Goal: Information Seeking & Learning: Learn about a topic

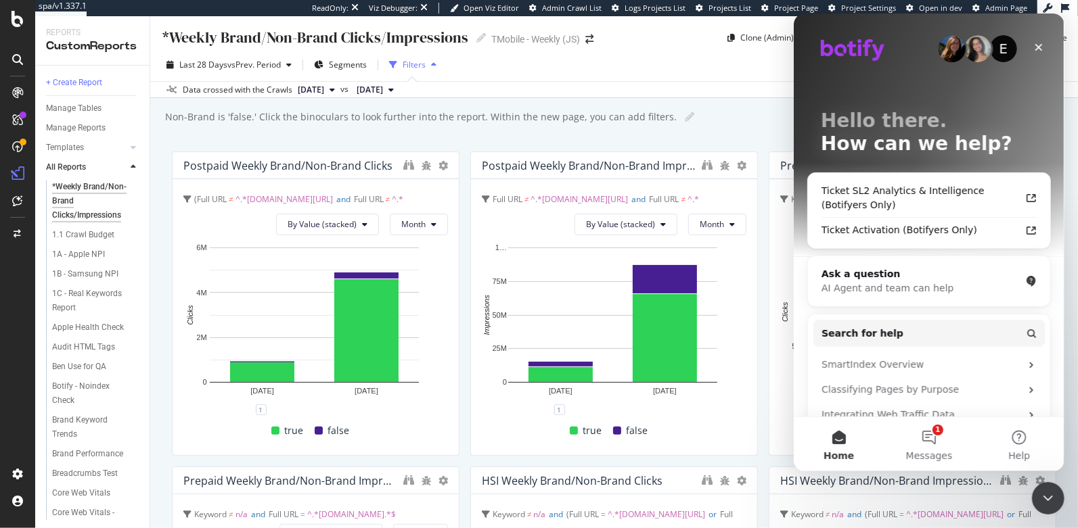
click at [415, 65] on div "Filters" at bounding box center [414, 65] width 23 height 12
click at [422, 62] on div "Filters" at bounding box center [414, 65] width 23 height 12
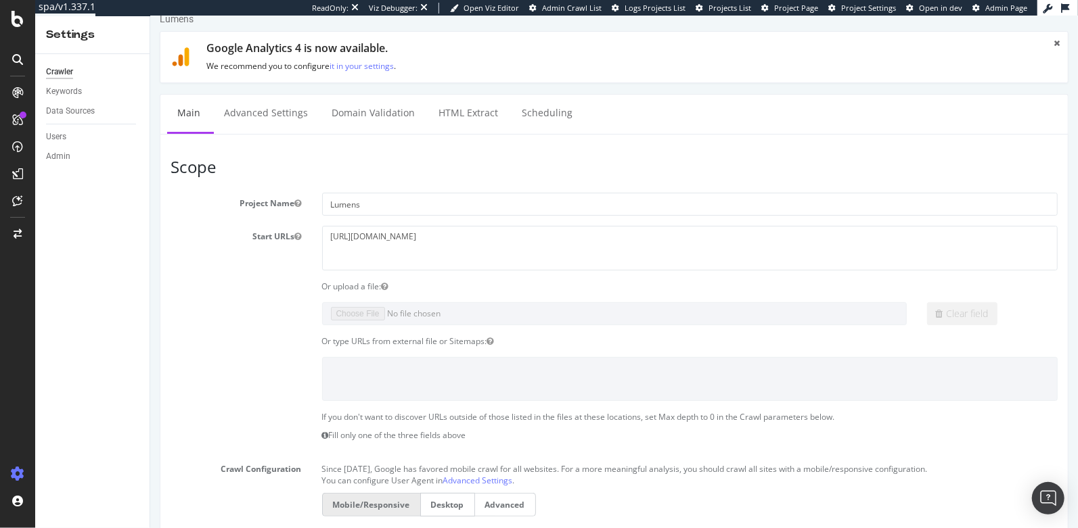
scroll to position [27, 0]
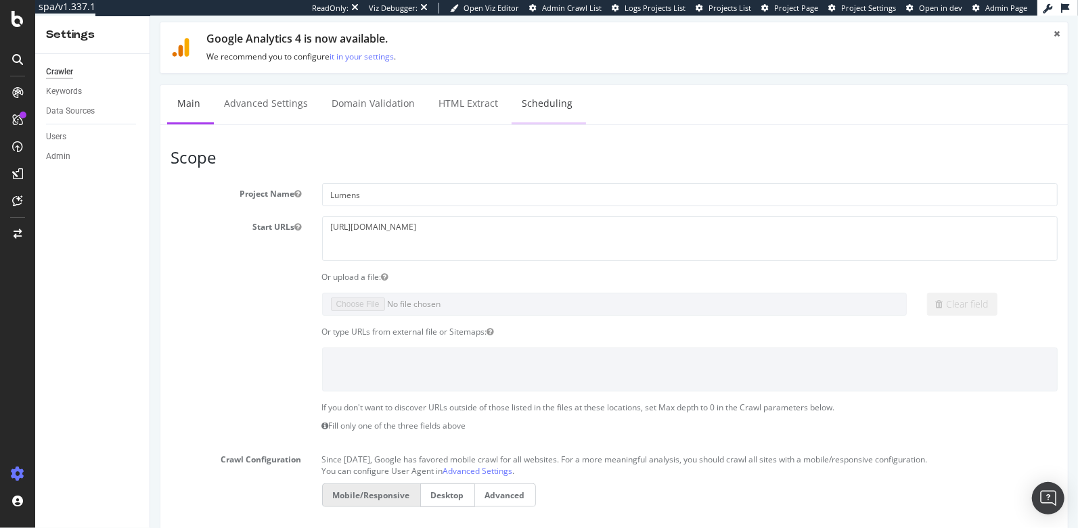
click at [547, 101] on link "Scheduling" at bounding box center [546, 103] width 71 height 37
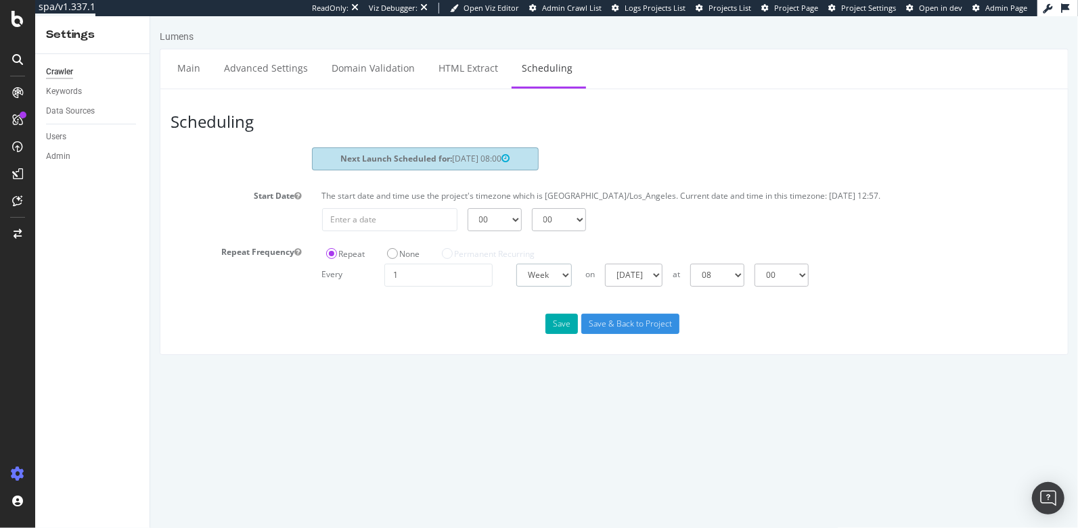
click at [523, 264] on select "Day Week Month" at bounding box center [543, 275] width 55 height 23
click at [528, 266] on select "Day Week Month" at bounding box center [543, 275] width 55 height 23
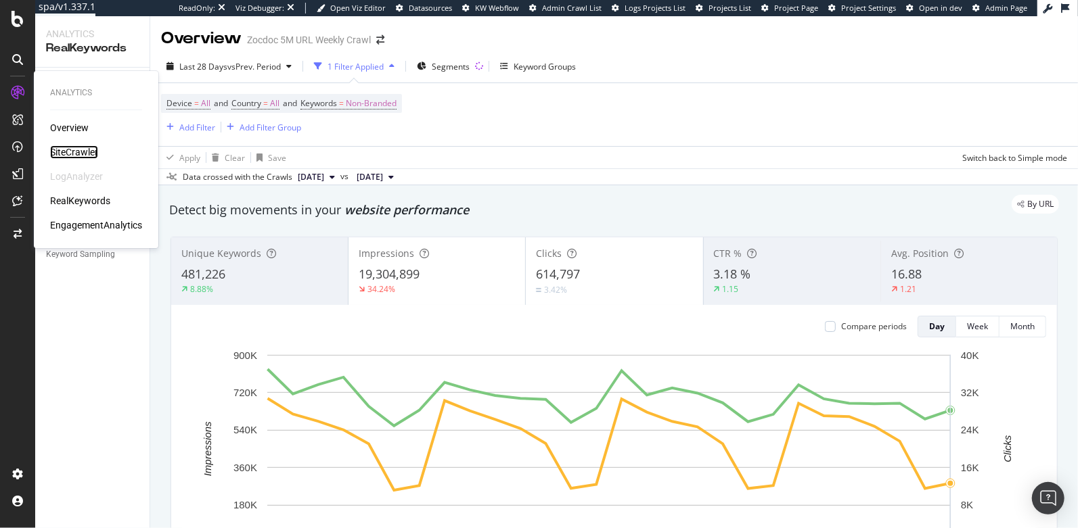
click at [70, 151] on div "SiteCrawler" at bounding box center [74, 152] width 48 height 14
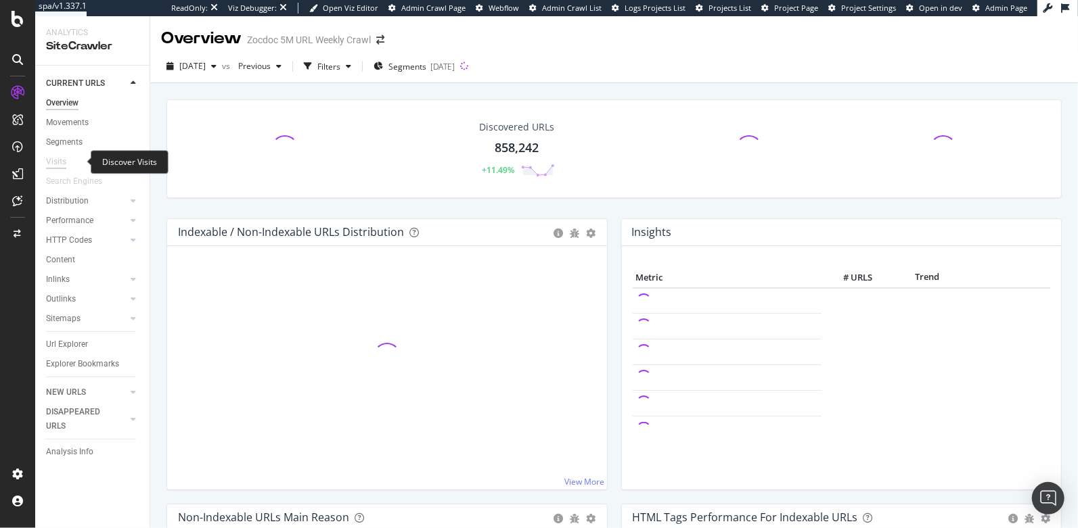
click at [64, 164] on div "Visits" at bounding box center [56, 162] width 20 height 14
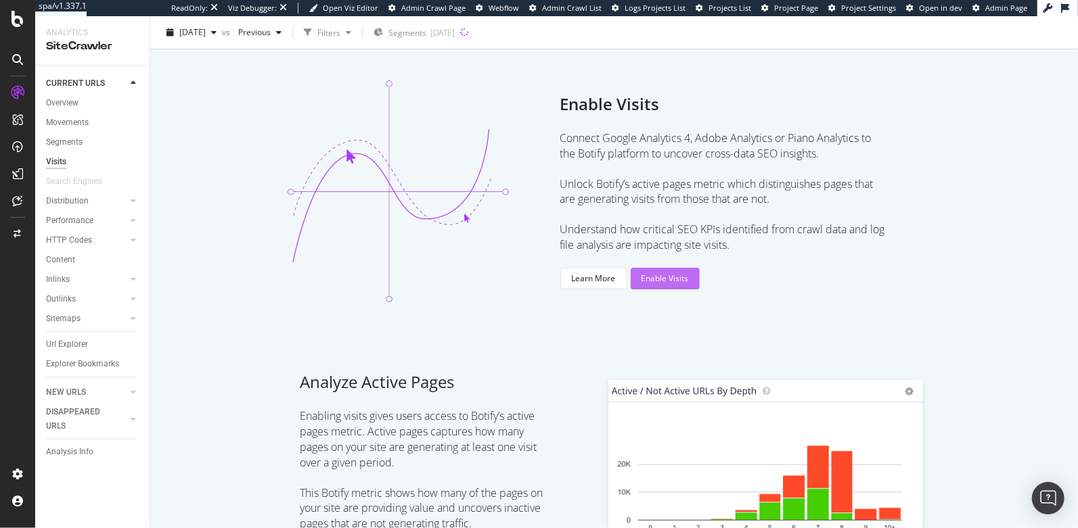
scroll to position [104, 0]
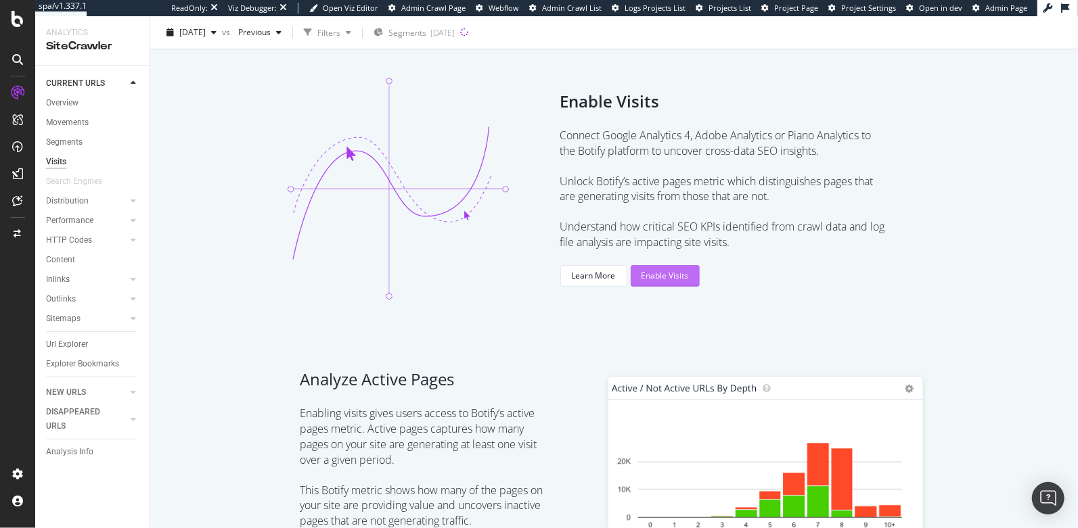
click at [654, 277] on div "Enable Visits" at bounding box center [664, 276] width 47 height 12
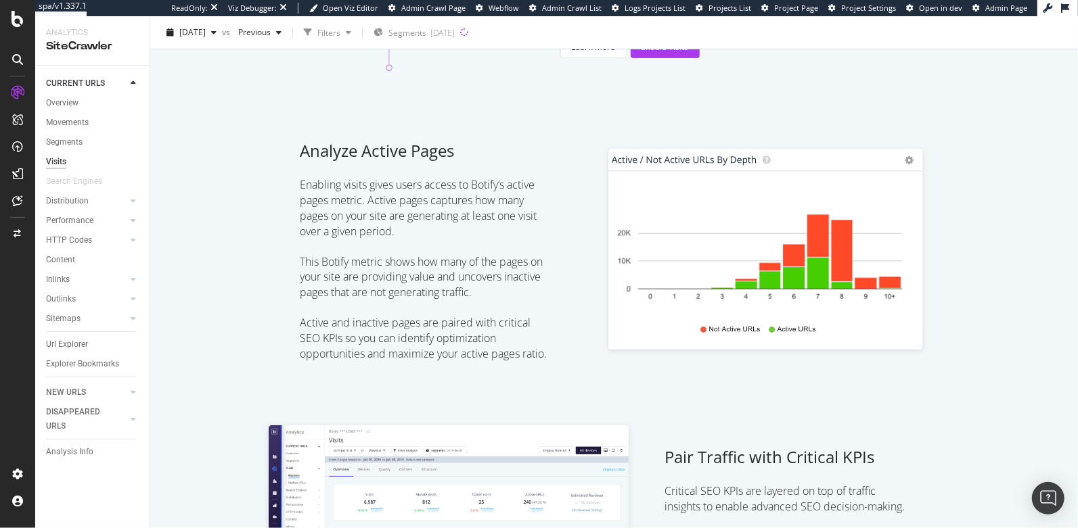
scroll to position [0, 0]
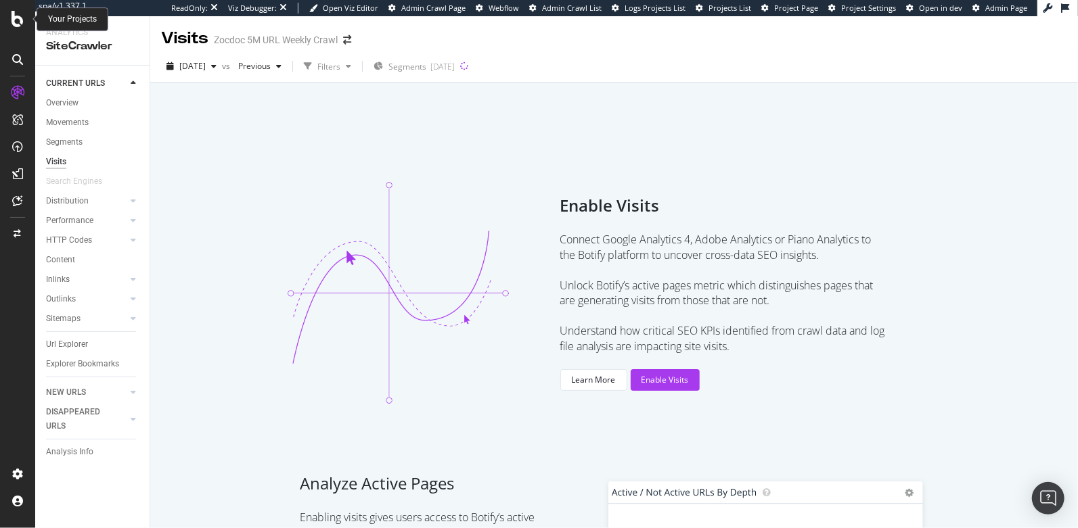
click at [16, 20] on icon at bounding box center [18, 19] width 12 height 16
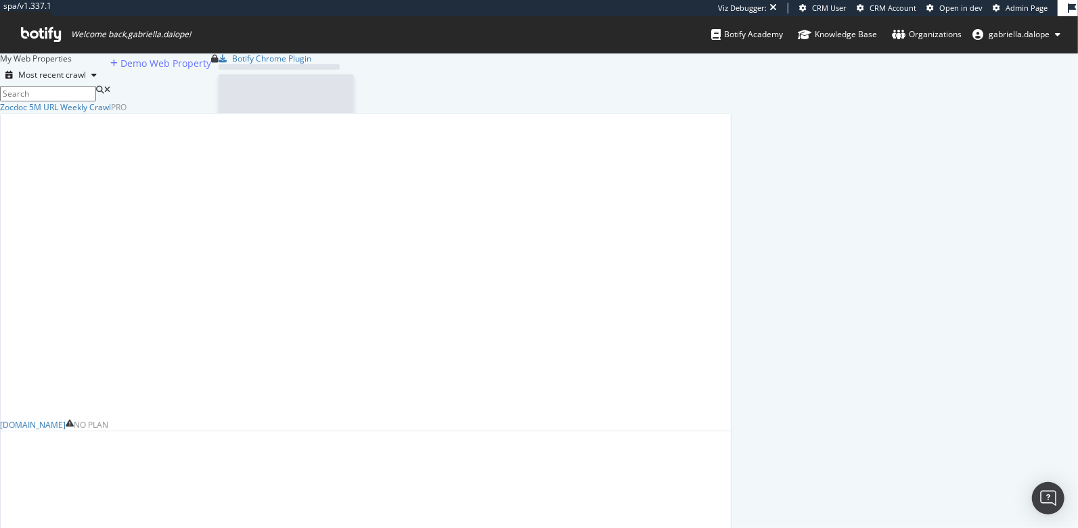
scroll to position [543, 720]
click at [43, 32] on icon at bounding box center [41, 34] width 40 height 15
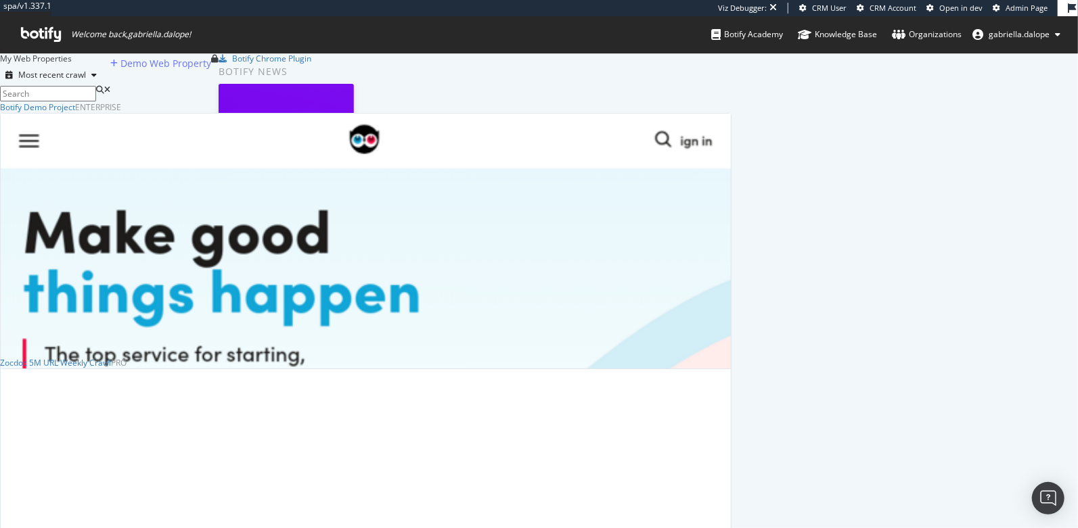
scroll to position [1036, 720]
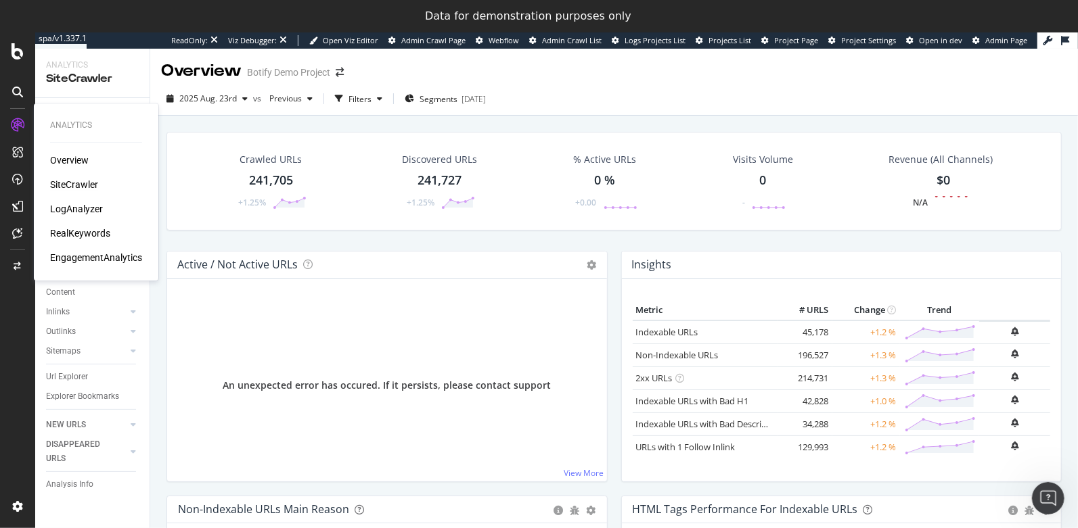
click at [73, 183] on div "SiteCrawler" at bounding box center [74, 185] width 48 height 14
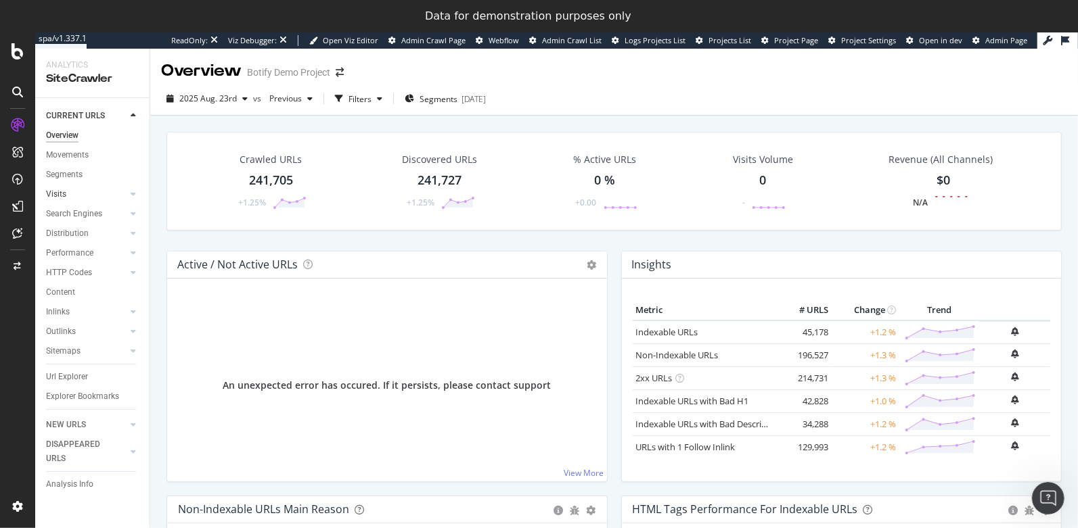
click at [72, 197] on link "Visits" at bounding box center [86, 194] width 81 height 14
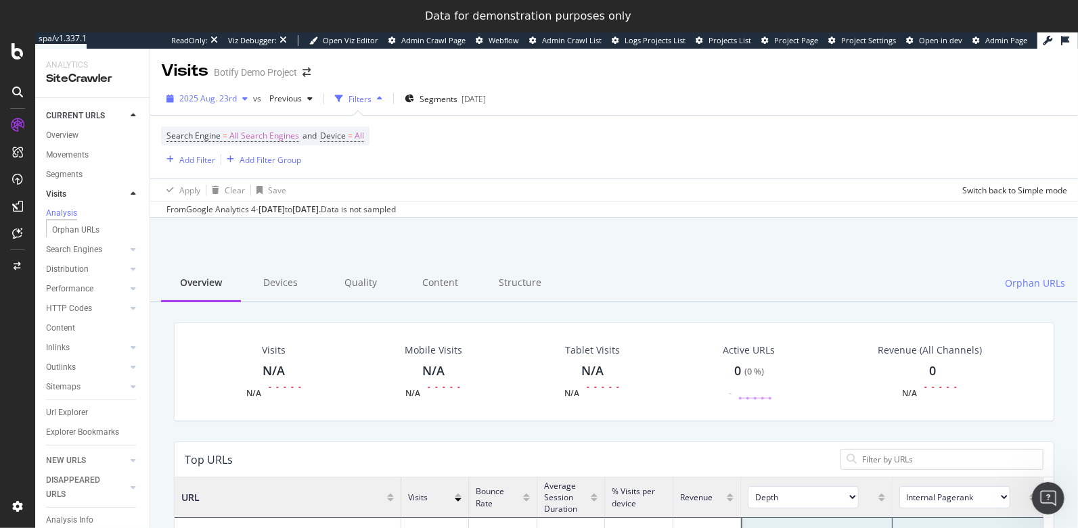
click at [221, 98] on span "2025 Aug. 23rd" at bounding box center [208, 99] width 58 height 12
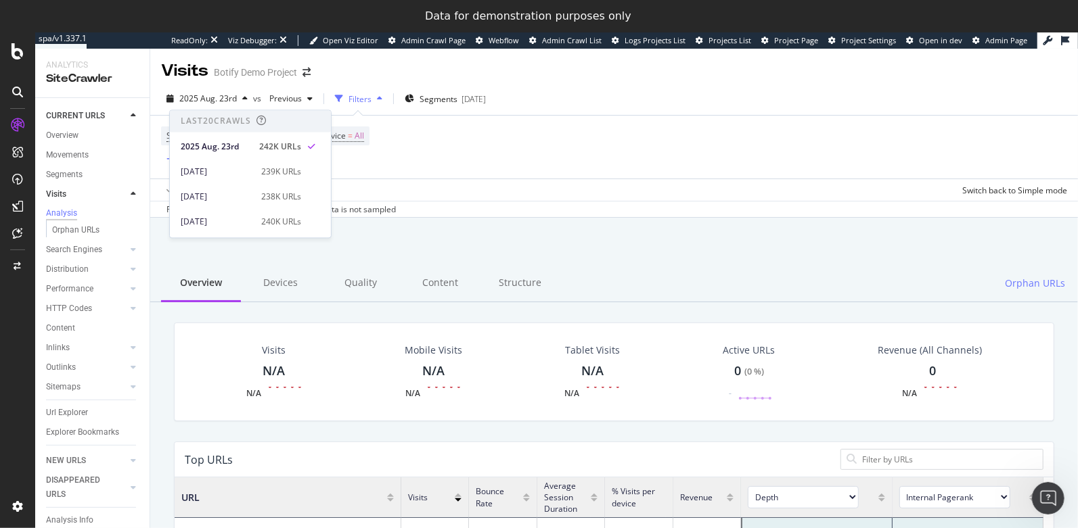
click at [612, 193] on div "Apply Clear Save Switch back to Simple mode" at bounding box center [614, 190] width 928 height 22
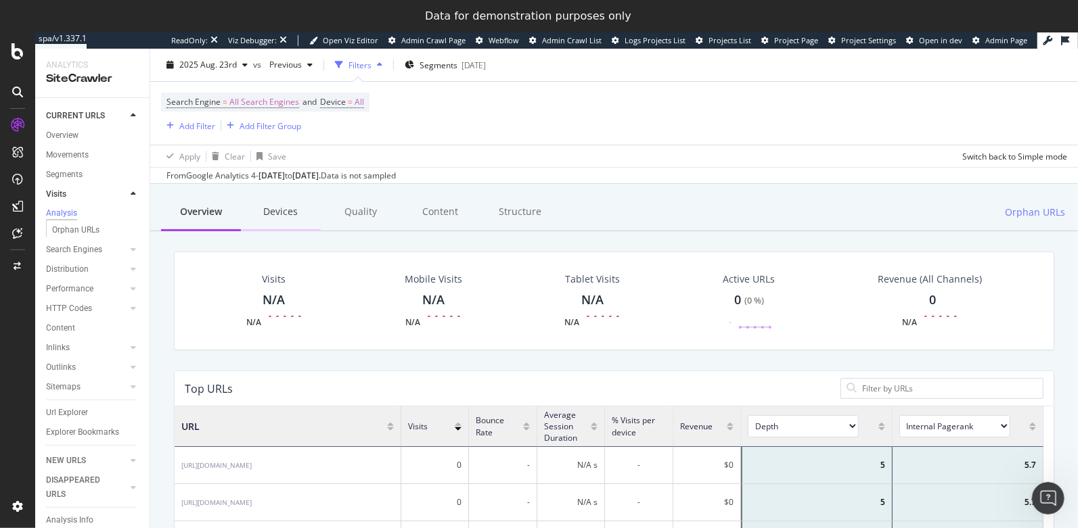
scroll to position [62, 0]
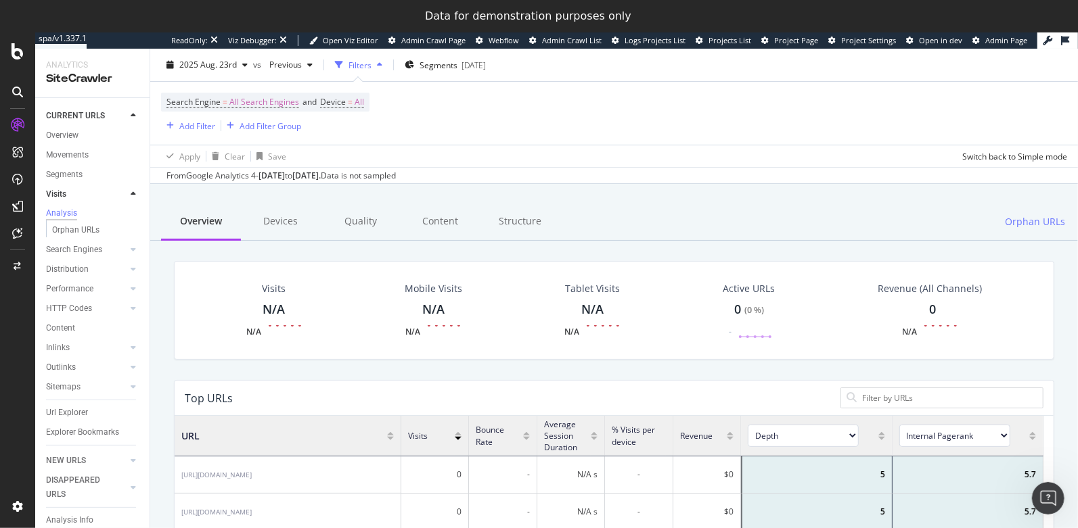
drag, startPoint x: 378, startPoint y: 177, endPoint x: 261, endPoint y: 175, distance: 116.4
click at [261, 175] on div "From Google Analytics 4 - Jul. 24, 2025 to Aug. 20, 2025 . Data is not sampled" at bounding box center [280, 175] width 229 height 12
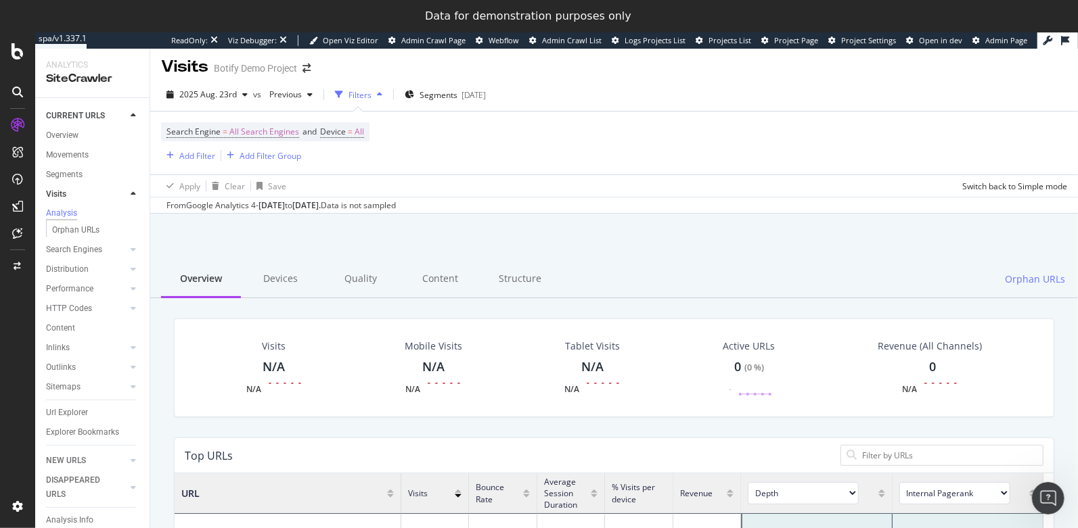
scroll to position [17, 0]
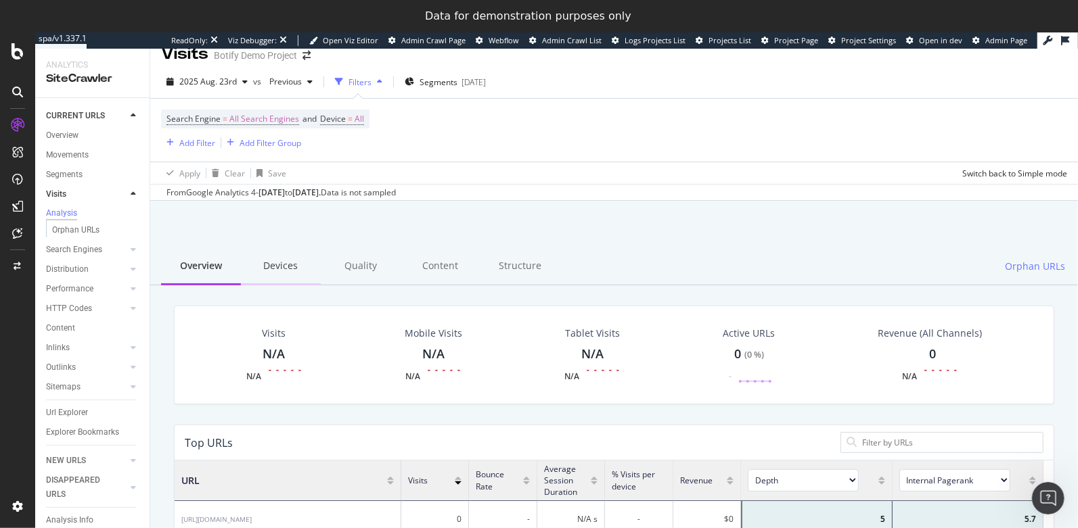
click at [270, 271] on div "Devices" at bounding box center [281, 266] width 80 height 37
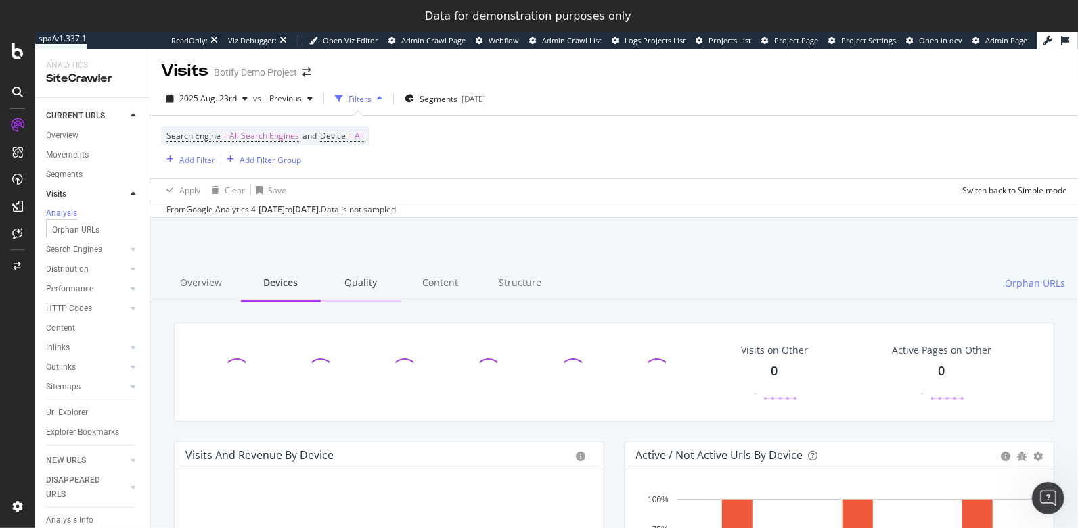
click at [358, 288] on div "Quality" at bounding box center [361, 283] width 80 height 37
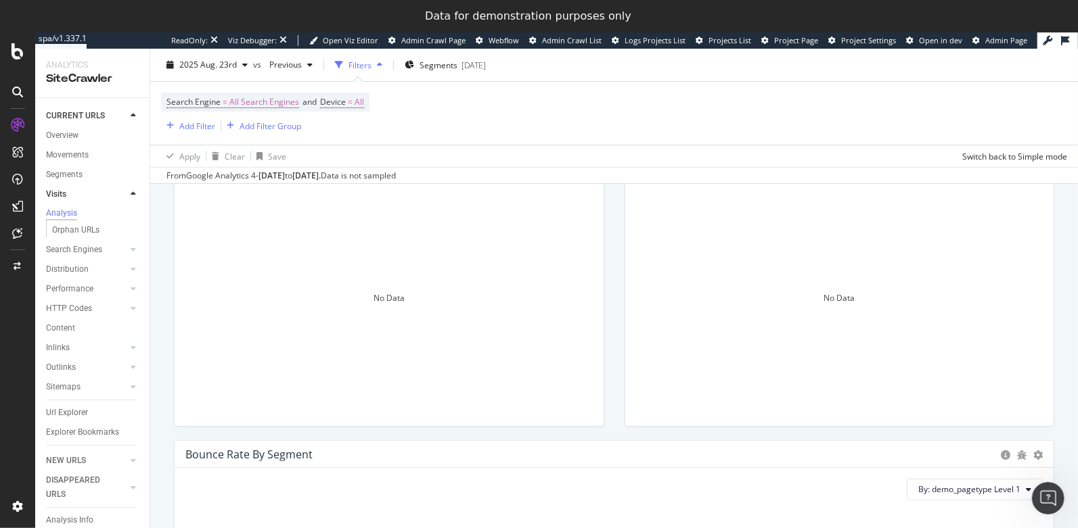
scroll to position [52, 0]
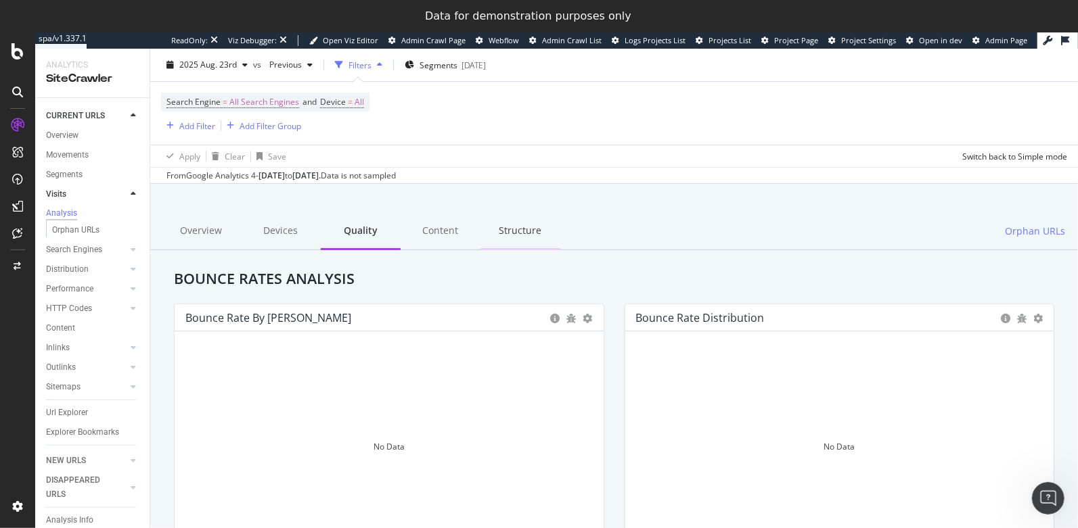
click at [514, 238] on div "Structure" at bounding box center [520, 231] width 80 height 37
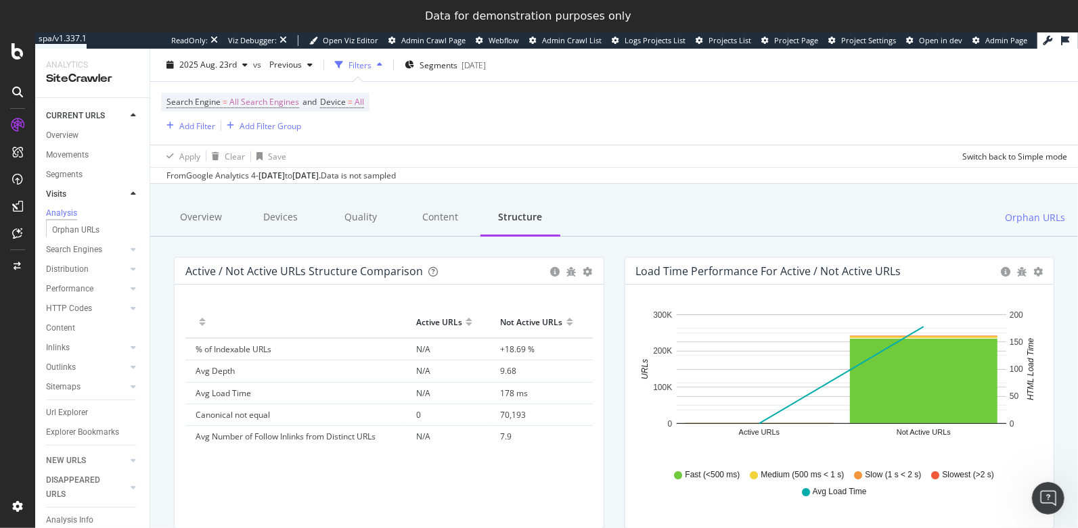
scroll to position [64, 0]
click at [94, 231] on div "Orphan URLs" at bounding box center [75, 230] width 47 height 14
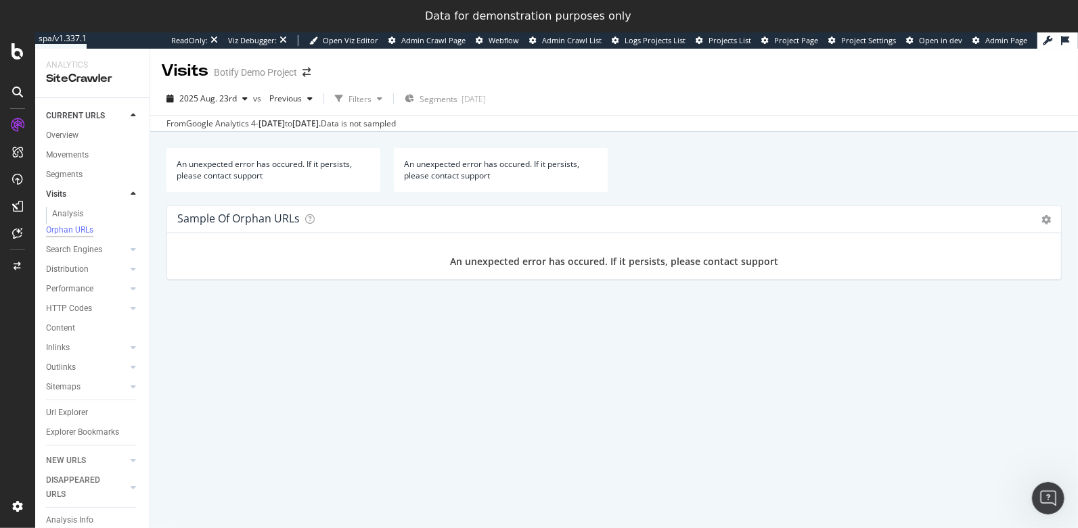
drag, startPoint x: 443, startPoint y: 261, endPoint x: 807, endPoint y: 279, distance: 363.8
click at [807, 279] on div "Sample of orphan URLs Table Expand Export as CSV × Close Chart visits-orphan-ur…" at bounding box center [614, 250] width 909 height 88
click at [76, 417] on div "Url Explorer" at bounding box center [67, 413] width 42 height 14
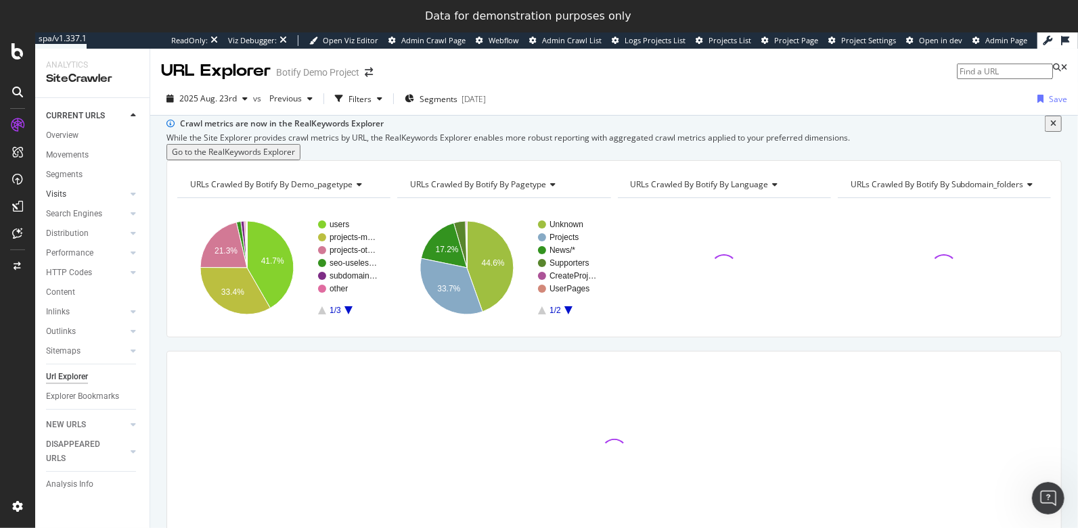
click at [70, 189] on link "Visits" at bounding box center [86, 194] width 81 height 14
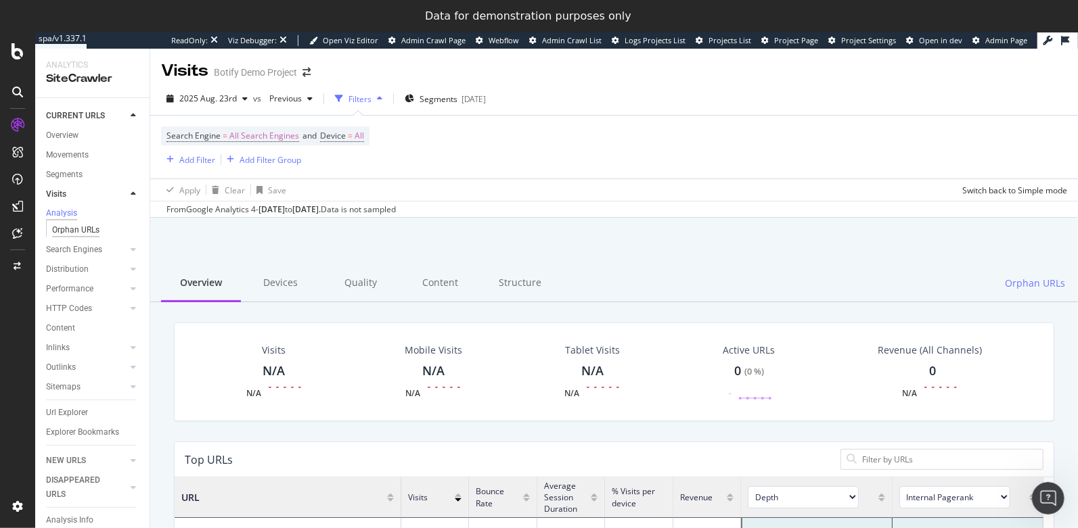
click at [65, 234] on div "Orphan URLs" at bounding box center [75, 230] width 47 height 14
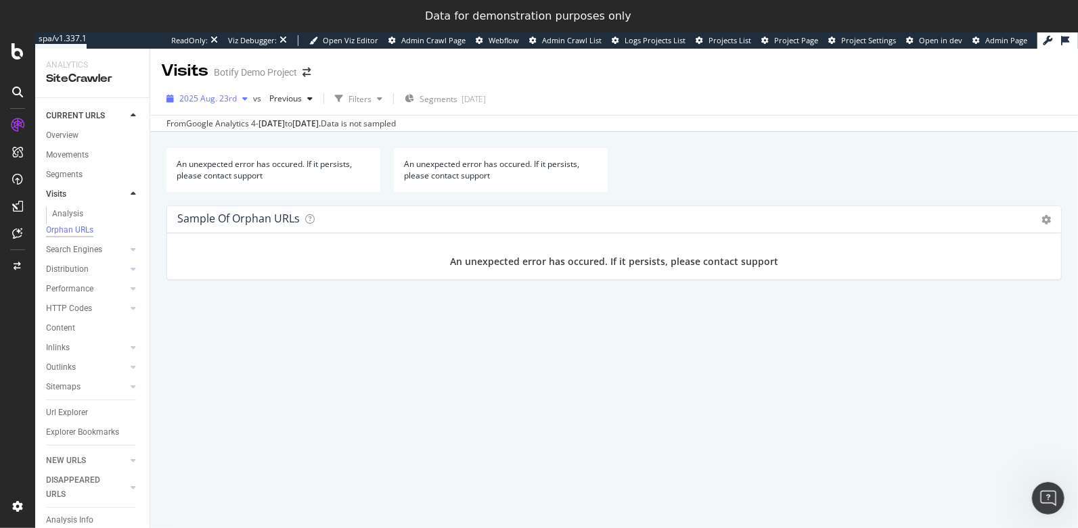
click at [230, 104] on div "2025 Aug. 23rd" at bounding box center [207, 99] width 92 height 20
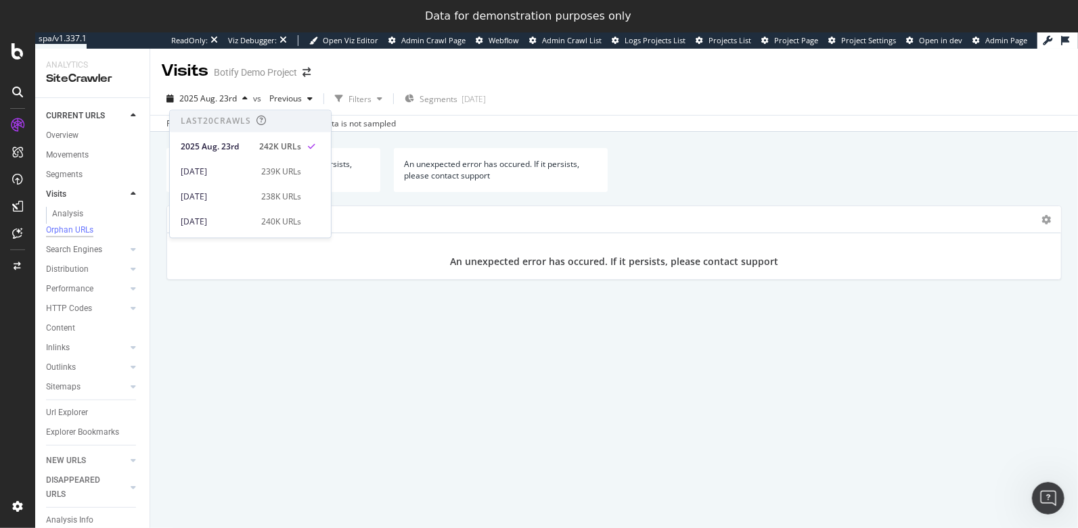
click at [296, 340] on div "× An unexpected error has occured. If it persists, please contact support An un…" at bounding box center [613, 239] width 895 height 202
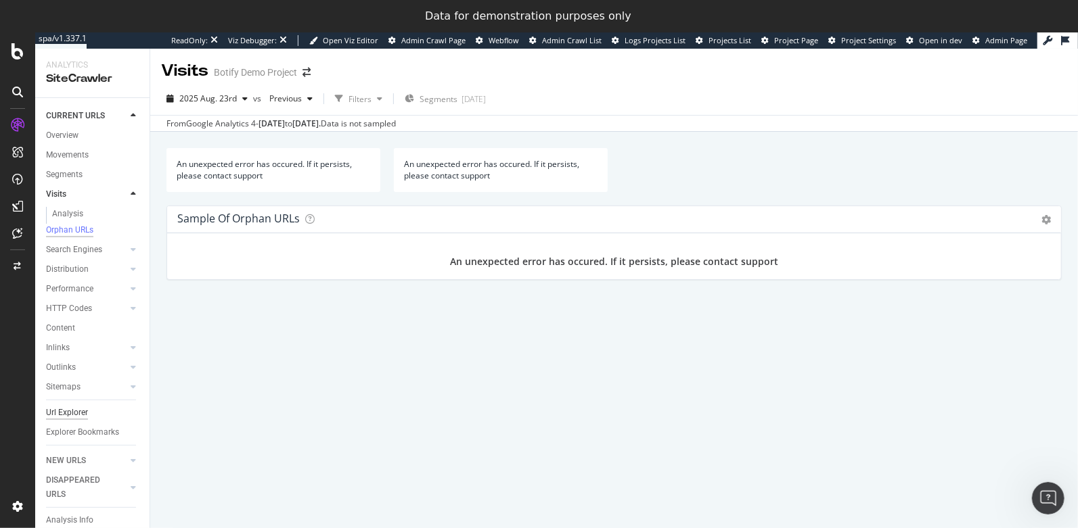
click at [67, 414] on div "Url Explorer" at bounding box center [67, 413] width 42 height 14
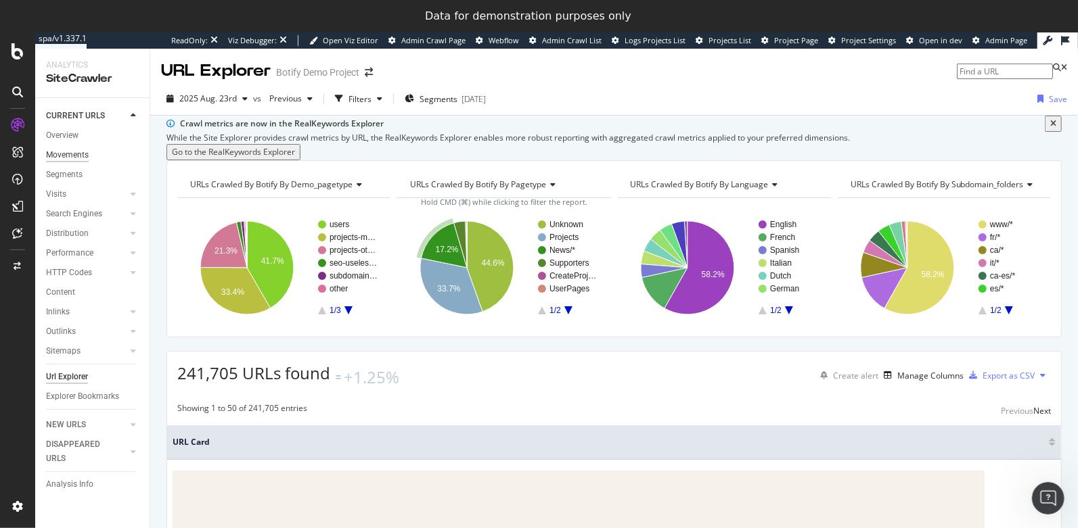
click at [64, 159] on div "Movements" at bounding box center [67, 155] width 43 height 14
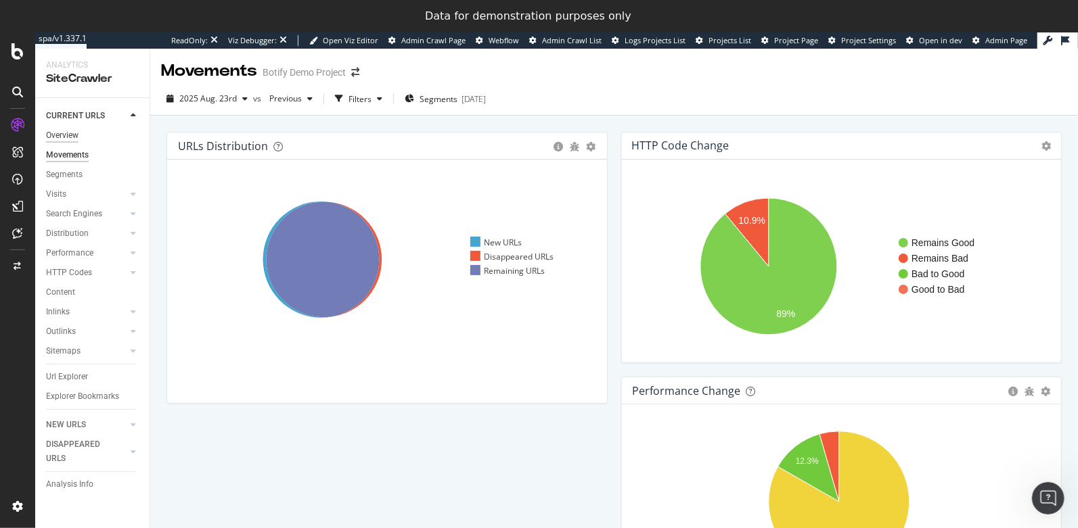
click at [71, 139] on div "Overview" at bounding box center [62, 136] width 32 height 14
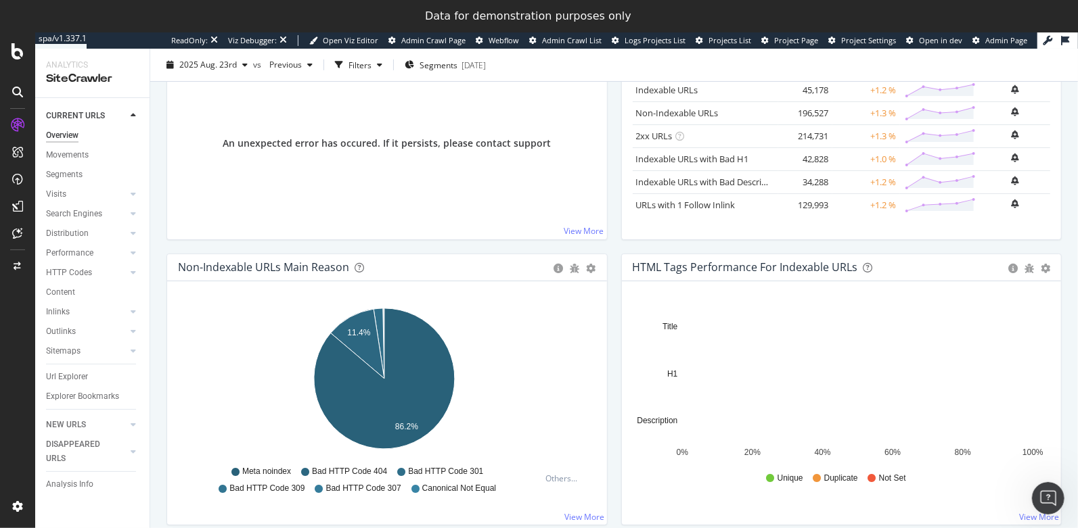
scroll to position [145, 0]
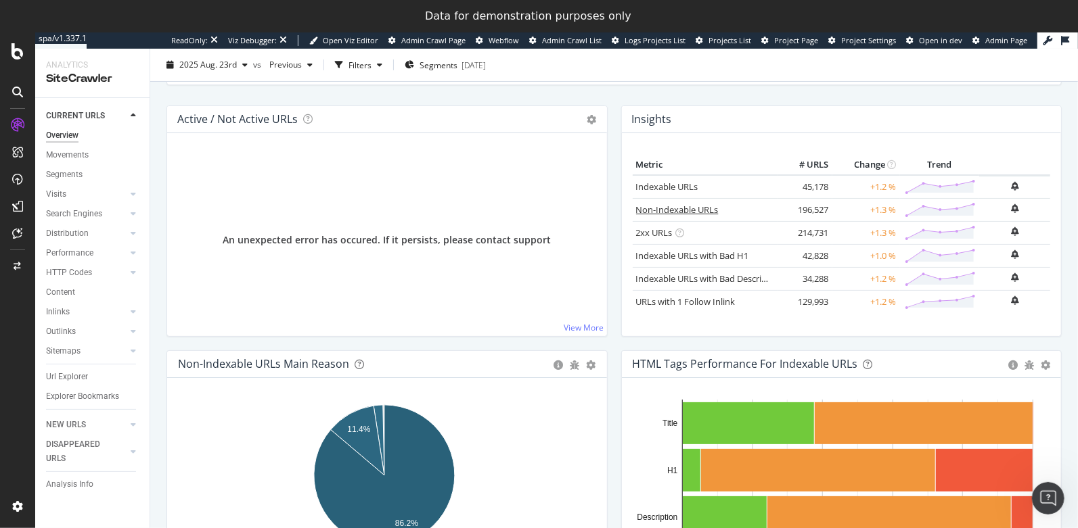
click at [667, 209] on link "Non-Indexable URLs" at bounding box center [677, 210] width 83 height 12
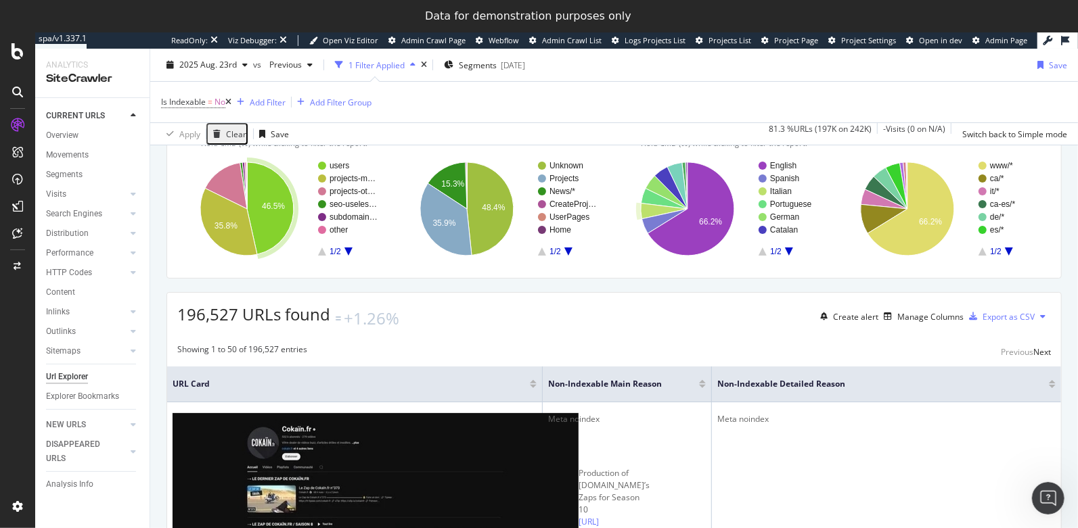
scroll to position [142, 0]
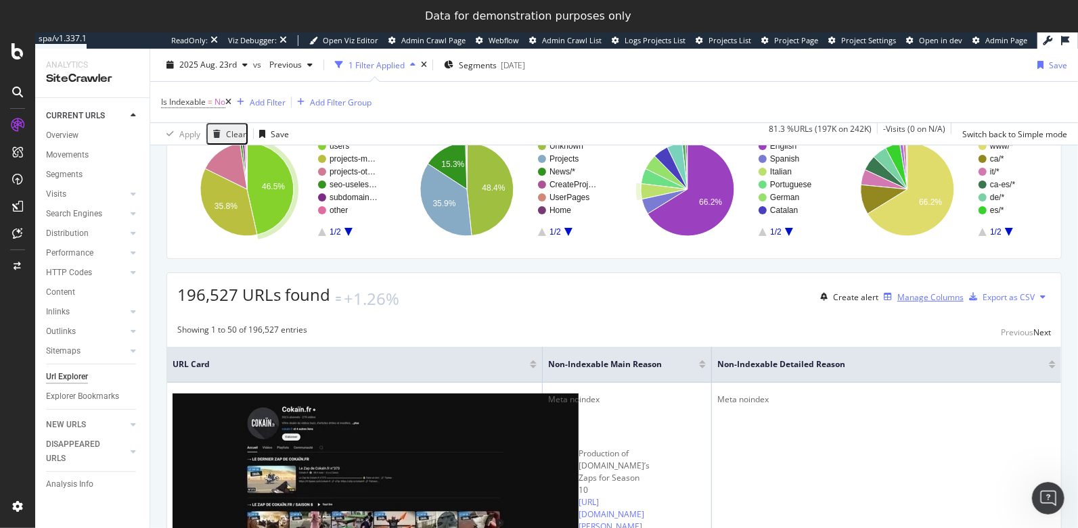
click at [897, 303] on div "Manage Columns" at bounding box center [930, 298] width 66 height 12
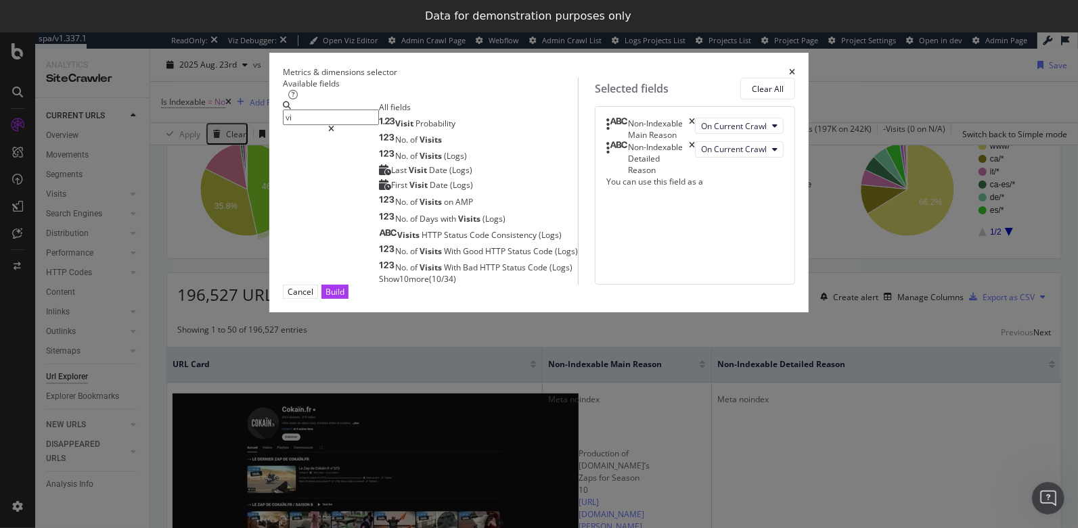
type input "v"
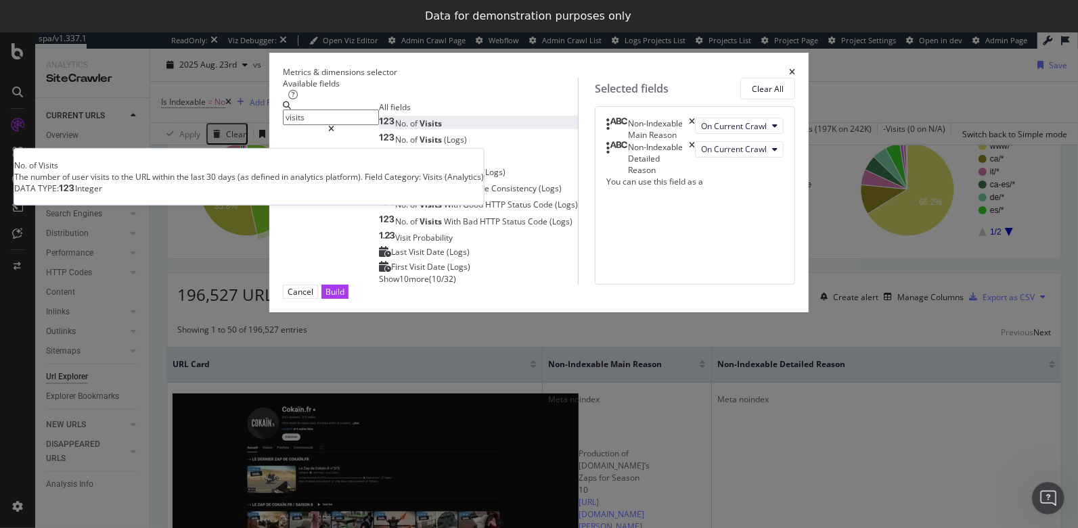
type input "visits"
click at [379, 129] on div "No. of Visits" at bounding box center [410, 124] width 63 height 12
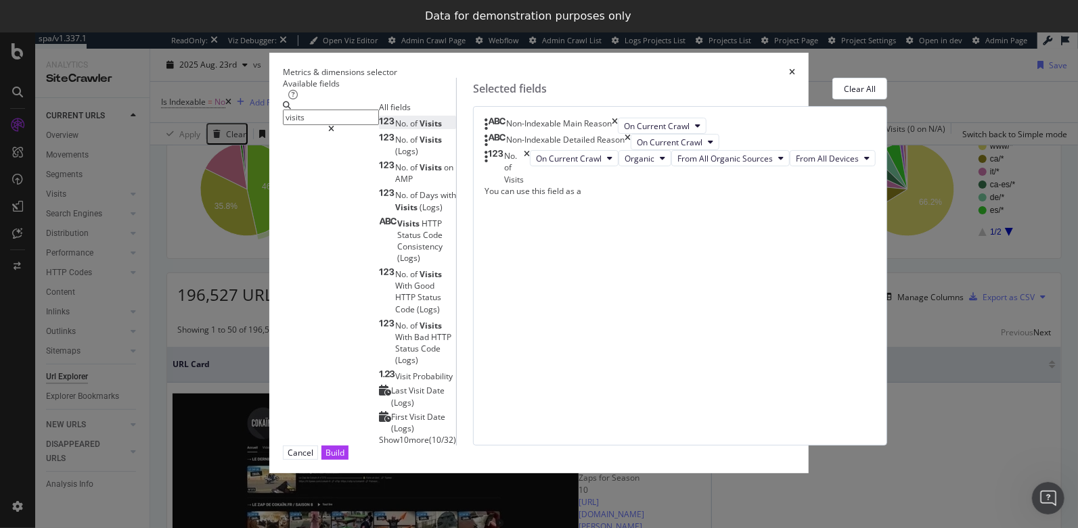
click at [353, 125] on input "visits" at bounding box center [331, 118] width 96 height 16
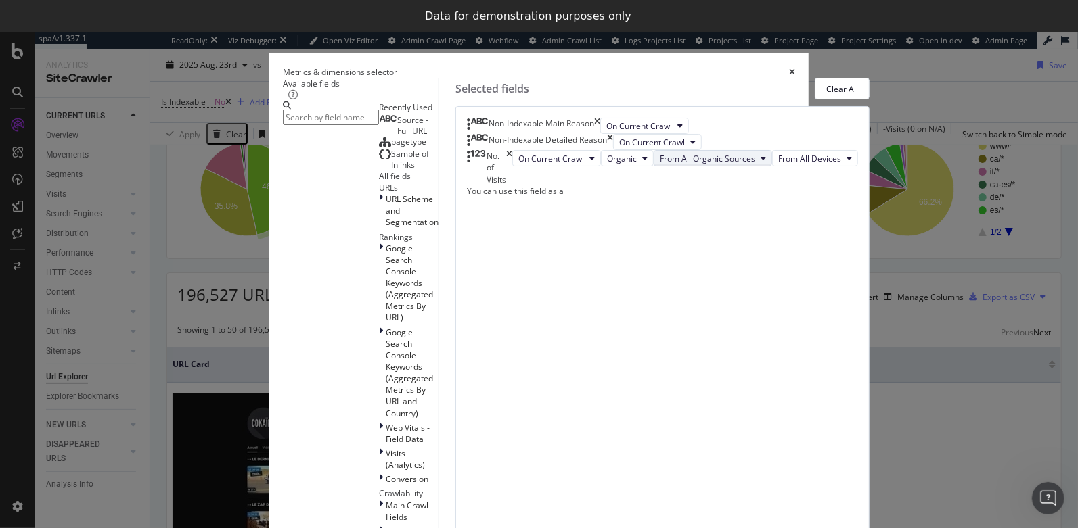
click at [660, 164] on span "From All Organic Sources" at bounding box center [707, 159] width 95 height 12
click at [735, 332] on div "Non-Indexable Main Reason On Current Crawl Non-Indexable Detailed Reason On Cur…" at bounding box center [662, 439] width 414 height 666
click at [379, 124] on input "modal" at bounding box center [331, 118] width 96 height 16
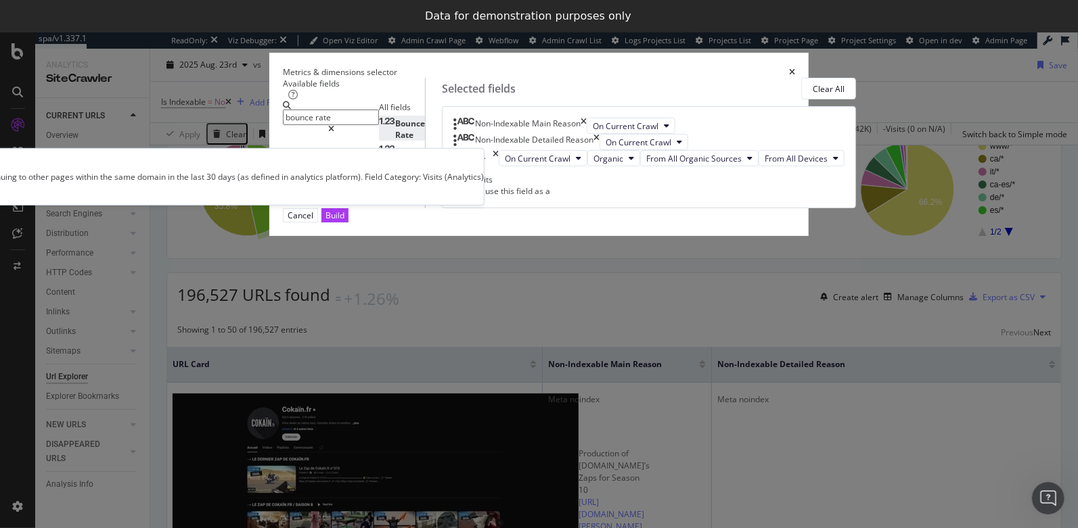
type input "bounce rate"
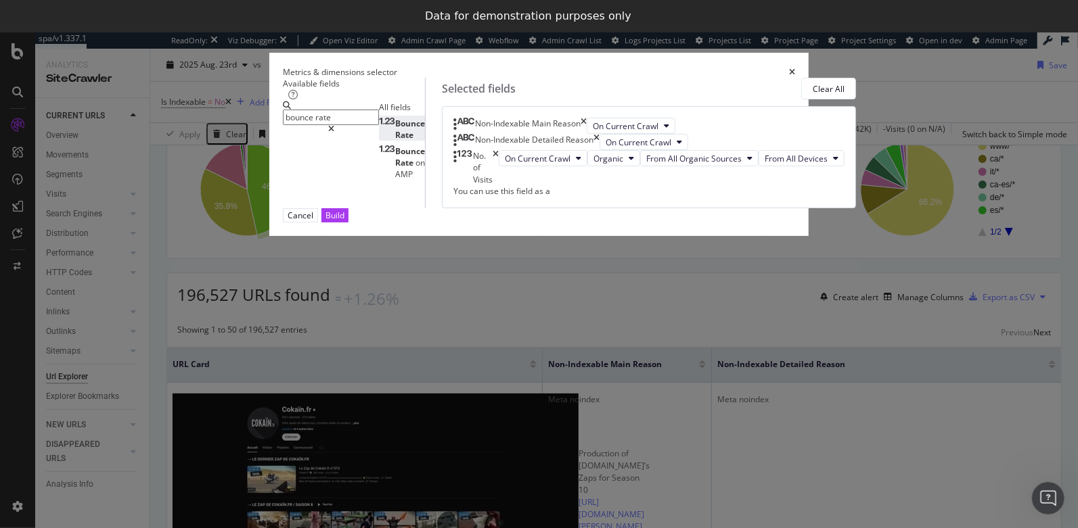
click at [395, 129] on span "Bounce" at bounding box center [410, 124] width 30 height 12
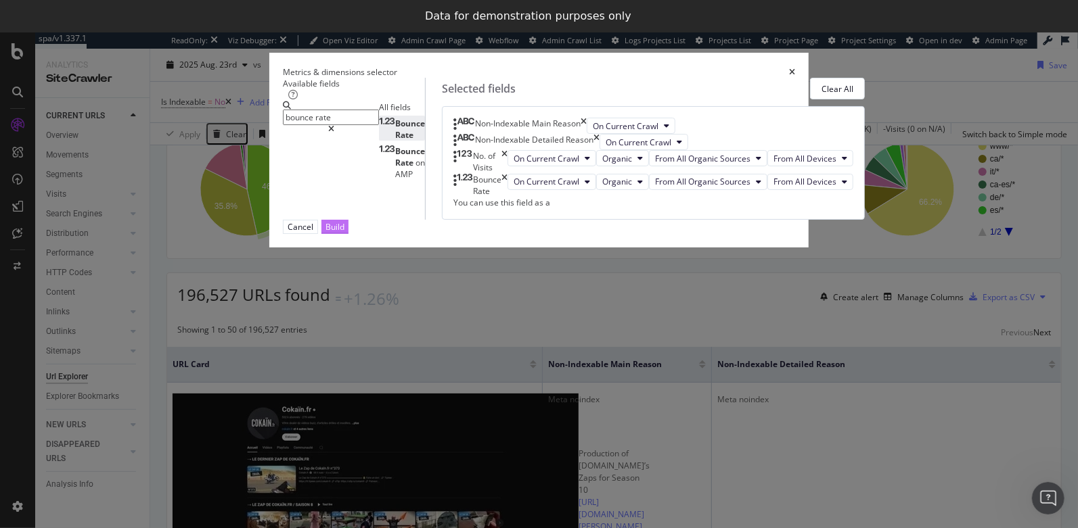
click at [344, 233] on div "Build" at bounding box center [334, 227] width 19 height 13
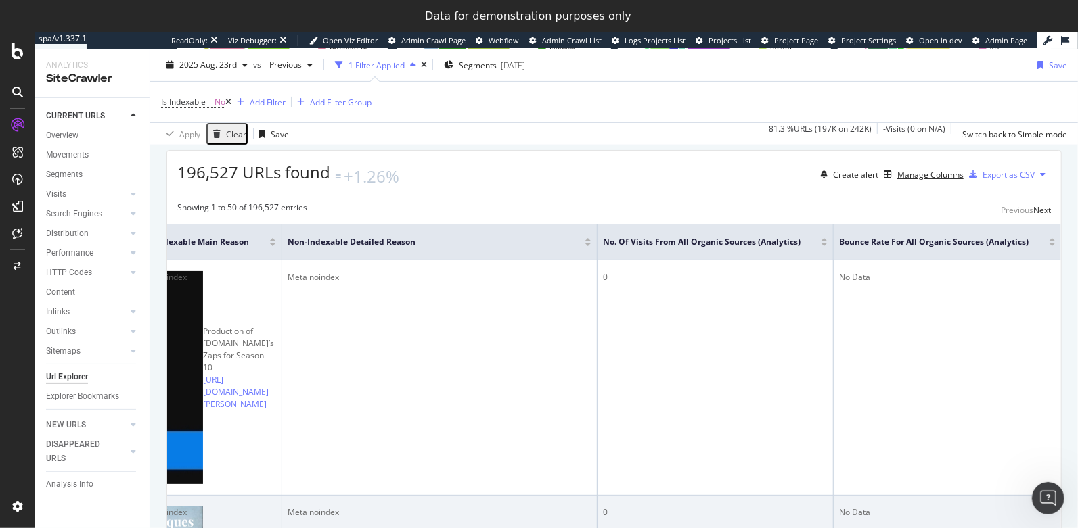
scroll to position [0, 409]
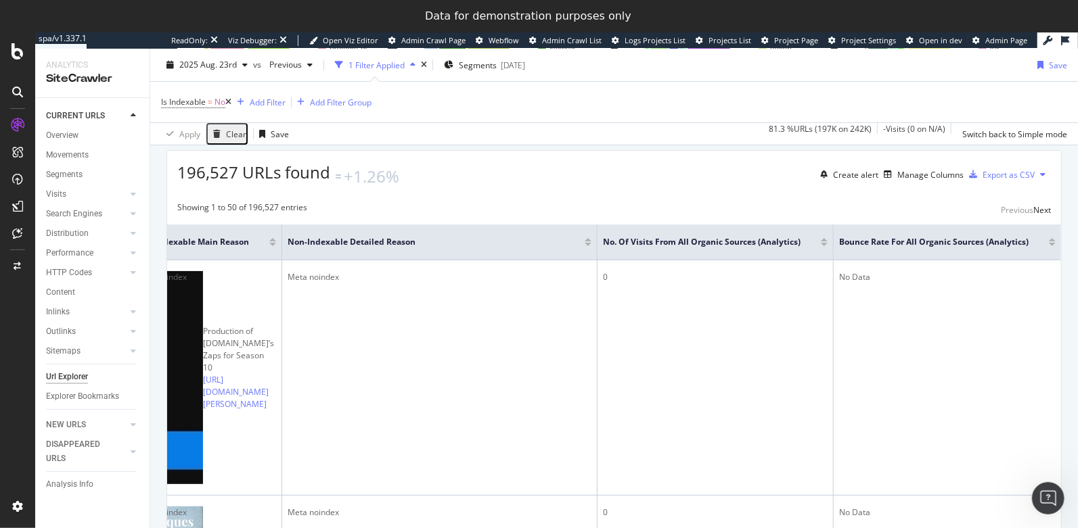
click at [821, 246] on div at bounding box center [824, 244] width 7 height 3
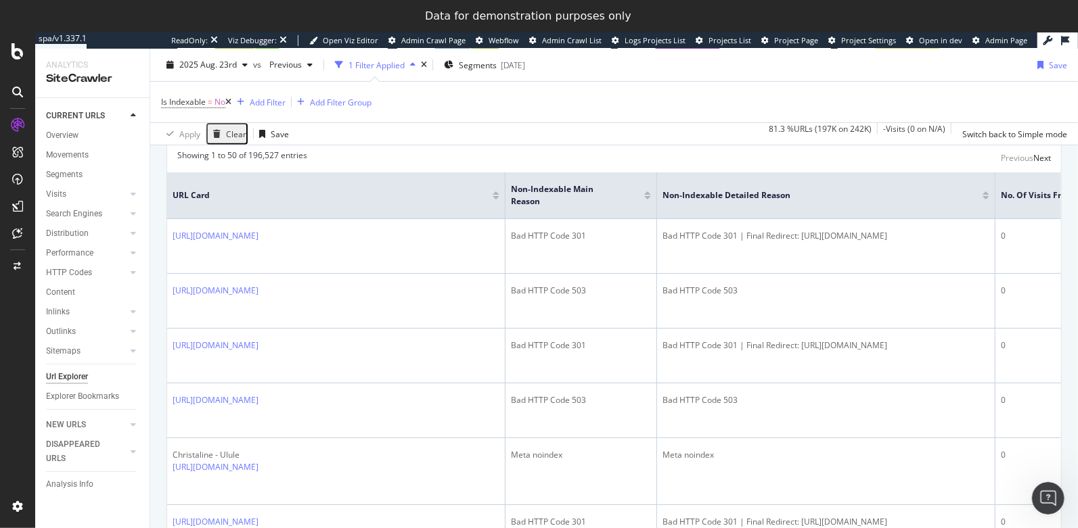
scroll to position [317, 0]
click at [907, 130] on div "Manage Columns" at bounding box center [920, 122] width 85 height 15
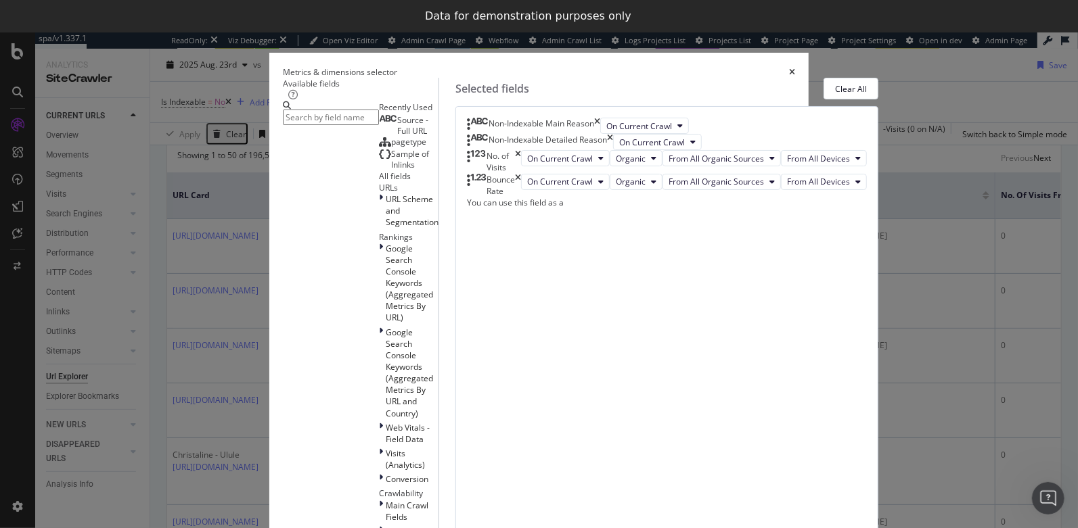
click at [379, 125] on input "modal" at bounding box center [331, 118] width 96 height 16
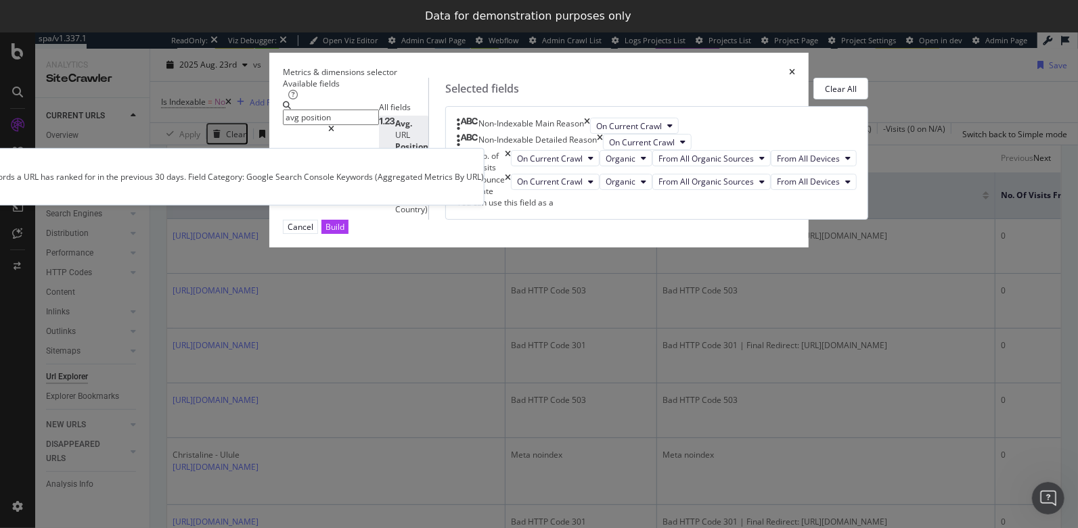
type input "avg position"
click at [428, 152] on div "Avg. URL Position" at bounding box center [403, 135] width 49 height 35
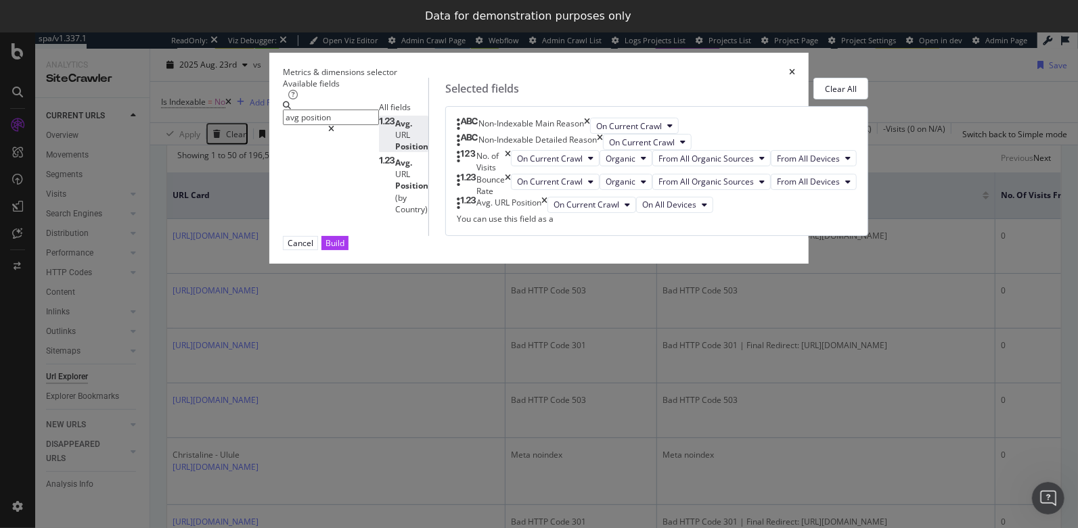
click at [359, 125] on input "avg position" at bounding box center [331, 118] width 96 height 16
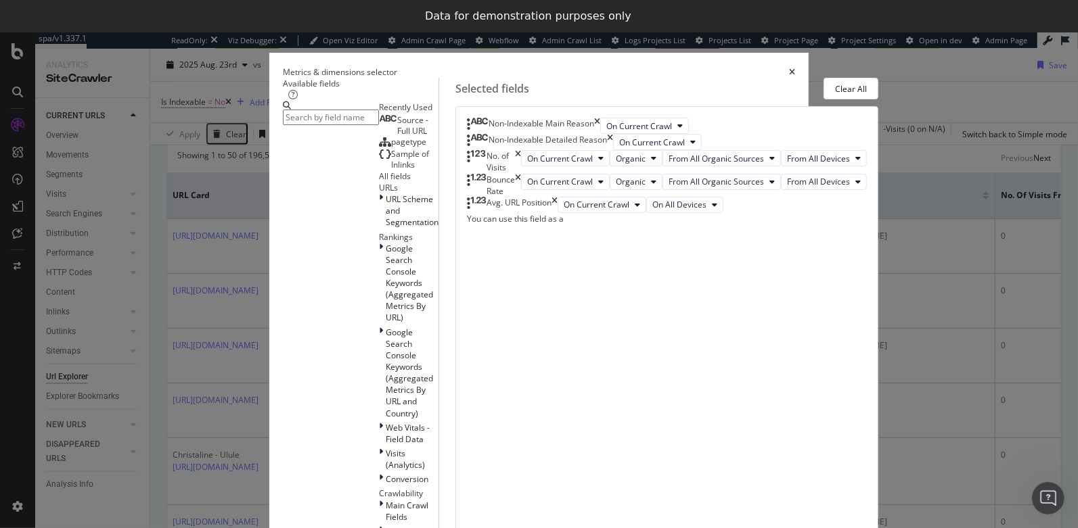
click at [373, 125] on input "modal" at bounding box center [331, 118] width 96 height 16
click at [379, 122] on input "modal" at bounding box center [331, 118] width 96 height 16
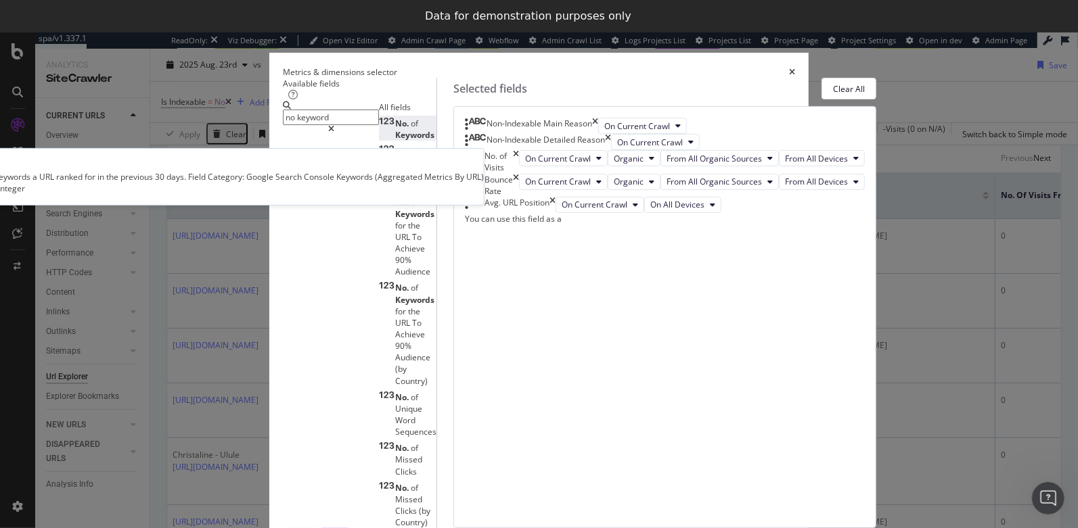
type input "no keyword"
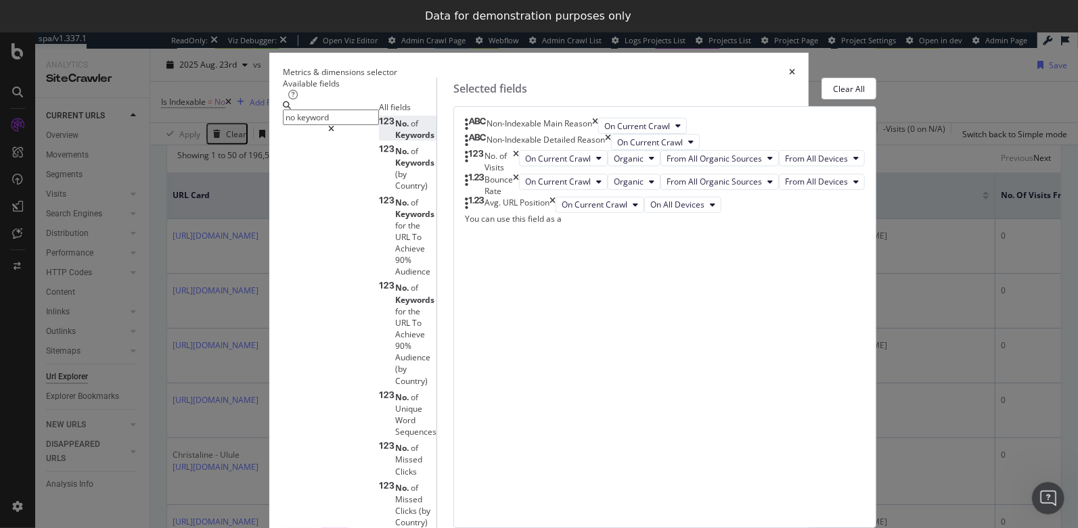
click at [382, 141] on div "No. of Keywords" at bounding box center [408, 129] width 58 height 23
click at [334, 125] on icon "modal" at bounding box center [331, 129] width 6 height 8
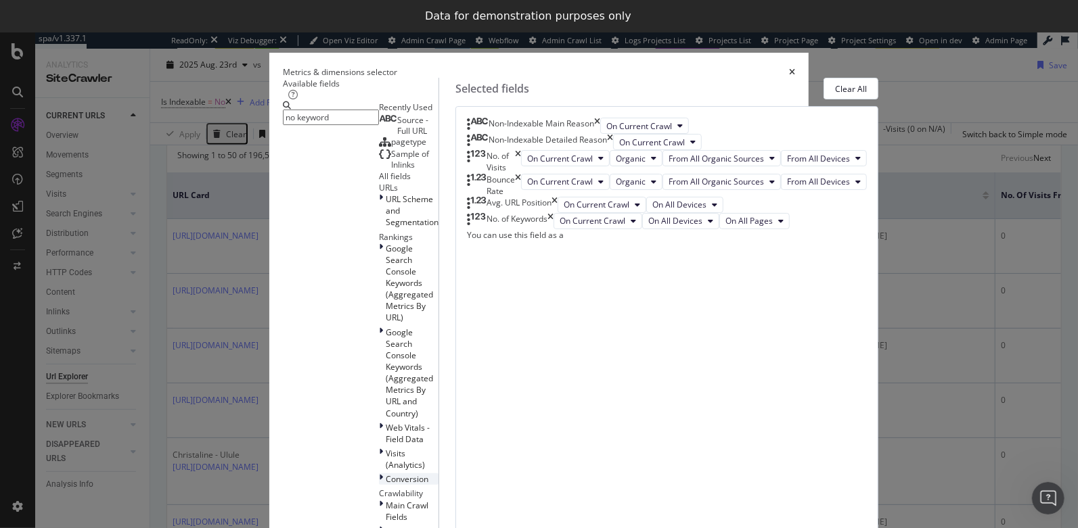
scroll to position [167, 0]
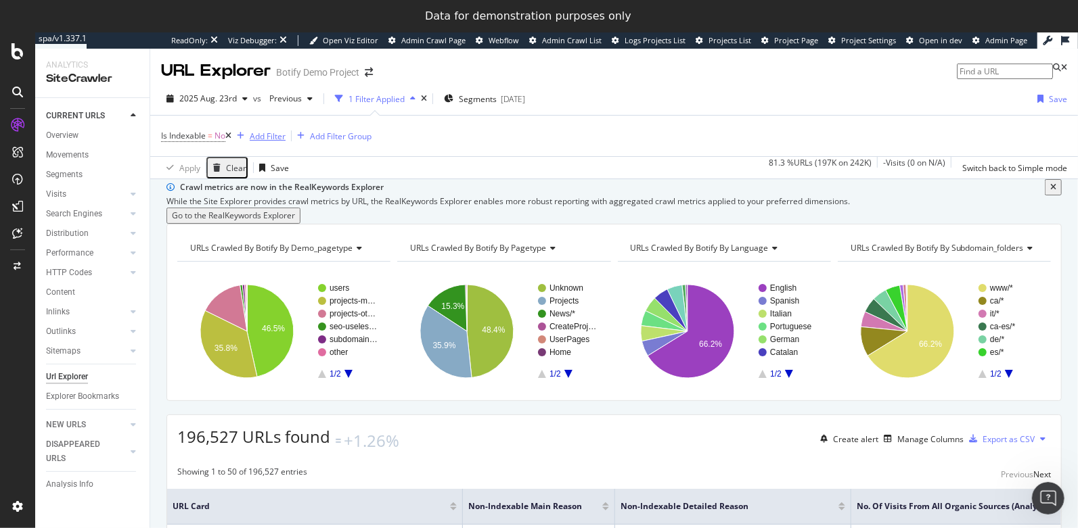
click at [281, 137] on div "Add Filter" at bounding box center [268, 137] width 36 height 12
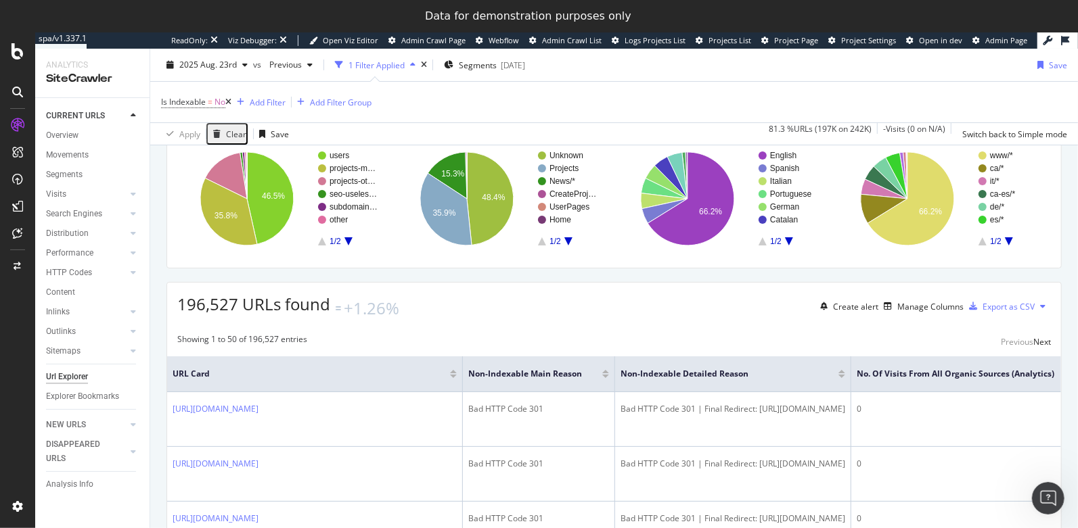
scroll to position [181, 0]
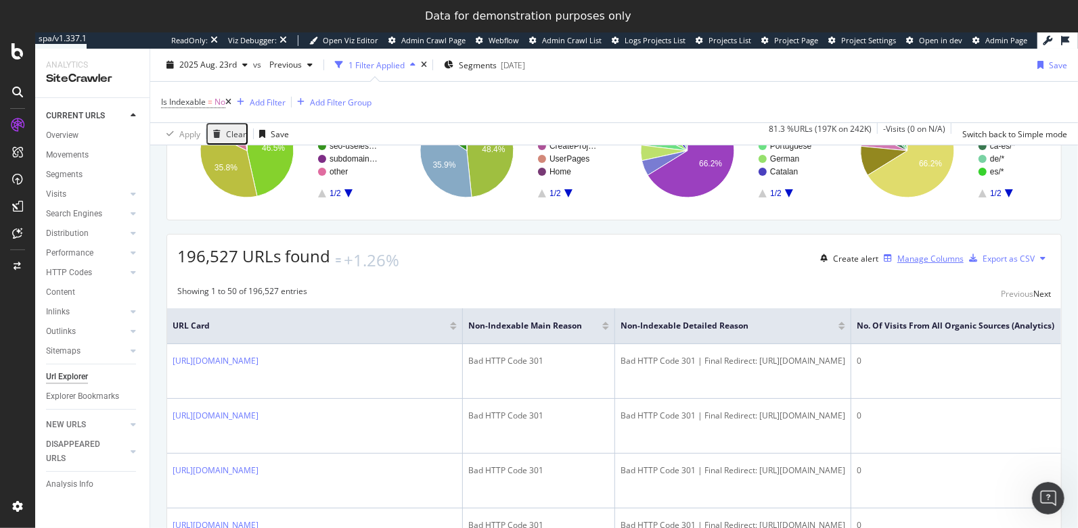
click at [878, 263] on div "button" at bounding box center [887, 258] width 19 height 8
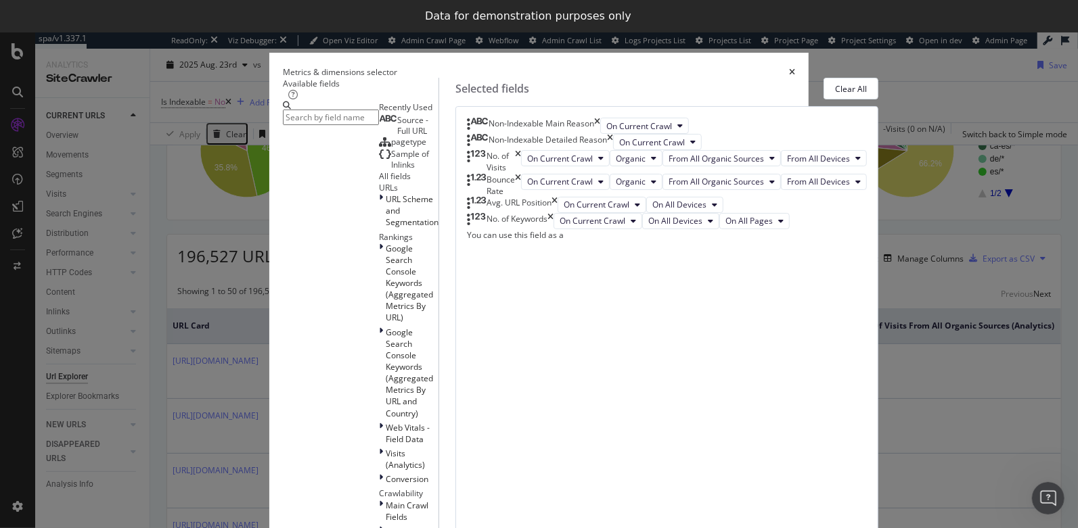
scroll to position [51, 0]
click at [283, 252] on div "Available fields Recently Used Source - Full URL pagetype Sample of Inlinks All…" at bounding box center [539, 425] width 512 height 695
click at [386, 228] on span "URL Scheme and Segmentation" at bounding box center [412, 211] width 53 height 35
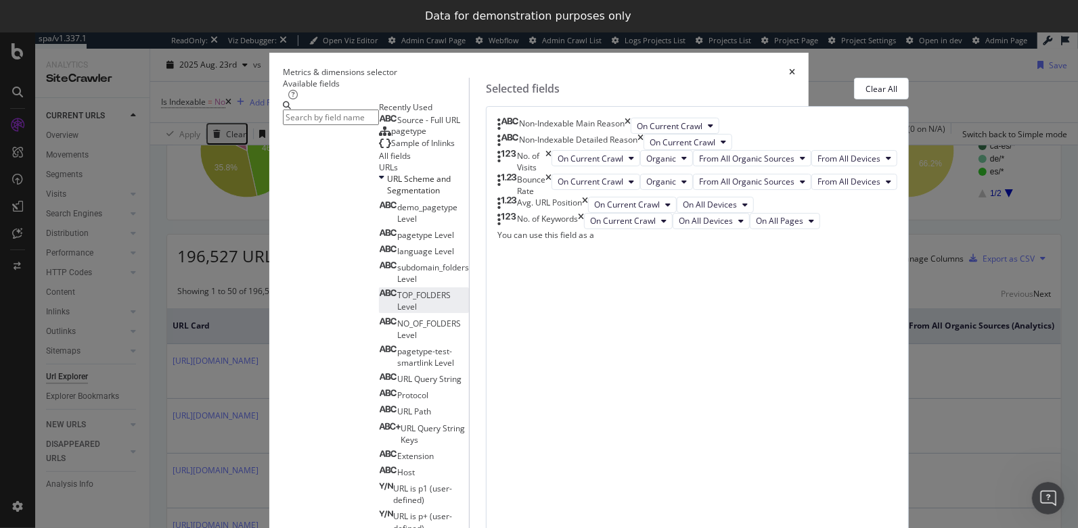
scroll to position [427, 0]
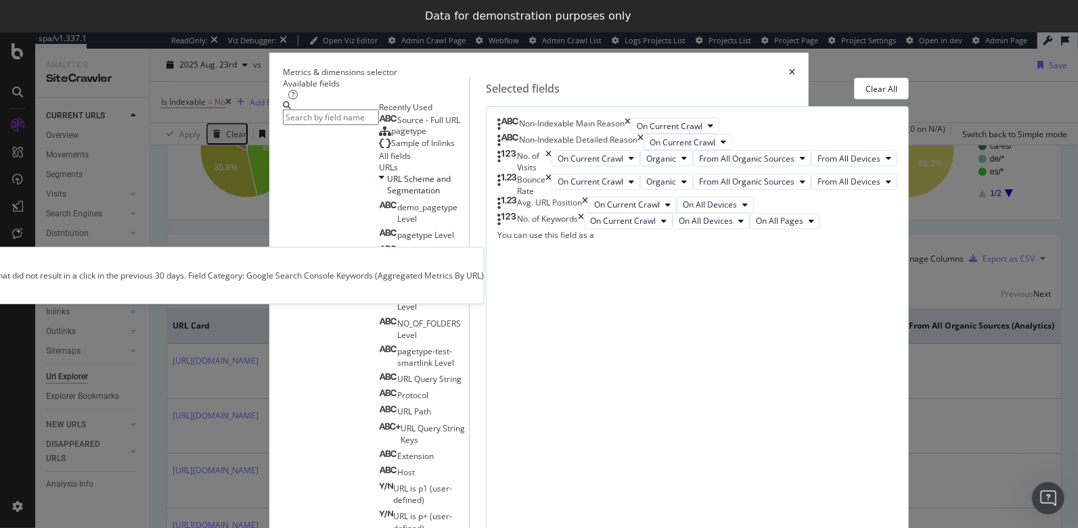
scroll to position [544, 0]
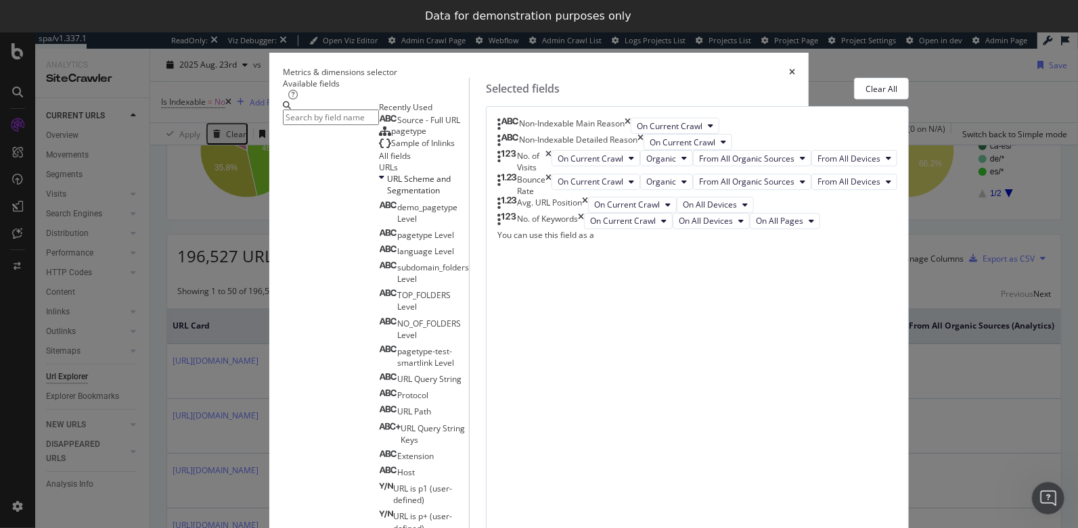
click at [317, 120] on input "modal" at bounding box center [331, 118] width 96 height 16
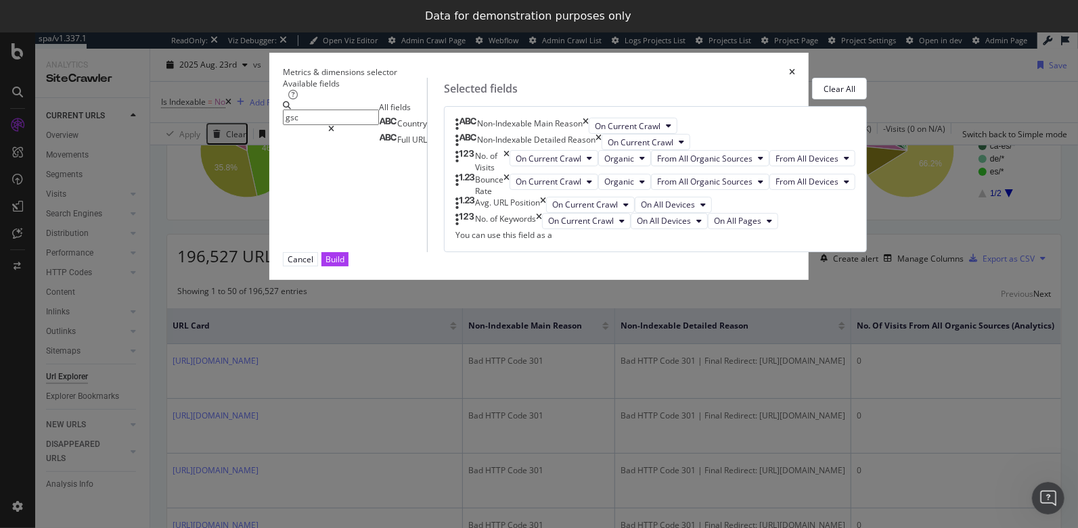
scroll to position [0, 0]
type input "g"
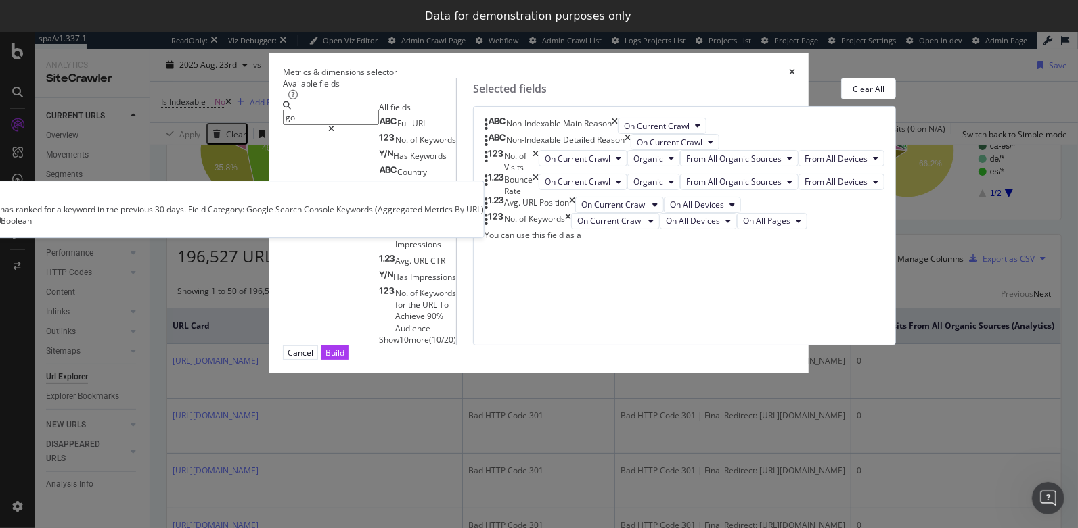
type input "g"
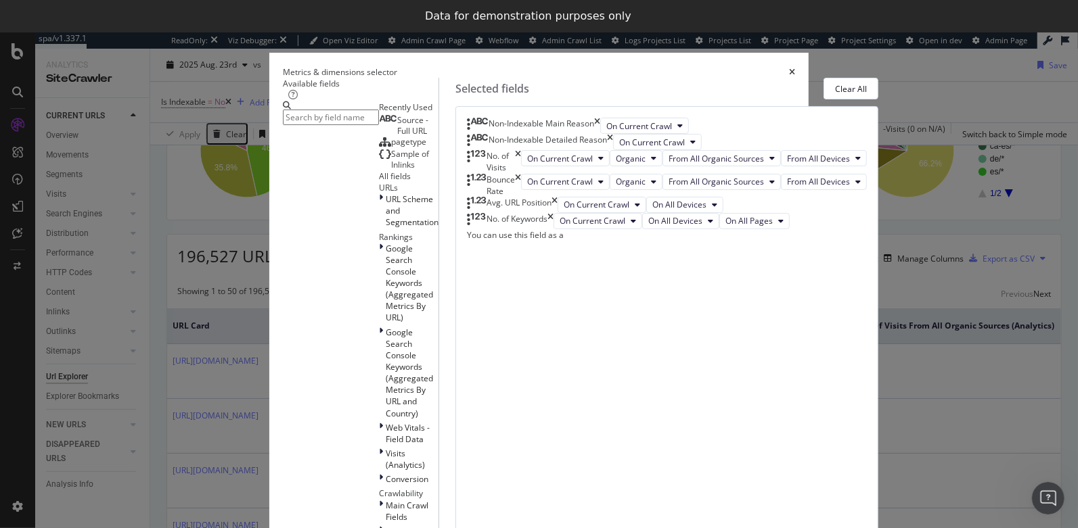
scroll to position [78, 0]
click at [795, 68] on icon "times" at bounding box center [792, 72] width 6 height 8
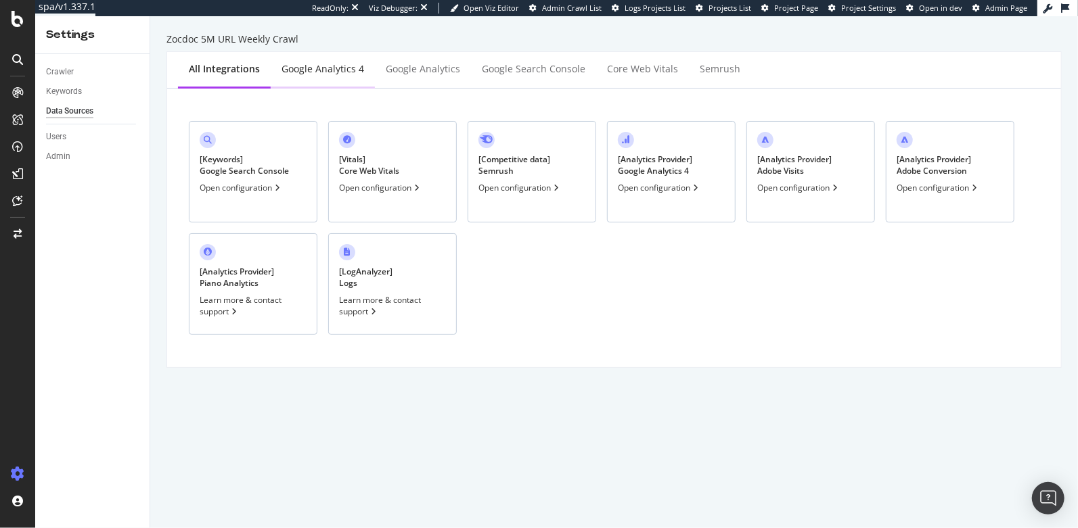
click at [325, 77] on div "Google Analytics 4" at bounding box center [323, 69] width 104 height 37
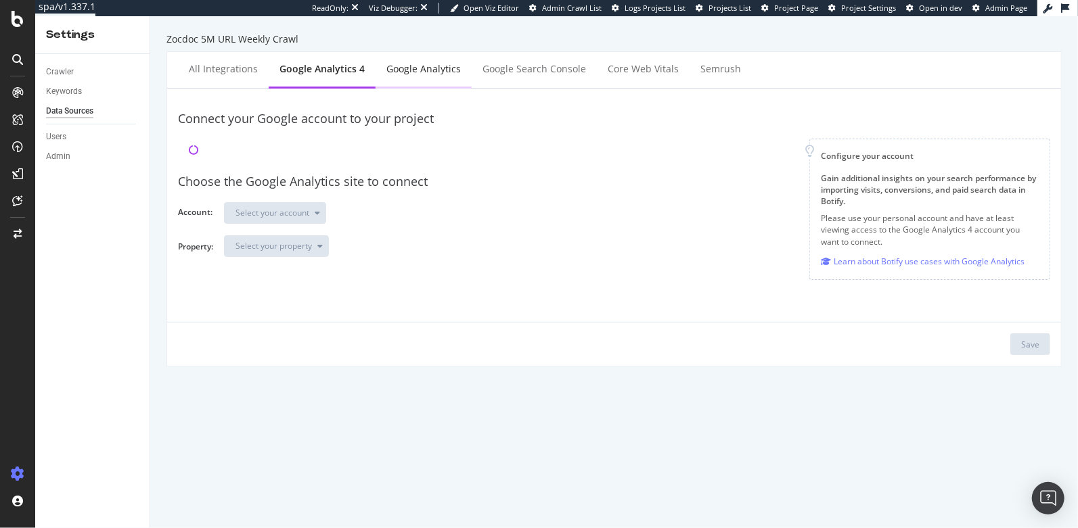
click at [438, 76] on div "Google Analytics" at bounding box center [424, 69] width 96 height 37
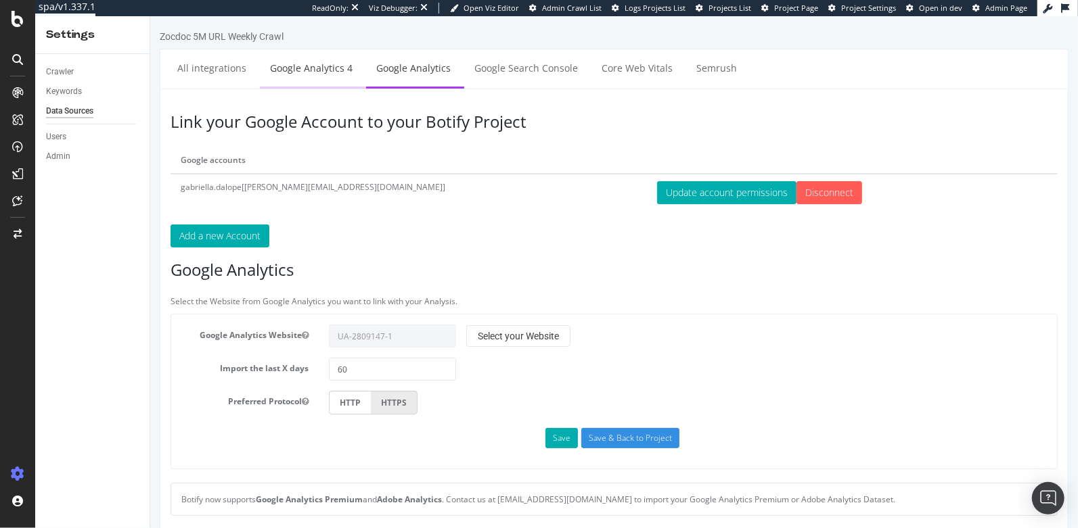
click at [302, 68] on link "Google Analytics 4" at bounding box center [310, 67] width 103 height 37
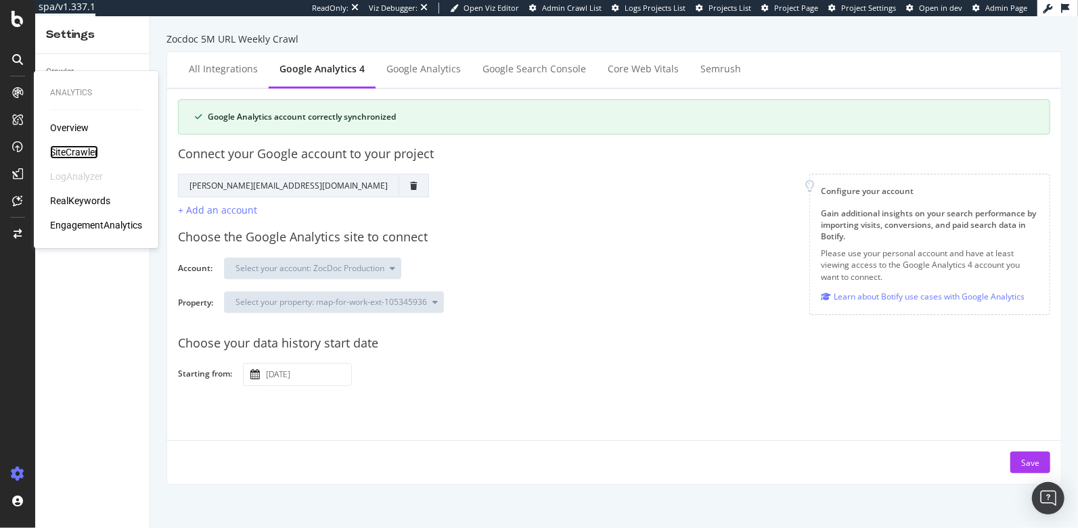
click at [77, 154] on div "SiteCrawler" at bounding box center [74, 152] width 48 height 14
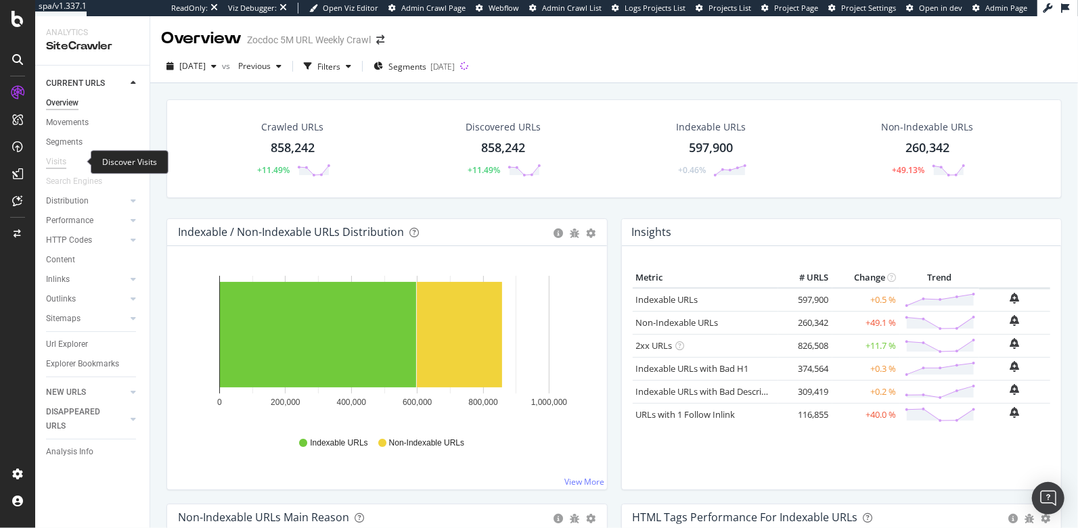
click at [64, 164] on div "Visits" at bounding box center [56, 162] width 20 height 14
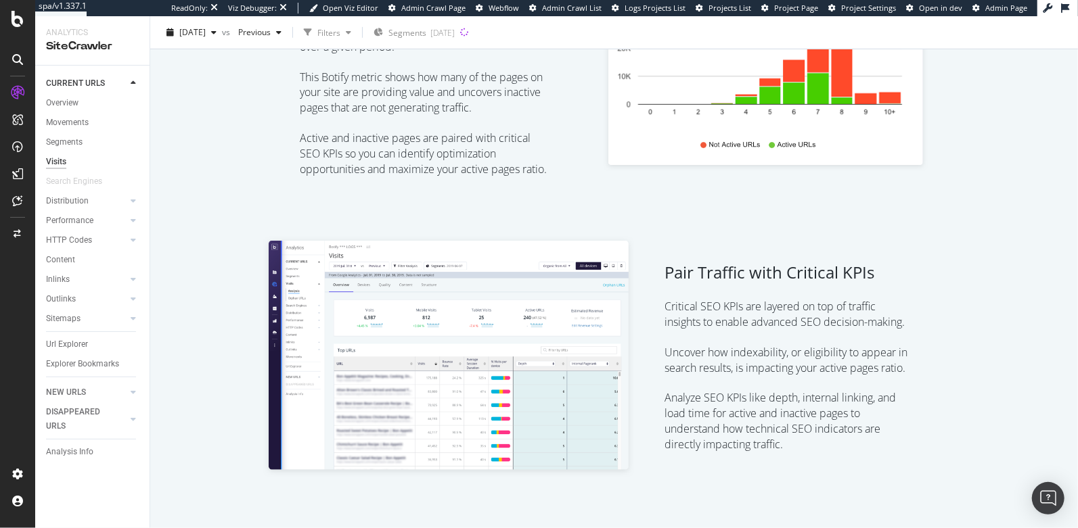
scroll to position [913, 0]
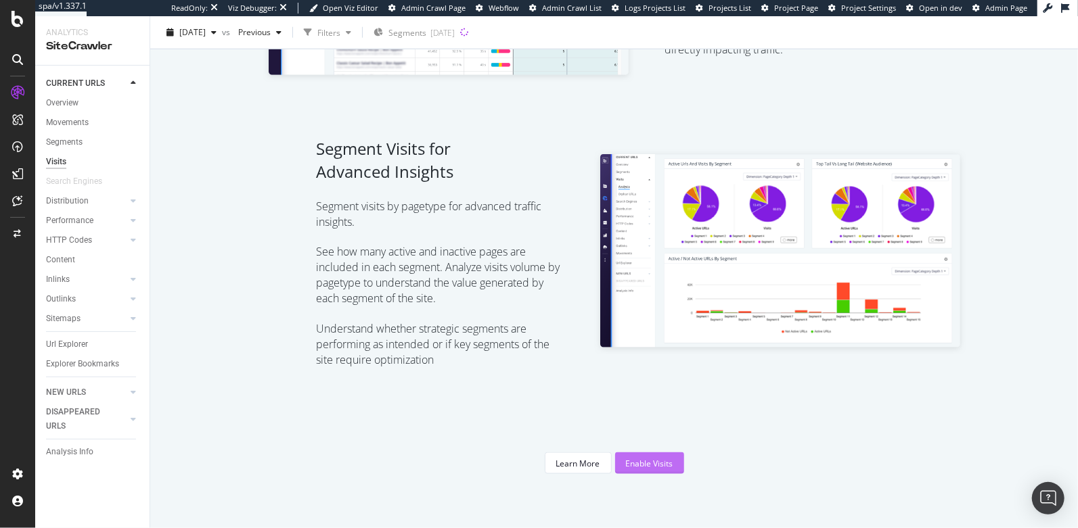
click at [636, 456] on div "Enable Visits" at bounding box center [649, 463] width 47 height 20
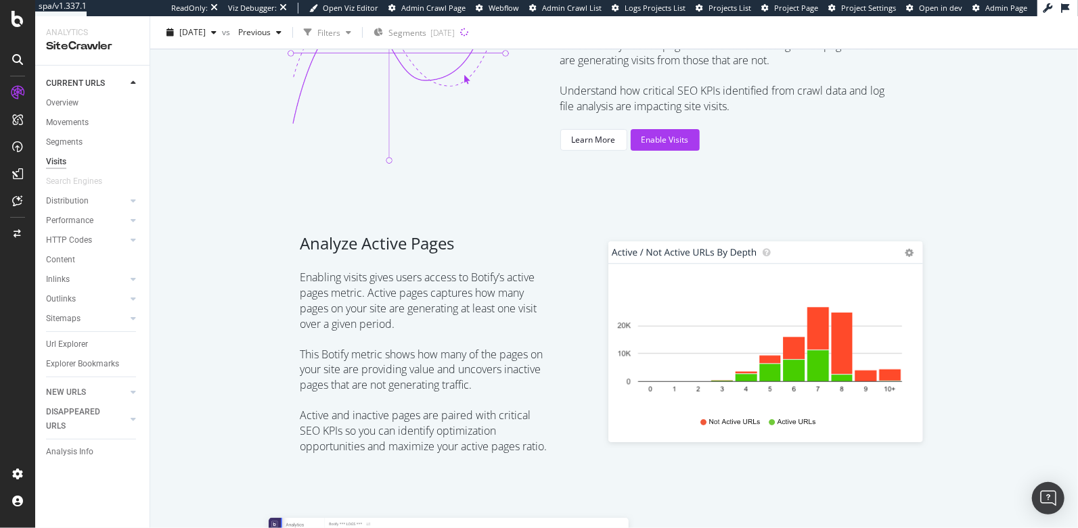
scroll to position [0, 0]
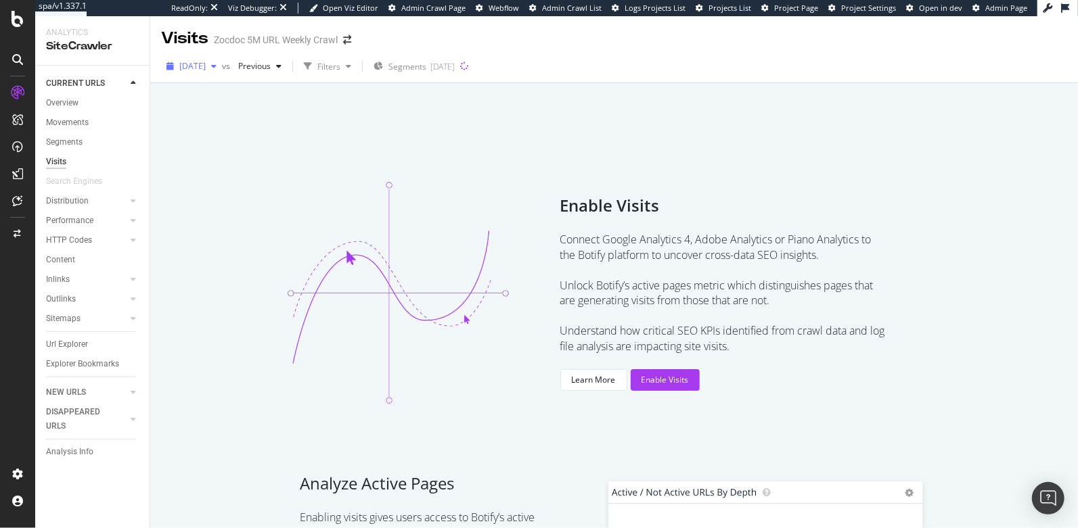
click at [222, 73] on div "2025 Aug. 21st" at bounding box center [191, 66] width 61 height 20
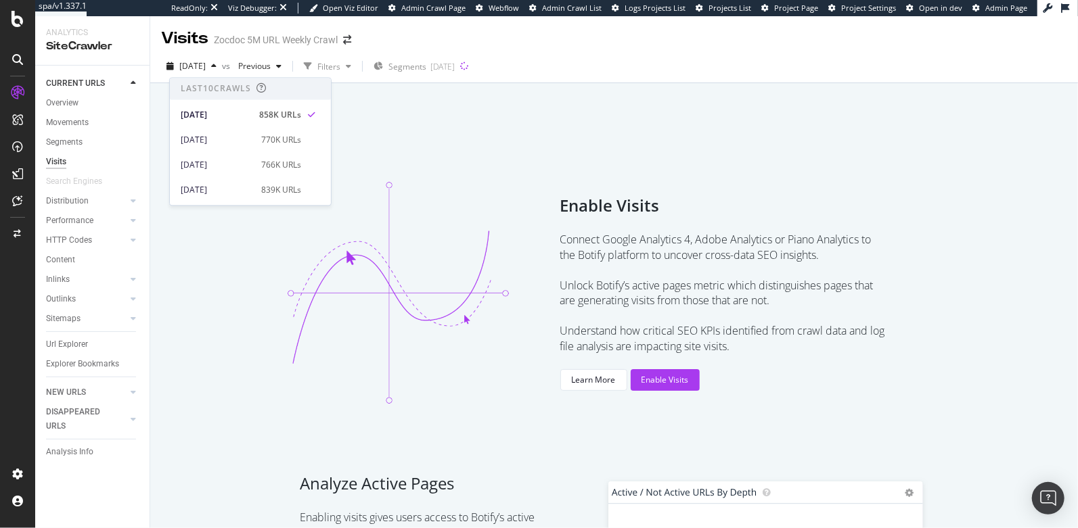
click at [478, 158] on div "Enable Visits Connect Google Analytics 4, Adobe Analytics or Piano Analytics to…" at bounding box center [613, 292] width 895 height 291
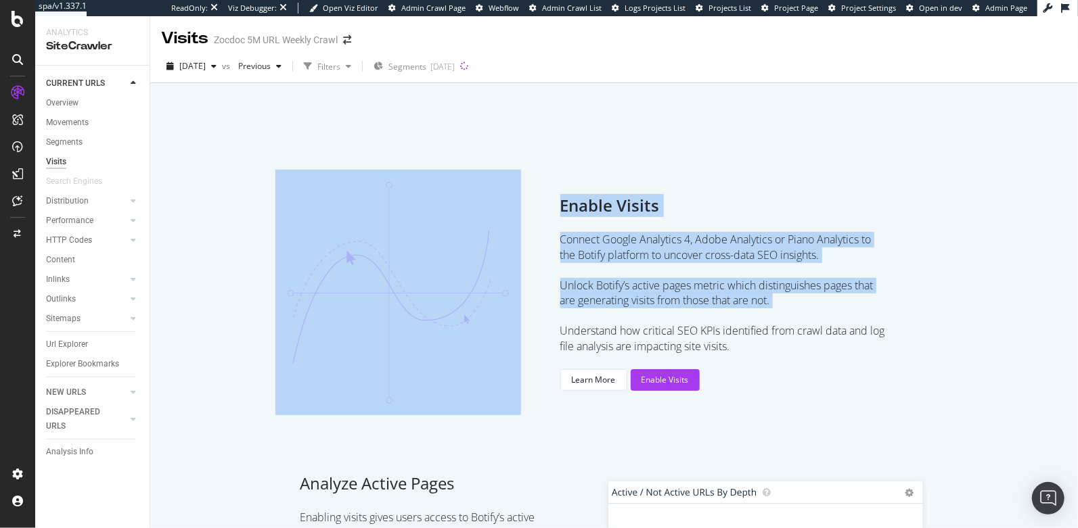
drag, startPoint x: 535, startPoint y: 245, endPoint x: 806, endPoint y: 320, distance: 280.9
click at [806, 320] on div "Enable Visits Connect Google Analytics 4, Adobe Analytics or Piano Analytics to…" at bounding box center [613, 292] width 895 height 291
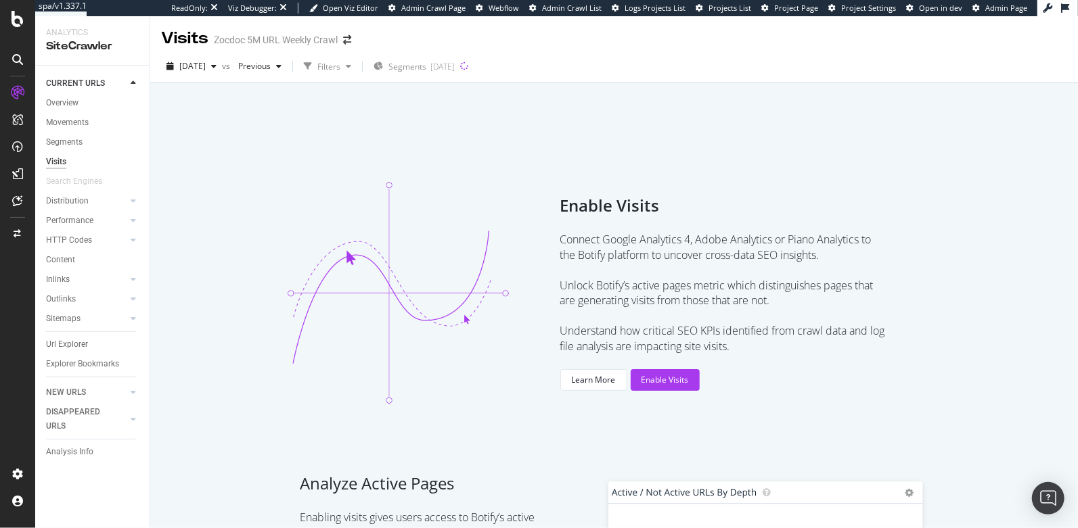
click at [800, 356] on div "Enable Visits Connect Google Analytics 4, Adobe Analytics or Piano Analytics to…" at bounding box center [722, 292] width 325 height 197
click at [206, 71] on span "2025 Aug. 21st" at bounding box center [192, 66] width 26 height 12
click at [560, 145] on div at bounding box center [613, 118] width 895 height 58
click at [206, 68] on span "[DATE]" at bounding box center [192, 66] width 26 height 12
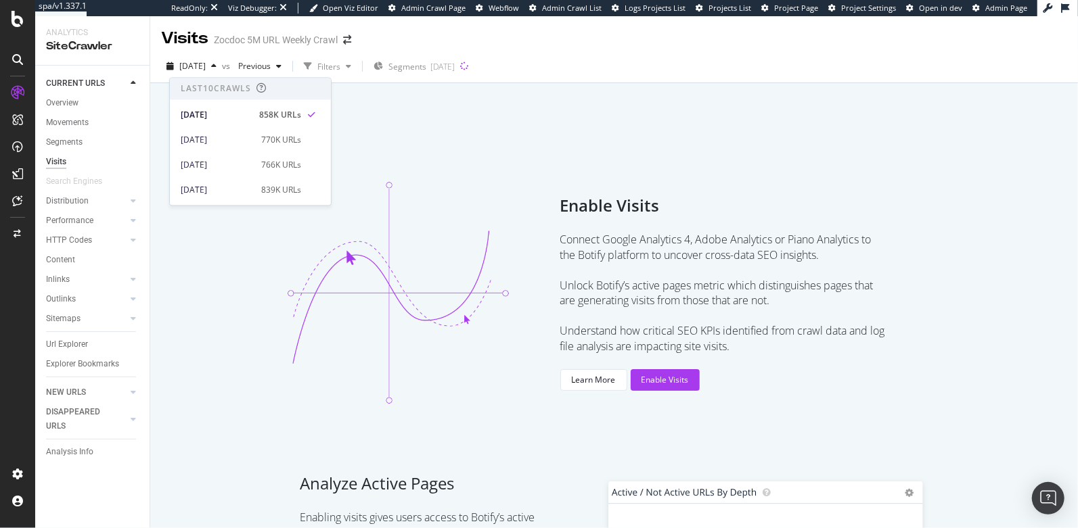
click at [608, 175] on div "Enable Visits Connect Google Analytics 4, Adobe Analytics or Piano Analytics to…" at bounding box center [613, 292] width 895 height 291
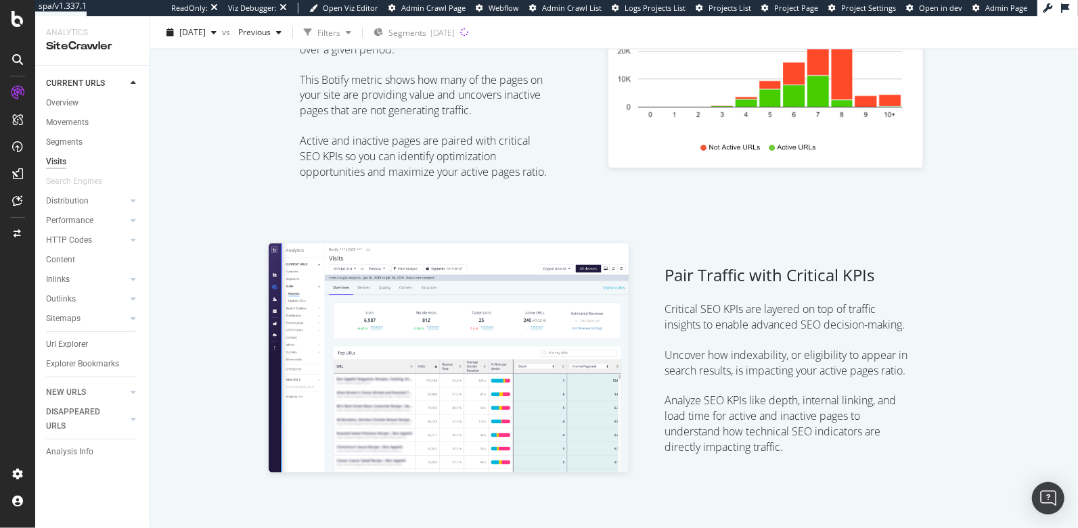
scroll to position [913, 0]
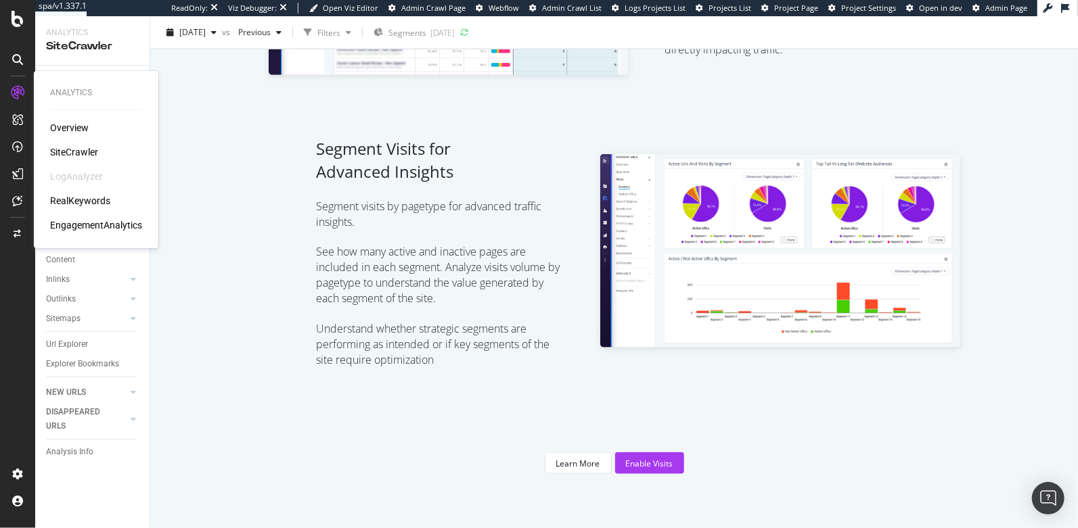
click at [78, 206] on div "RealKeywords" at bounding box center [80, 201] width 60 height 14
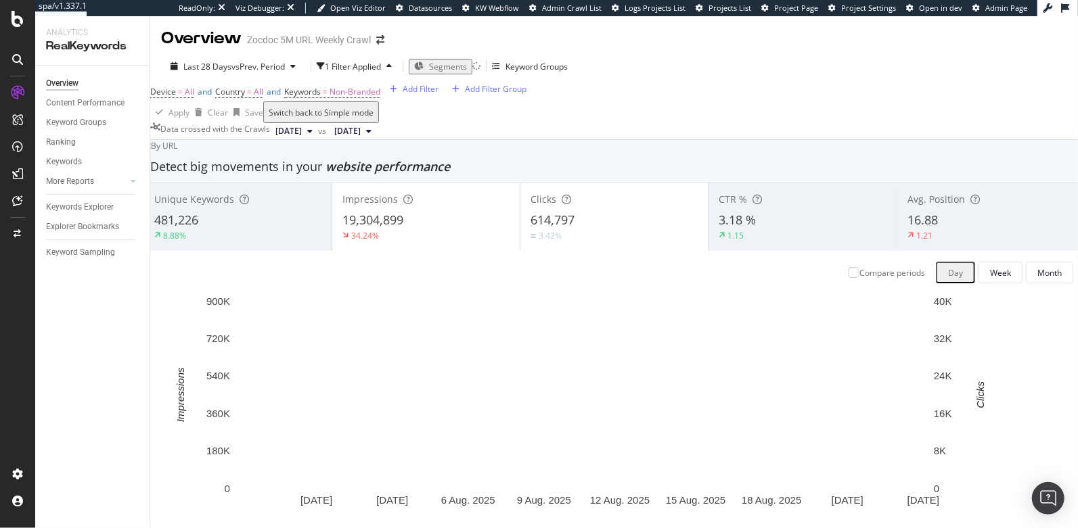
scroll to position [85, 0]
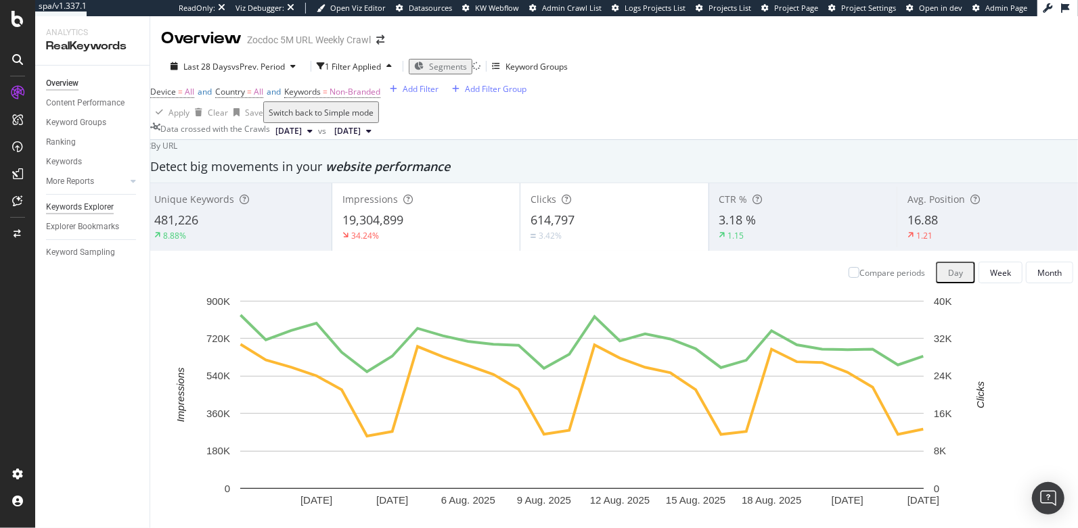
click at [76, 201] on div "Keywords Explorer" at bounding box center [80, 207] width 68 height 14
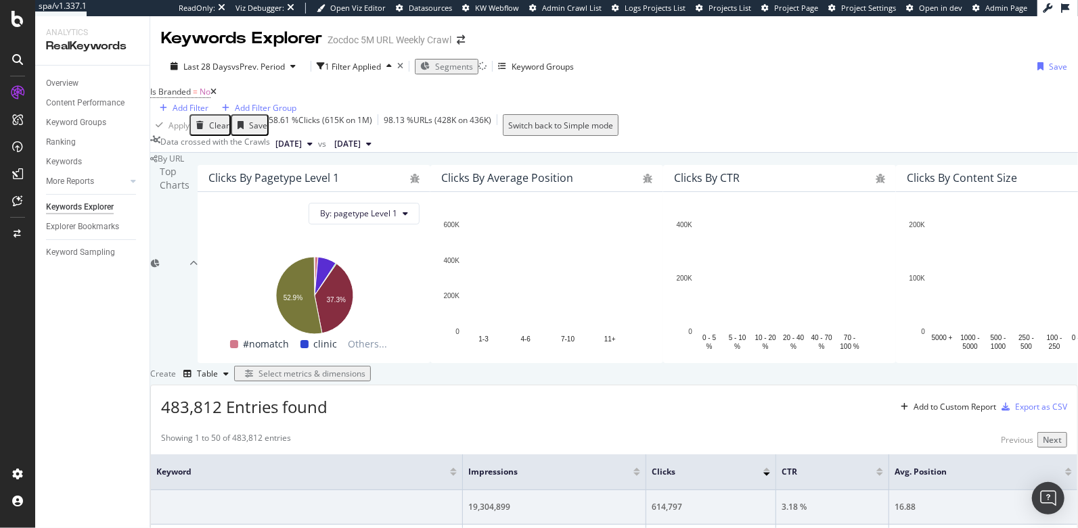
scroll to position [260, 0]
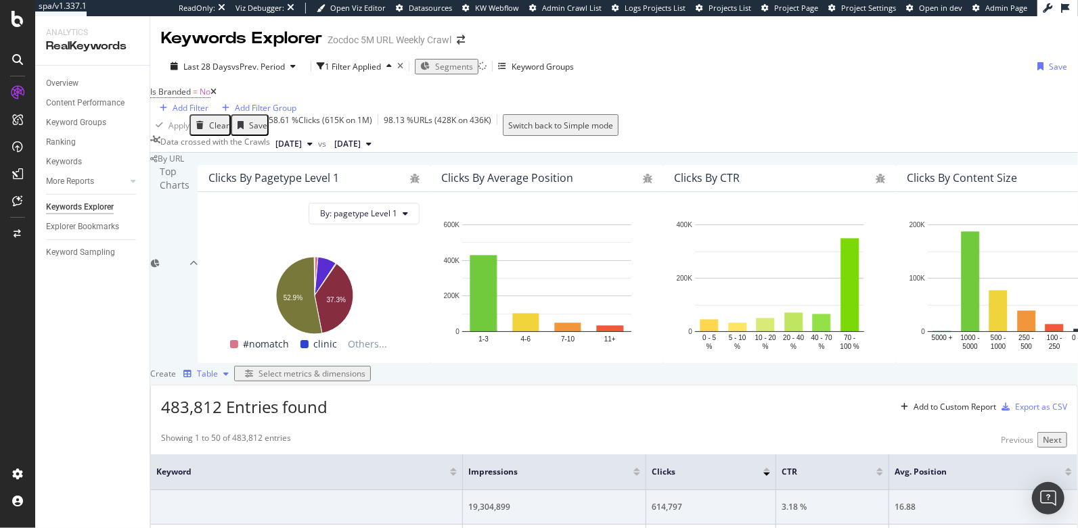
click at [218, 370] on div "Table" at bounding box center [207, 374] width 21 height 8
click at [454, 386] on div "483,812 Entries found Add to Custom Report Export as CSV" at bounding box center [614, 402] width 926 height 33
click at [258, 370] on div "button" at bounding box center [249, 374] width 19 height 8
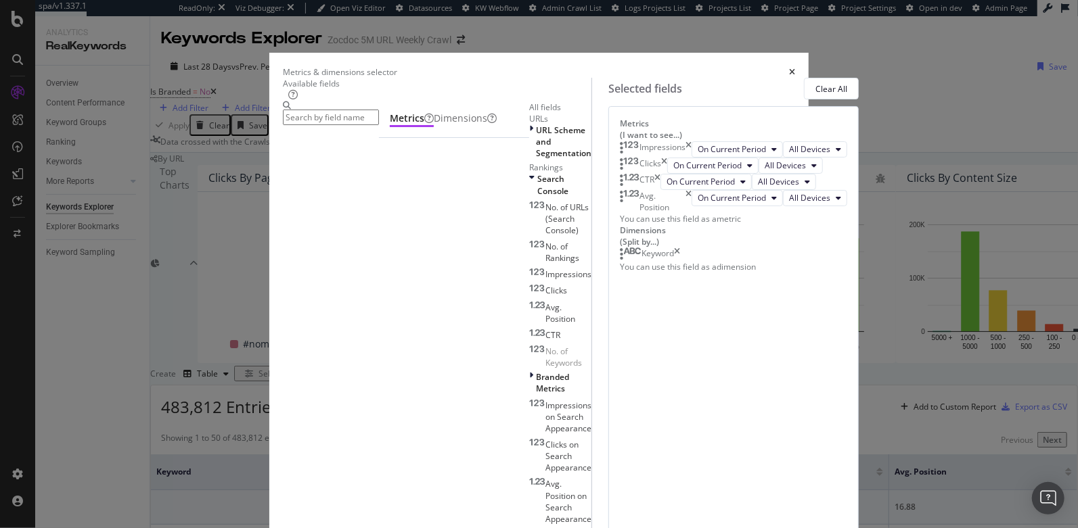
click at [379, 125] on input "modal" at bounding box center [331, 118] width 96 height 16
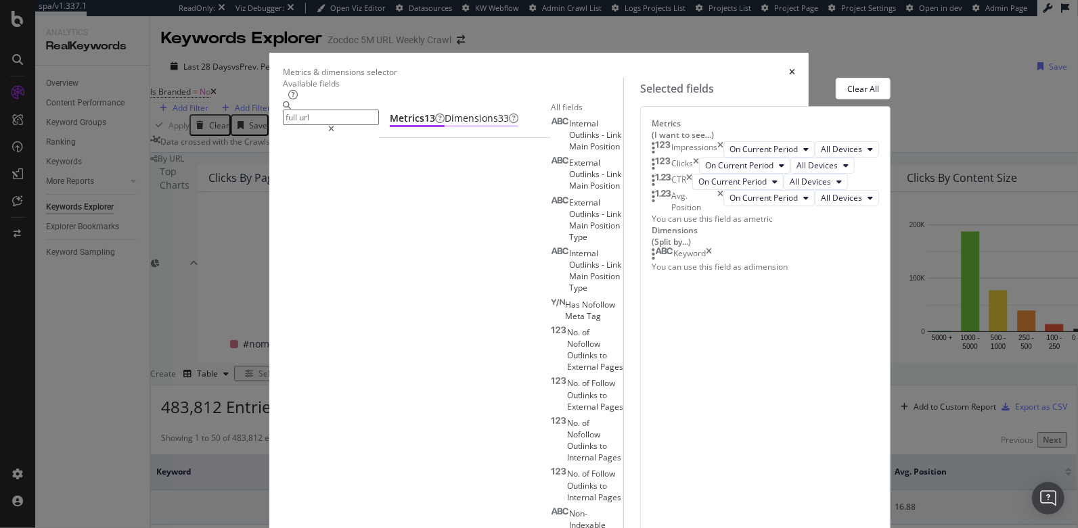
type input "full url"
click at [445, 125] on div "Dimensions 33" at bounding box center [482, 119] width 74 height 14
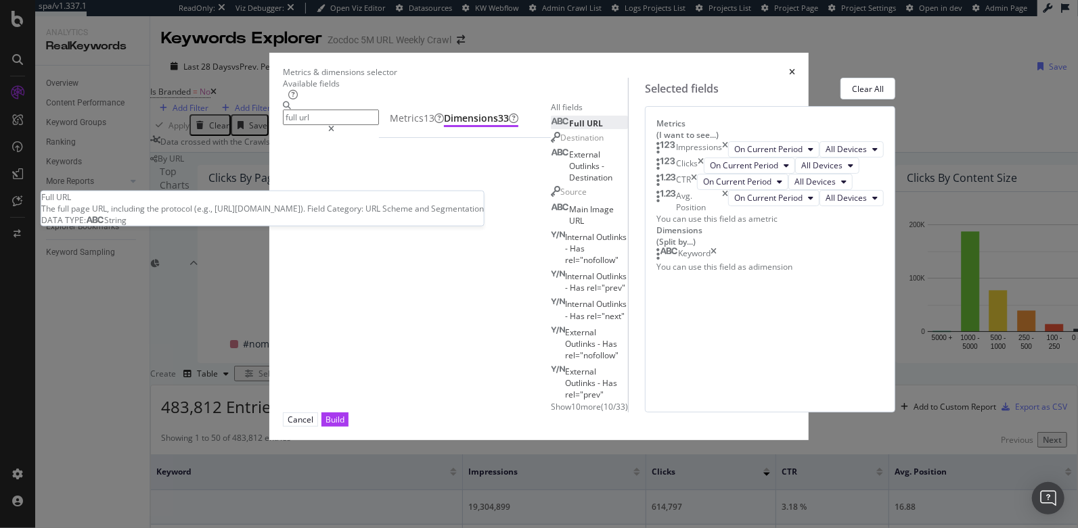
click at [587, 129] on span "URL" at bounding box center [595, 124] width 16 height 12
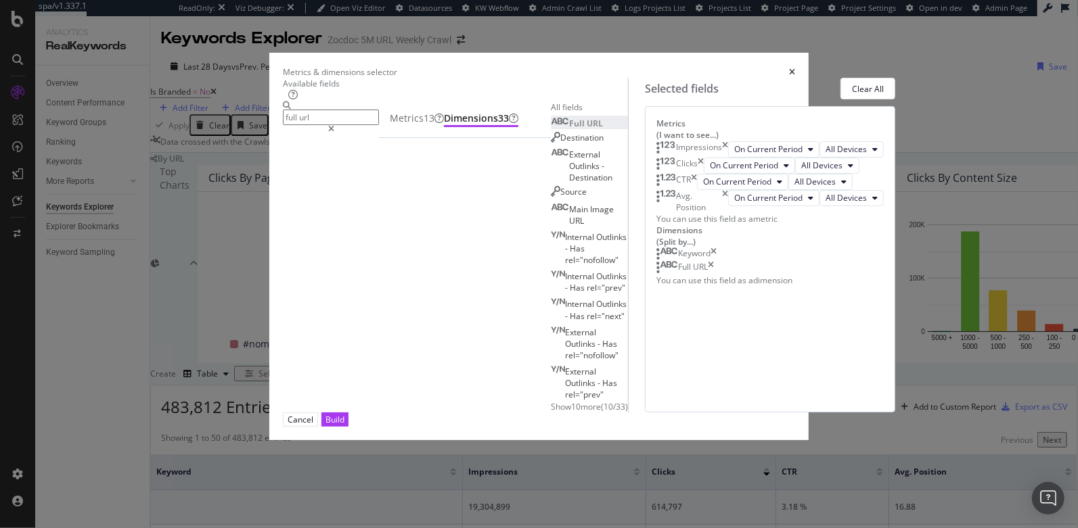
scroll to position [33, 0]
click at [717, 261] on icon "times" at bounding box center [713, 255] width 6 height 14
click at [379, 125] on input "full url" at bounding box center [331, 118] width 96 height 16
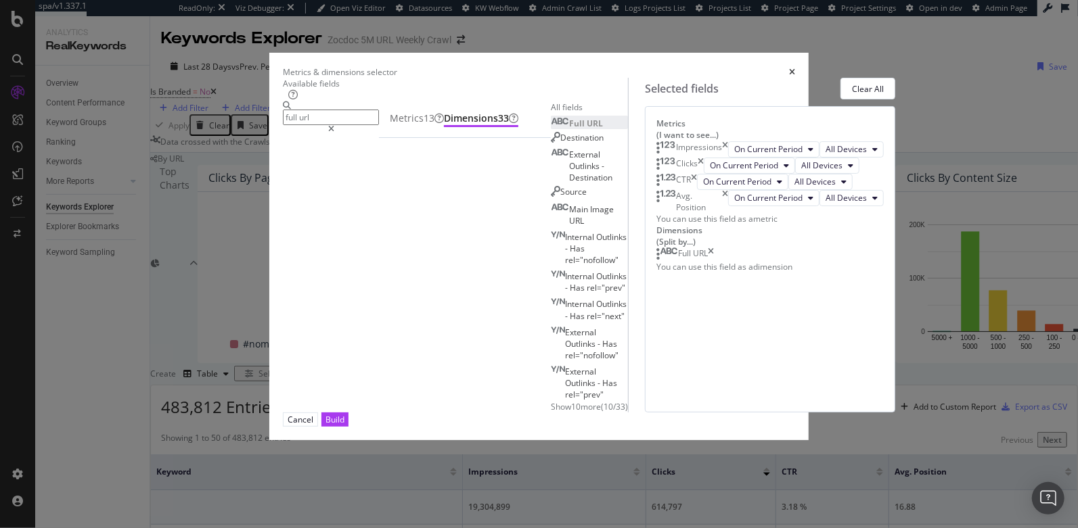
click at [379, 125] on input "full url" at bounding box center [331, 118] width 96 height 16
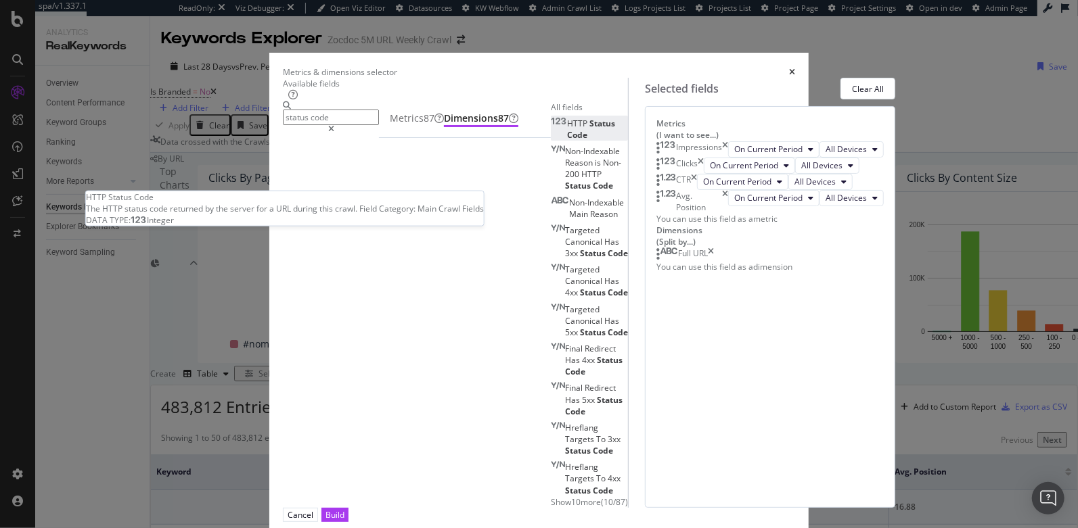
type input "status code"
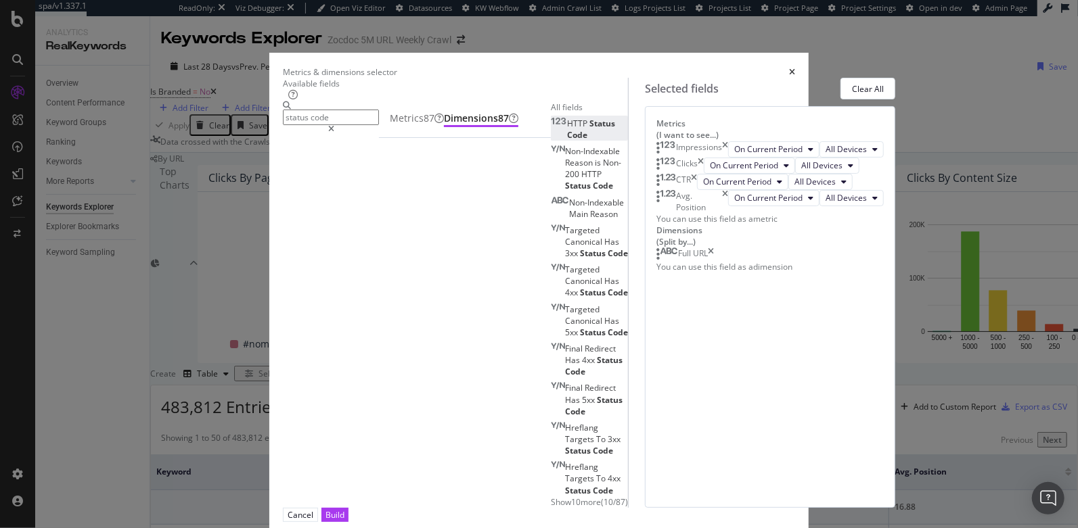
click at [589, 129] on span "Status" at bounding box center [602, 124] width 26 height 12
click at [348, 508] on button "Build" at bounding box center [334, 515] width 27 height 14
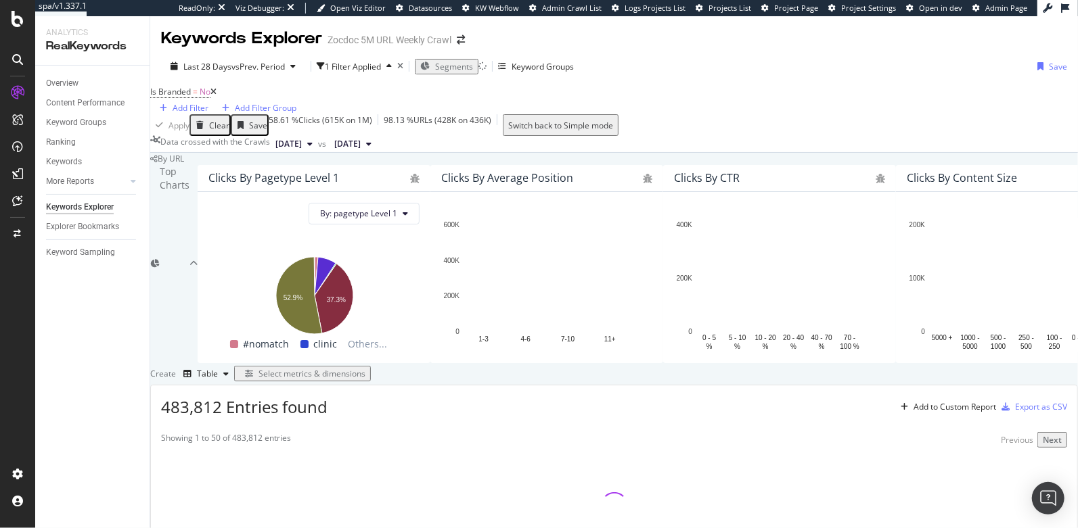
scroll to position [253, 0]
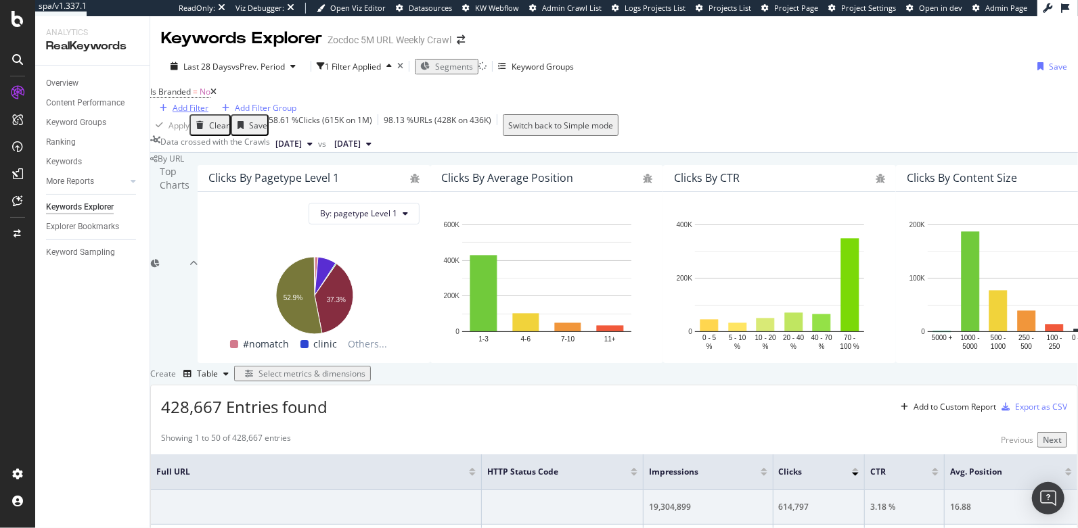
click at [208, 102] on div "Add Filter" at bounding box center [191, 108] width 36 height 12
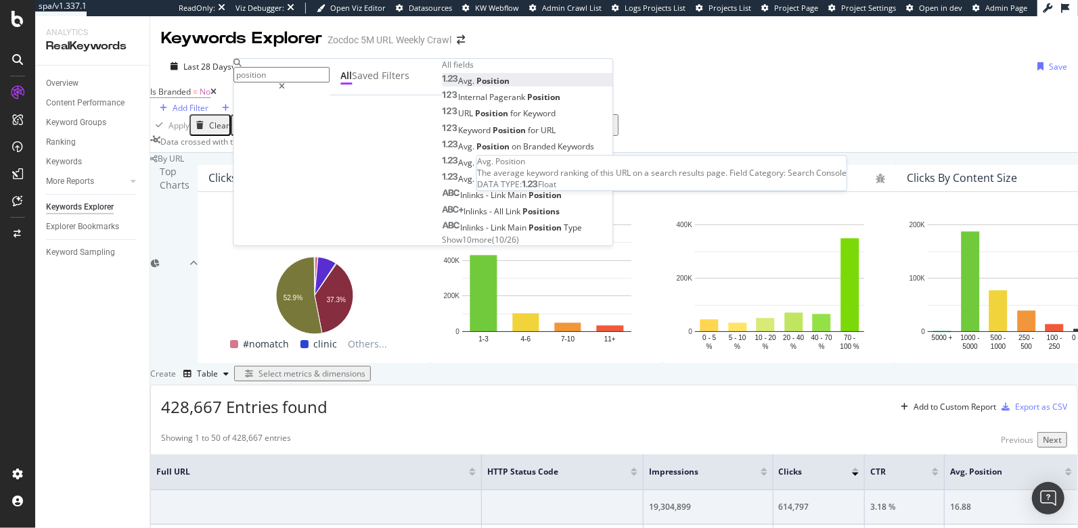
type input "position"
click at [476, 87] on span "Position" at bounding box center [492, 81] width 33 height 12
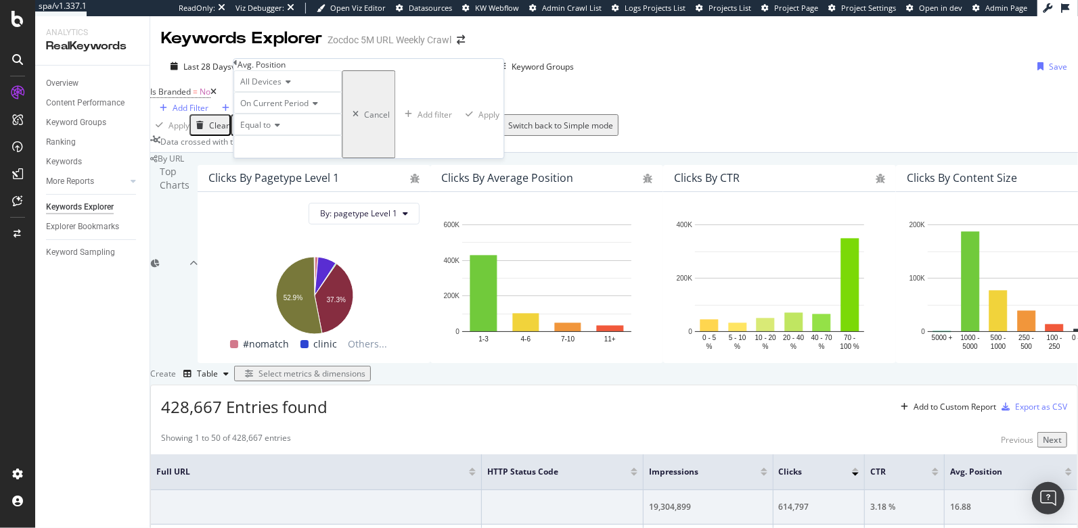
click at [269, 109] on span "On Current Period" at bounding box center [274, 103] width 68 height 12
click at [334, 92] on div "All Devices" at bounding box center [287, 81] width 108 height 22
click at [342, 92] on div "All Devices" at bounding box center [287, 81] width 108 height 22
click at [264, 131] on span "Equal to" at bounding box center [255, 125] width 30 height 12
click at [271, 234] on span "Between" at bounding box center [254, 229] width 33 height 12
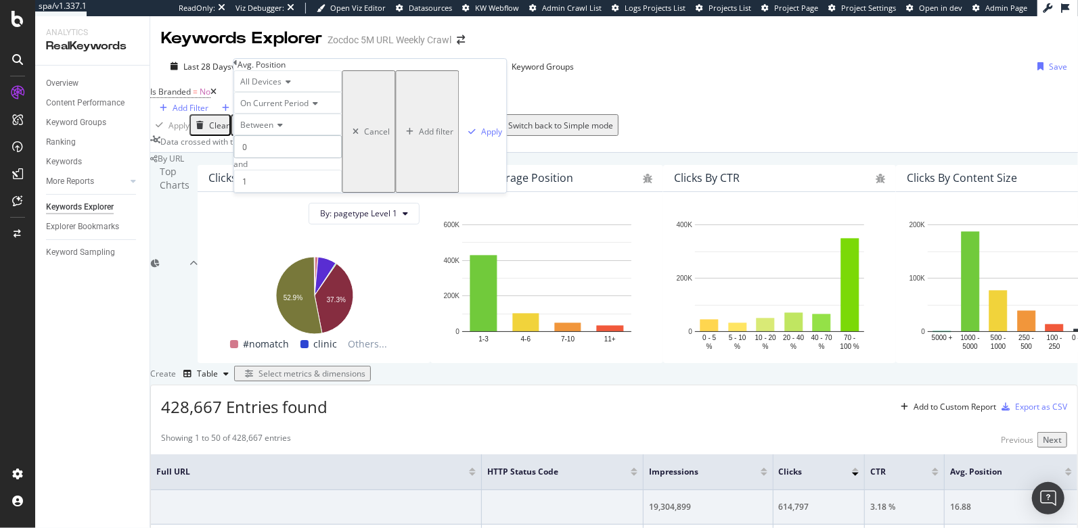
click at [279, 158] on input "0" at bounding box center [287, 146] width 108 height 23
type input "4"
click at [286, 193] on input "1" at bounding box center [287, 181] width 108 height 23
type input "12"
click at [380, 193] on div "All Devices On Current Period Between 4 and 12 Cancel Add filter Apply" at bounding box center [369, 131] width 273 height 122
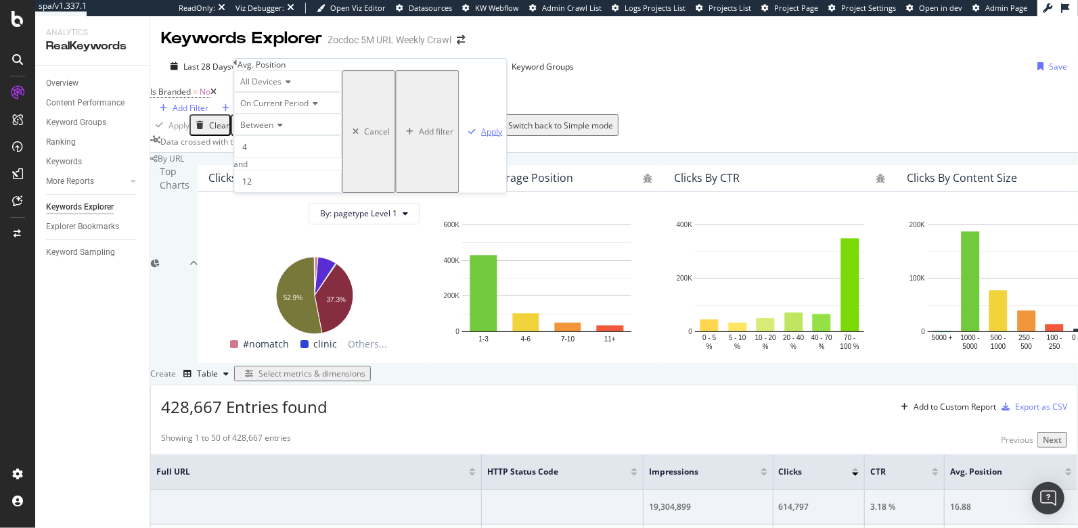
click at [481, 137] on div "Apply" at bounding box center [491, 132] width 21 height 12
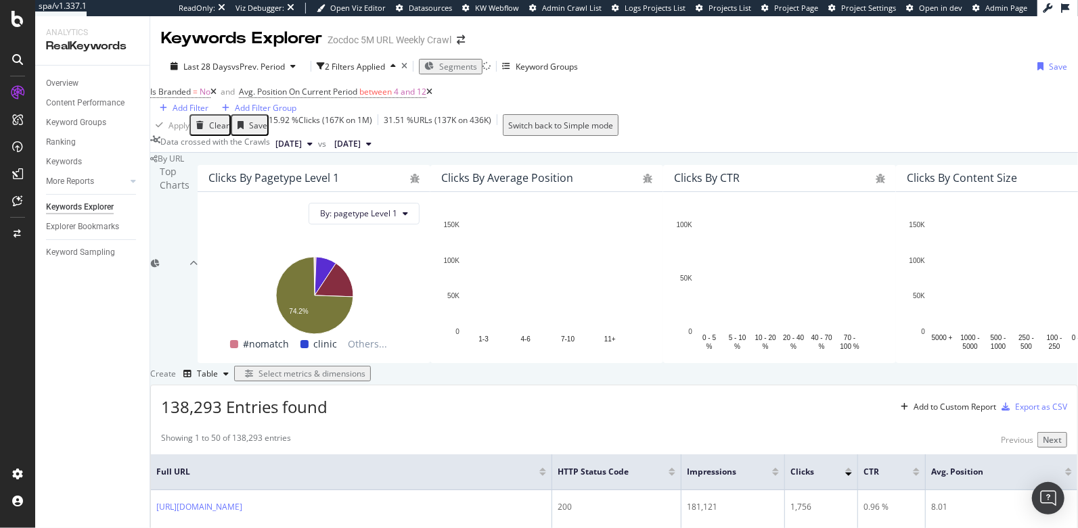
scroll to position [387, 0]
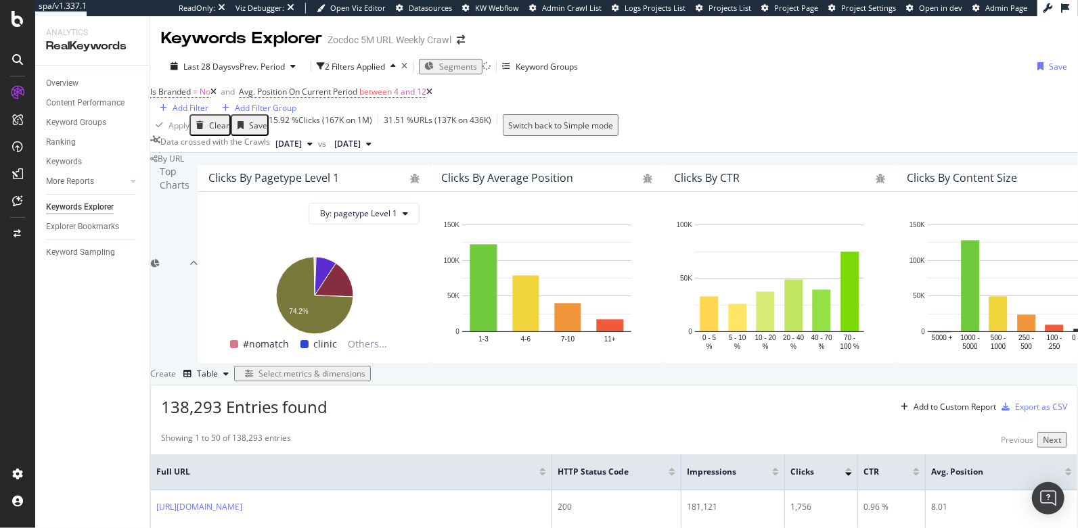
click at [779, 473] on div at bounding box center [775, 474] width 7 height 3
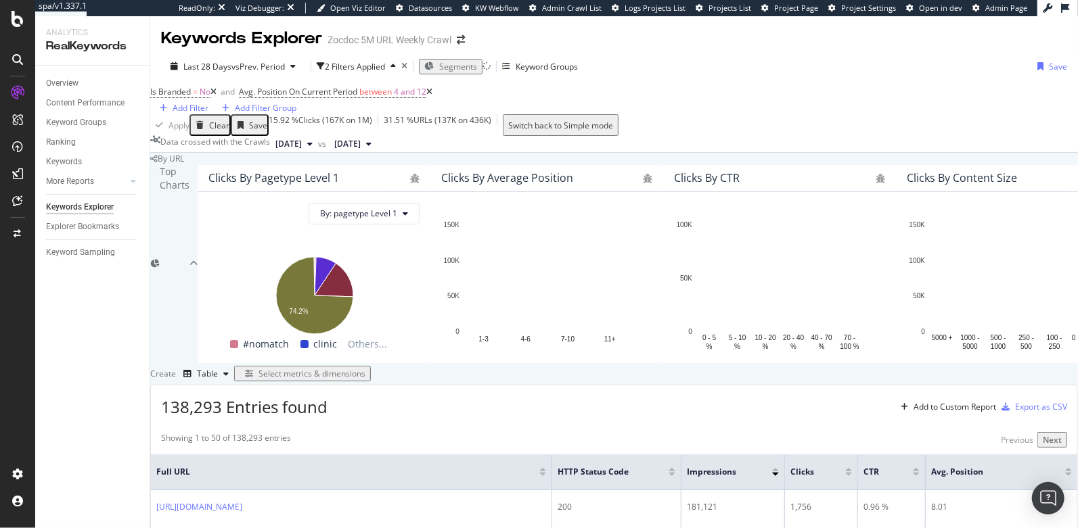
scroll to position [325, 0]
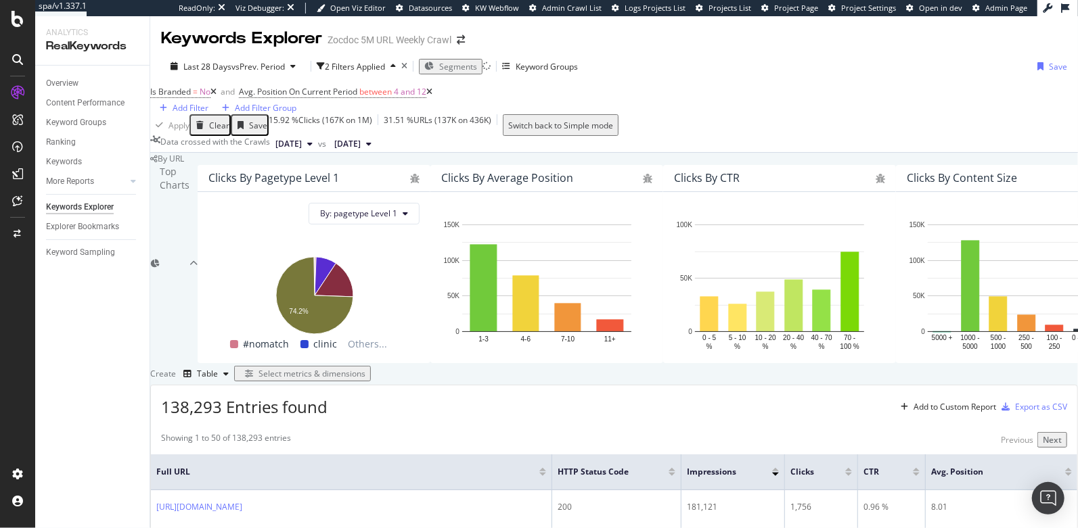
click at [365, 368] on div "Select metrics & dimensions" at bounding box center [311, 374] width 107 height 12
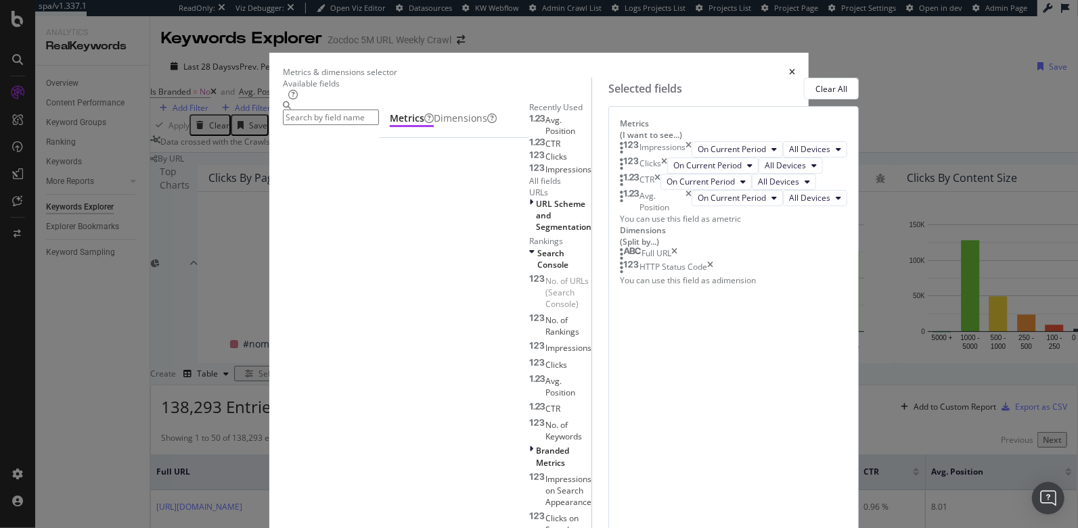
click at [359, 123] on input "modal" at bounding box center [331, 118] width 96 height 16
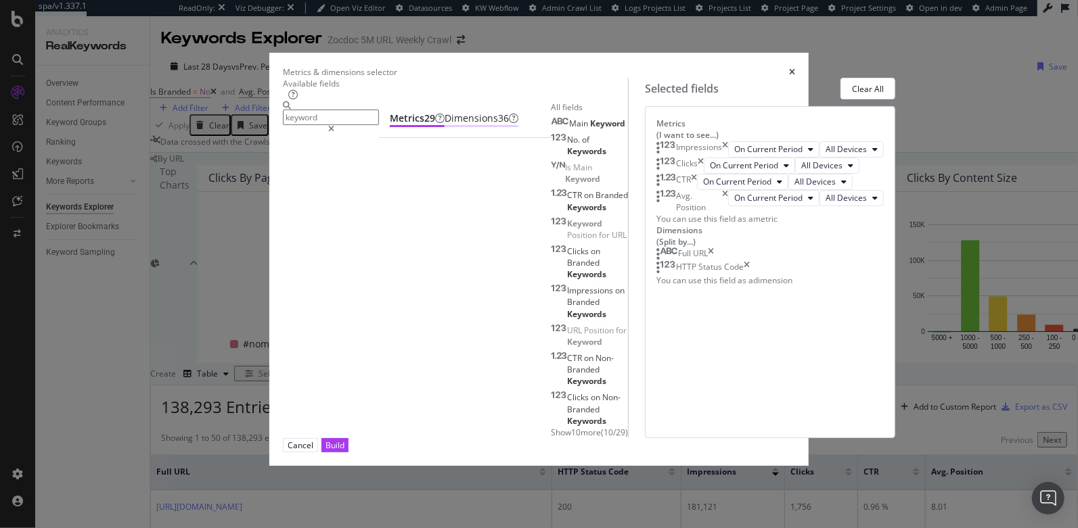
type input "keyword"
click at [445, 125] on div "Dimensions 36" at bounding box center [482, 119] width 74 height 14
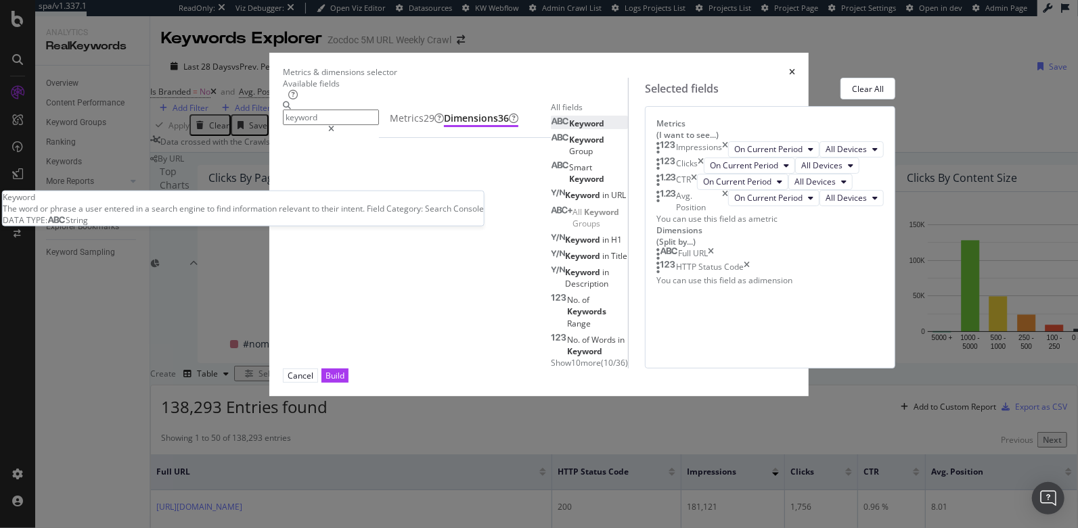
click at [551, 129] on div "Keyword" at bounding box center [577, 124] width 53 height 12
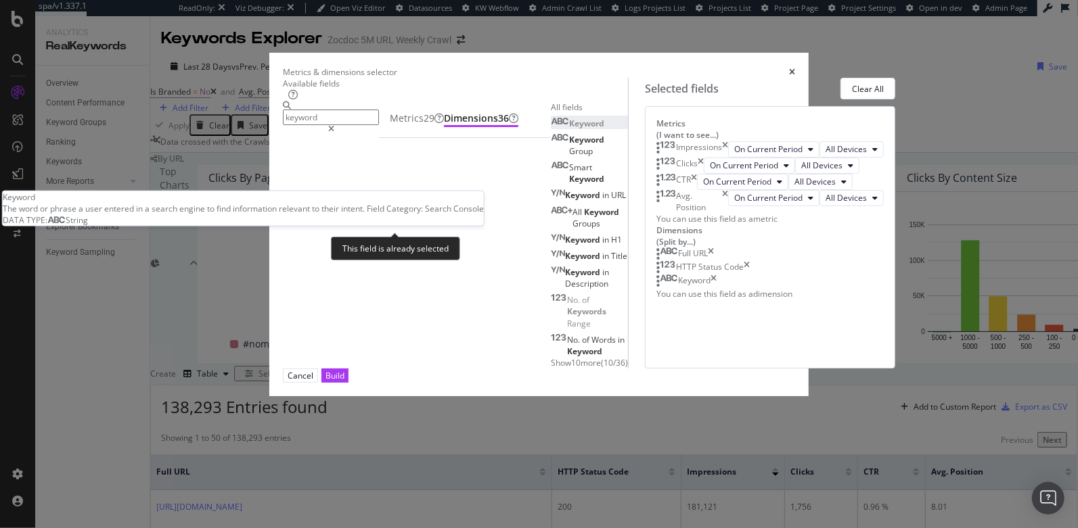
scroll to position [14, 0]
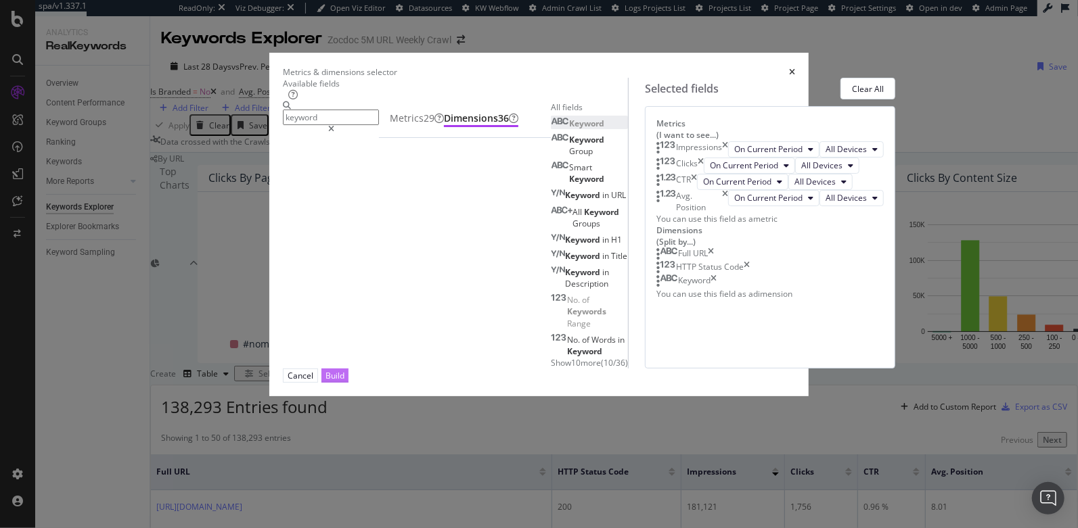
click at [344, 382] on div "Build" at bounding box center [334, 376] width 19 height 12
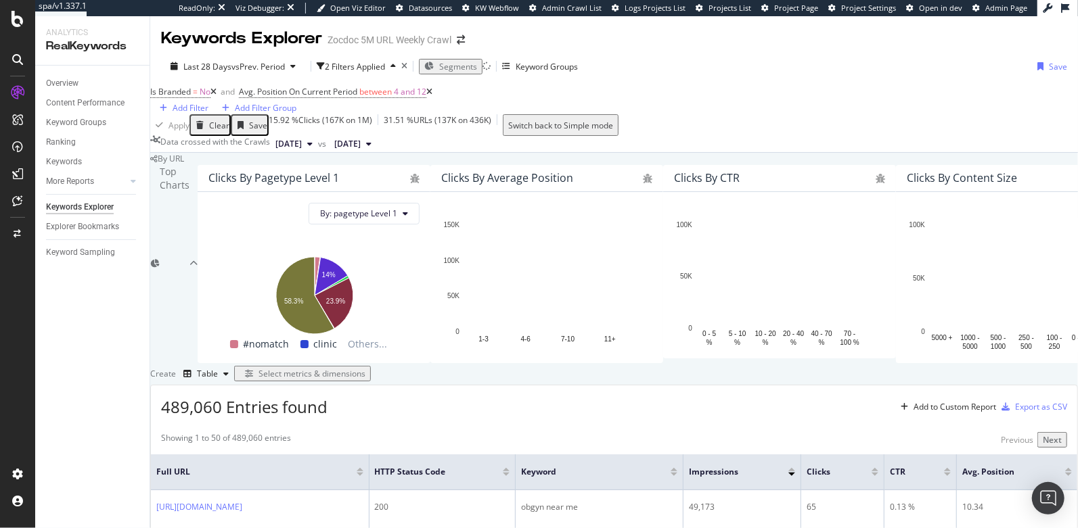
scroll to position [144, 0]
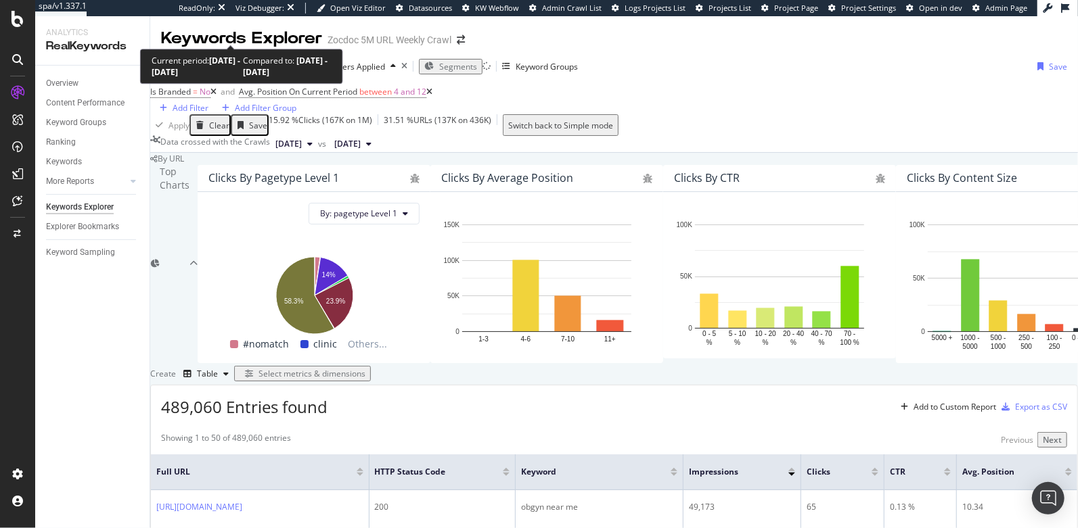
click at [242, 61] on span "vs Prev. Period" at bounding box center [257, 67] width 53 height 12
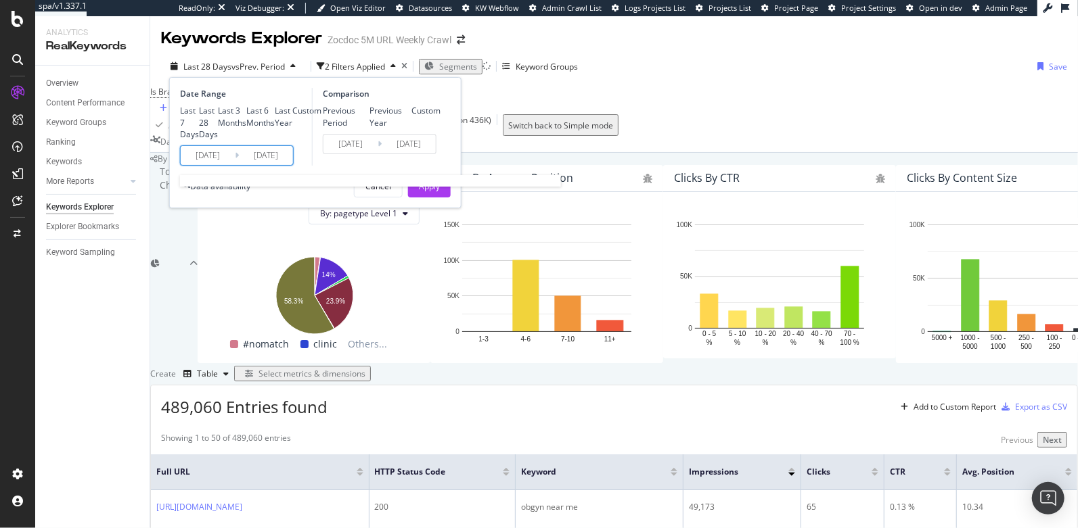
click at [204, 165] on input "2025/07/28" at bounding box center [208, 155] width 54 height 19
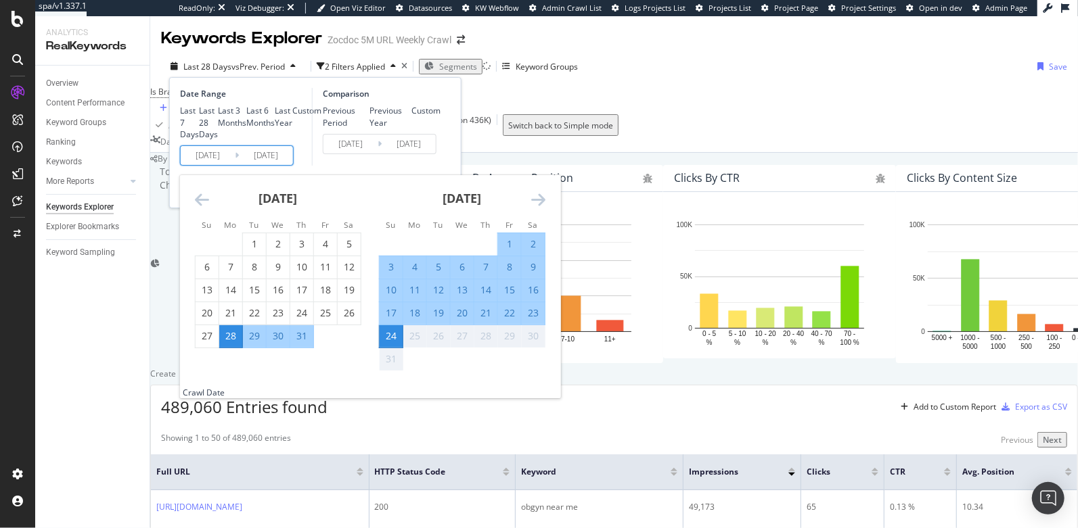
click at [336, 166] on div "Comparison Previous Period Previous Year Custom 2025/06/30 Navigate forward to …" at bounding box center [376, 127] width 129 height 78
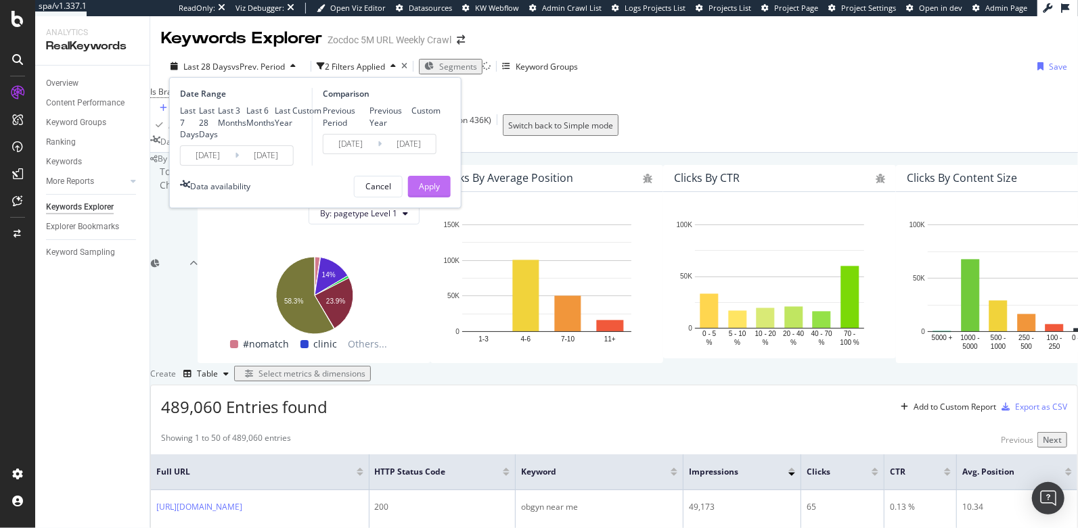
click at [421, 192] on div "Apply" at bounding box center [429, 187] width 21 height 12
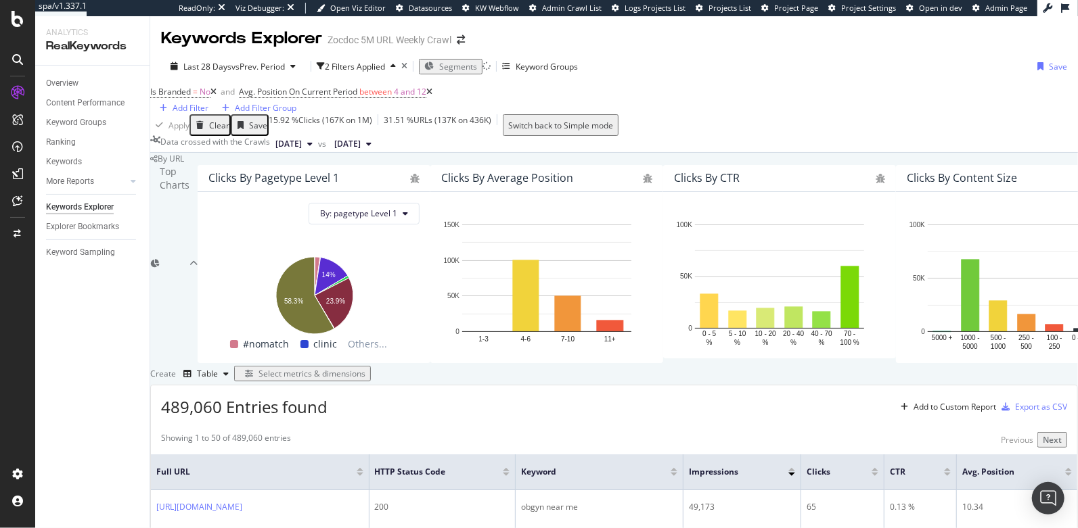
scroll to position [311, 0]
click at [365, 368] on div "Select metrics & dimensions" at bounding box center [311, 374] width 107 height 12
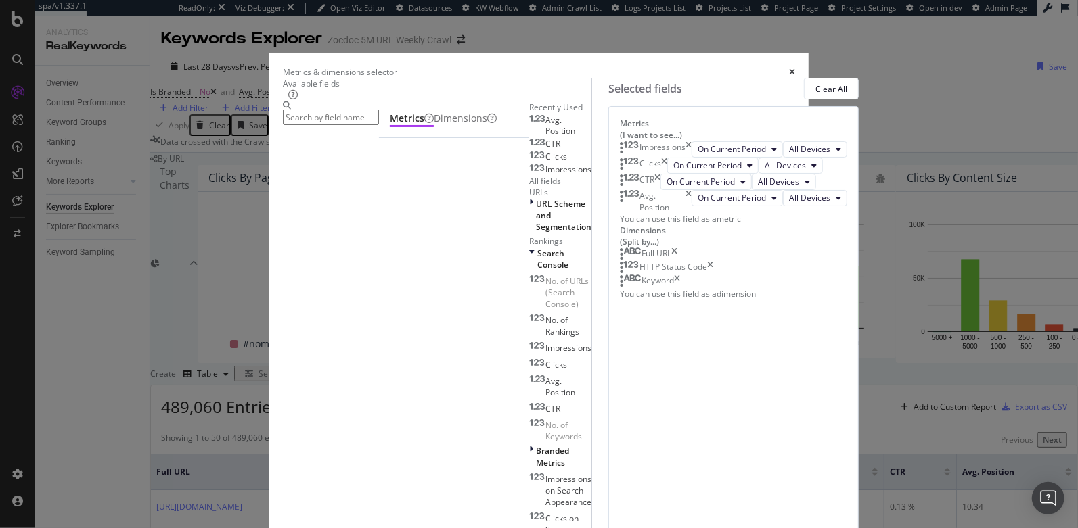
click at [360, 125] on input "modal" at bounding box center [331, 118] width 96 height 16
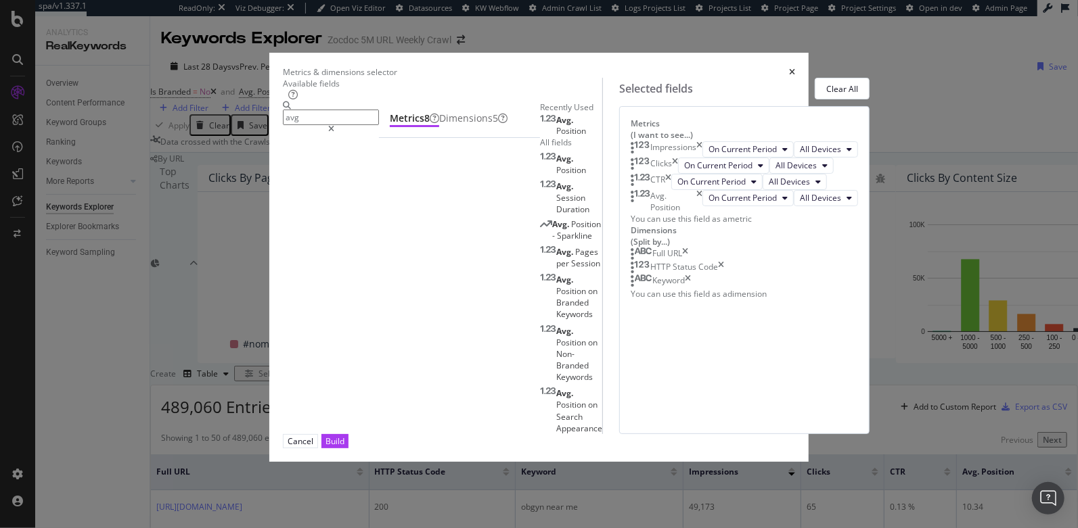
click at [540, 137] on div "Avg. Position" at bounding box center [571, 125] width 62 height 24
click at [556, 137] on span "Position" at bounding box center [571, 131] width 30 height 12
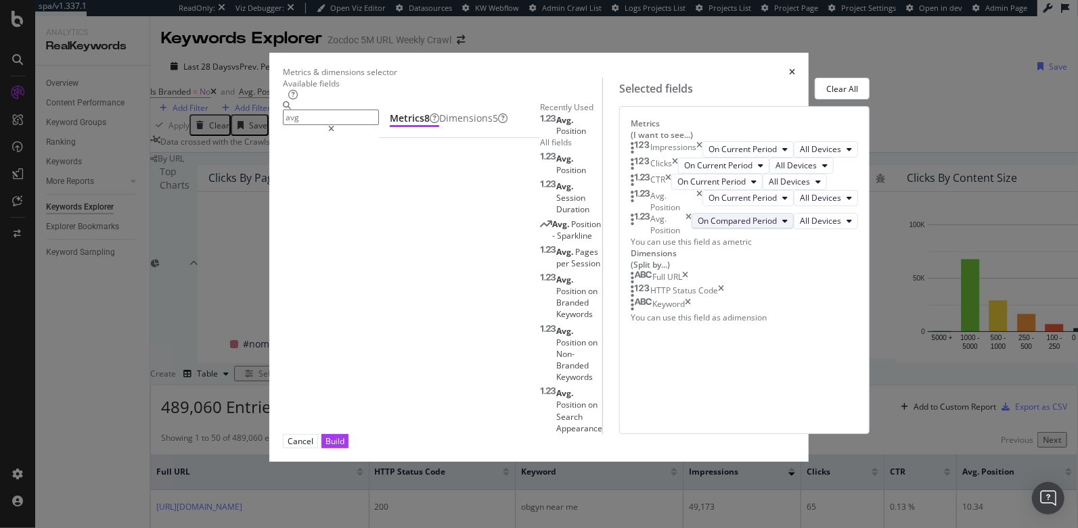
click at [698, 227] on span "On Compared Period" at bounding box center [737, 221] width 79 height 12
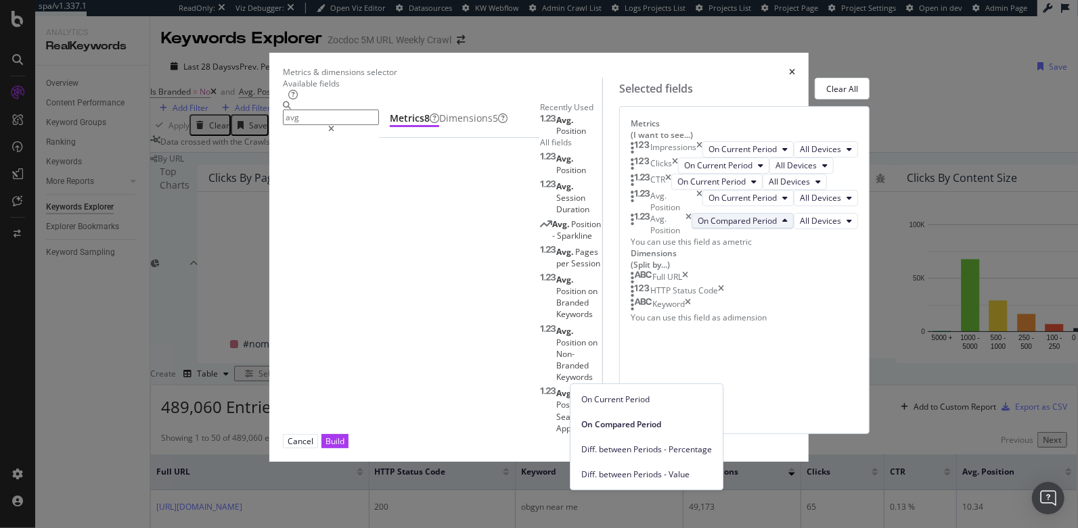
click at [698, 227] on span "On Compared Period" at bounding box center [737, 221] width 79 height 12
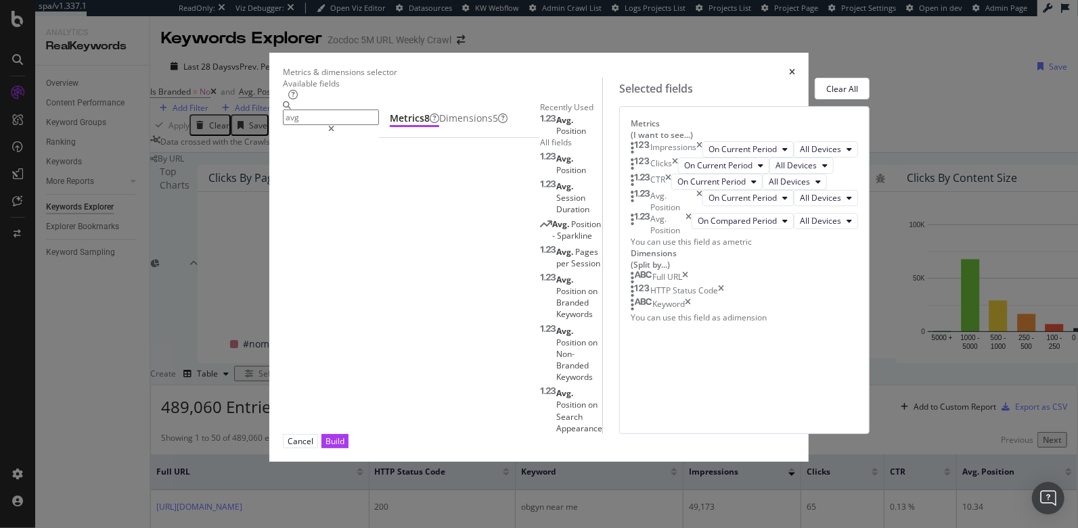
click at [367, 125] on input "avg" at bounding box center [331, 118] width 96 height 16
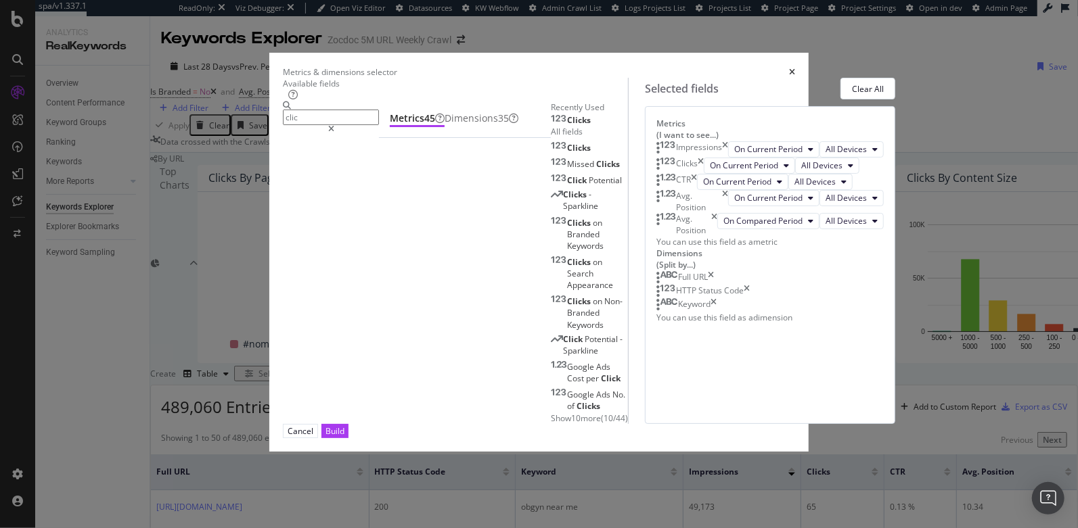
click at [567, 126] on span "Clicks" at bounding box center [579, 120] width 24 height 12
click at [307, 125] on input "clic" at bounding box center [331, 118] width 96 height 16
type input "i"
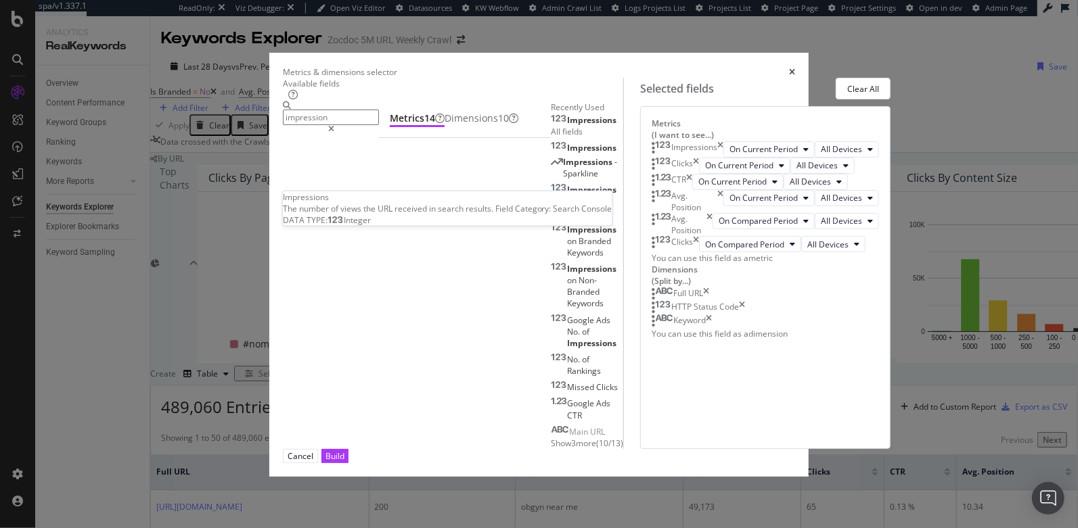
type input "impression"
click at [551, 126] on div "Impressions" at bounding box center [584, 120] width 66 height 11
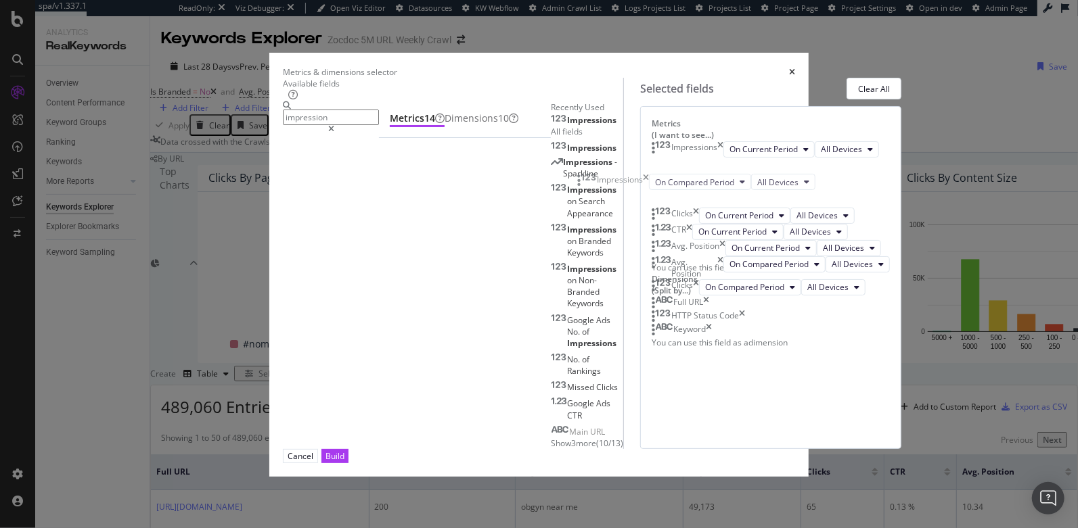
scroll to position [16, 0]
drag, startPoint x: 572, startPoint y: 434, endPoint x: 583, endPoint y: 181, distance: 254.0
click at [583, 181] on body "spa/v1.337.1 ReadOnly: Viz Debugger: Open Viz Editor Datasources KW Webflow Adm…" at bounding box center [539, 264] width 1078 height 528
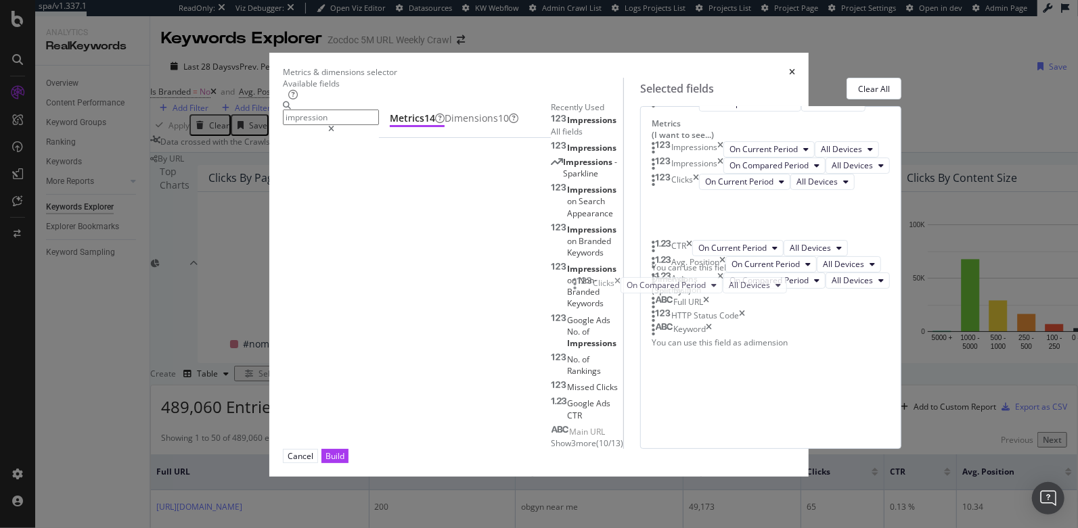
drag, startPoint x: 577, startPoint y: 438, endPoint x: 581, endPoint y: 281, distance: 157.7
click at [581, 281] on body "spa/v1.337.1 ReadOnly: Viz Debugger: Open Viz Editor Datasources KW Webflow Adm…" at bounding box center [539, 264] width 1078 height 528
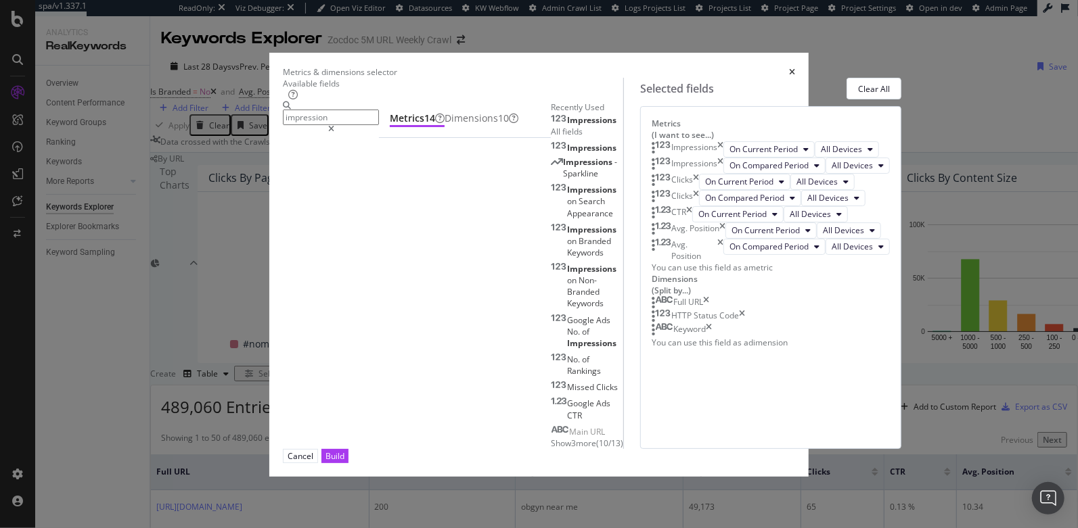
scroll to position [62, 0]
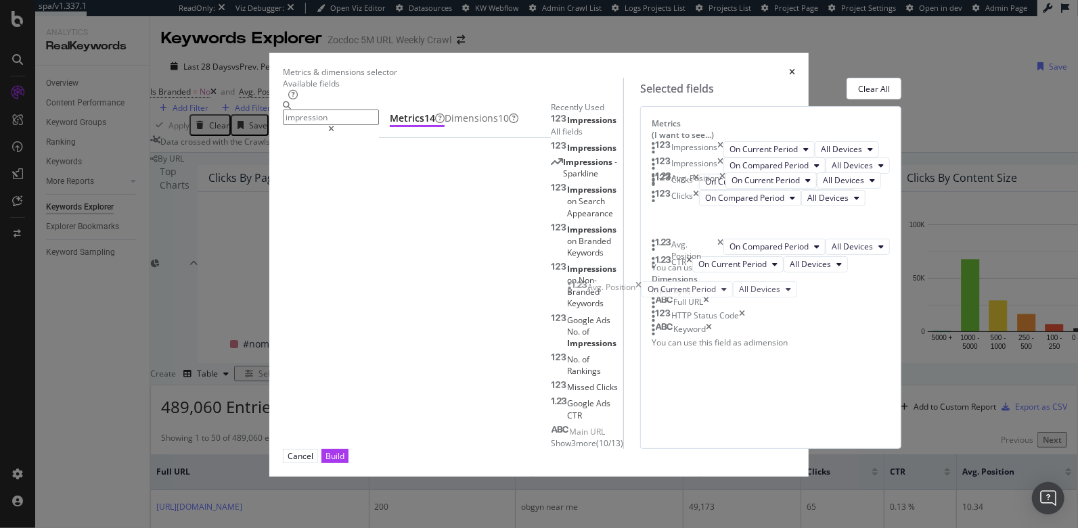
drag, startPoint x: 577, startPoint y: 348, endPoint x: 579, endPoint y: 296, distance: 52.1
click at [579, 296] on body "spa/v1.337.1 ReadOnly: Viz Debugger: Open Viz Editor Datasources KW Webflow Adm…" at bounding box center [539, 264] width 1078 height 528
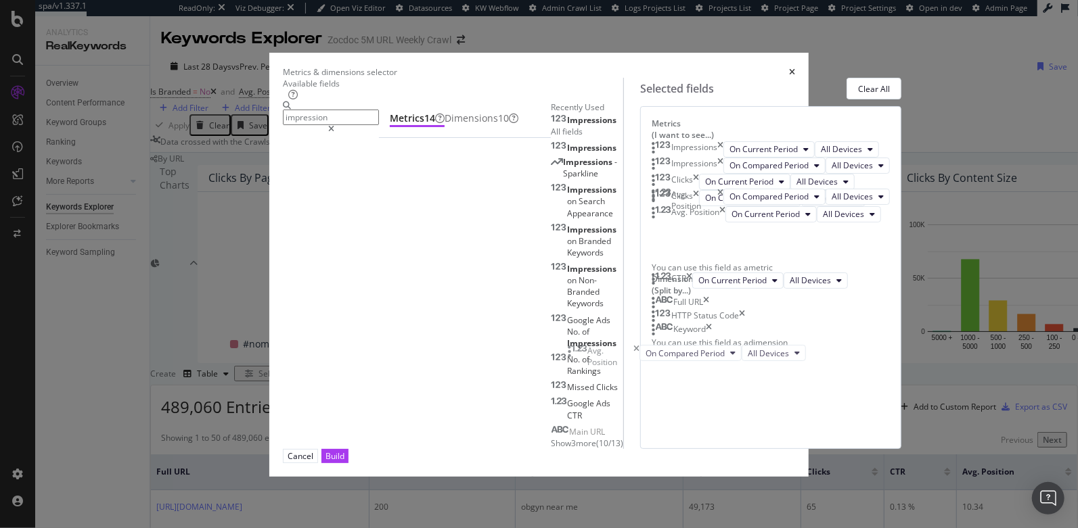
drag, startPoint x: 579, startPoint y: 397, endPoint x: 580, endPoint y: 343, distance: 53.5
click at [580, 343] on body "spa/v1.337.1 ReadOnly: Viz Debugger: Open Viz Editor Datasources KW Webflow Adm…" at bounding box center [539, 264] width 1078 height 528
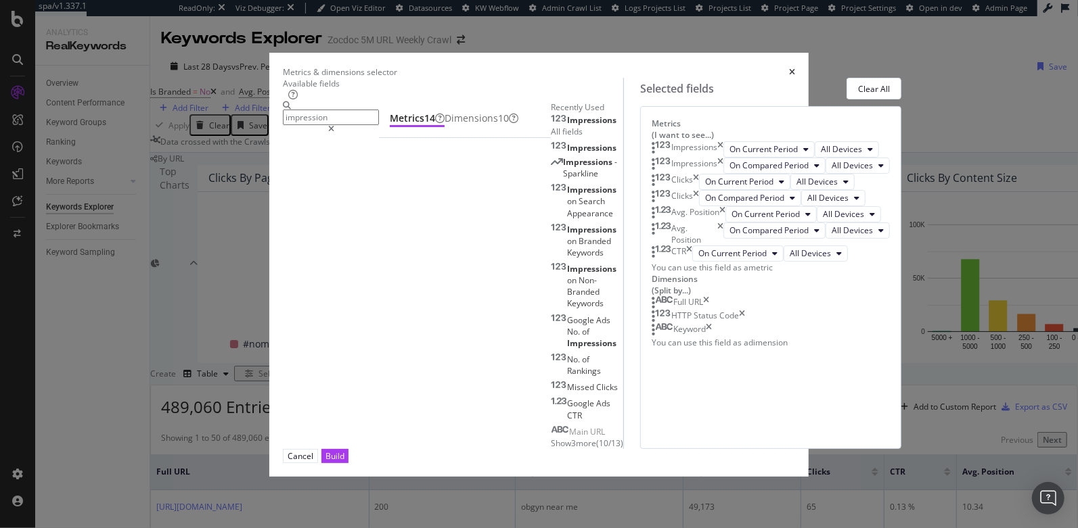
click at [692, 262] on icon "times" at bounding box center [689, 254] width 6 height 16
click at [344, 462] on div "Build" at bounding box center [334, 457] width 19 height 12
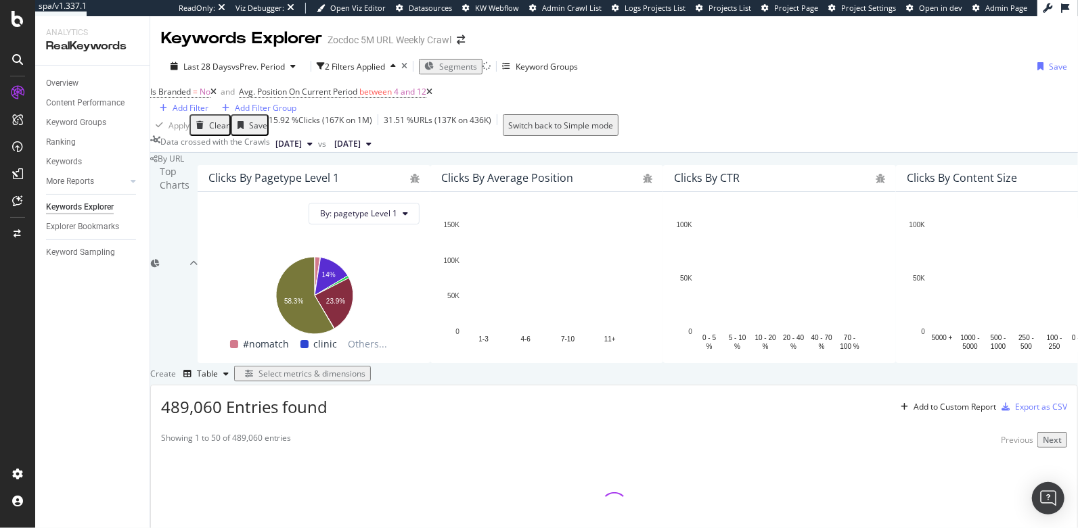
scroll to position [253, 0]
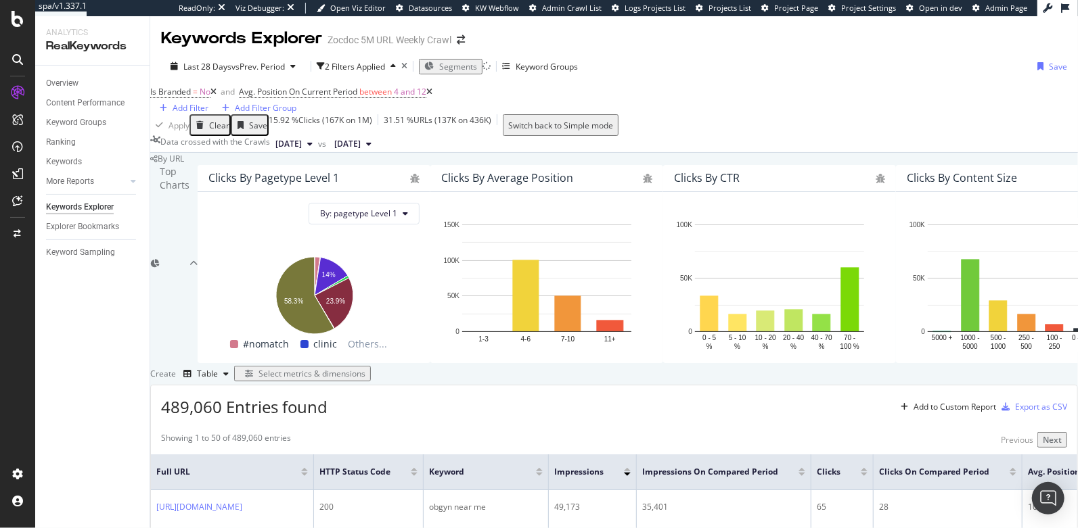
click at [302, 138] on span "2025 Aug. 21st" at bounding box center [288, 144] width 26 height 12
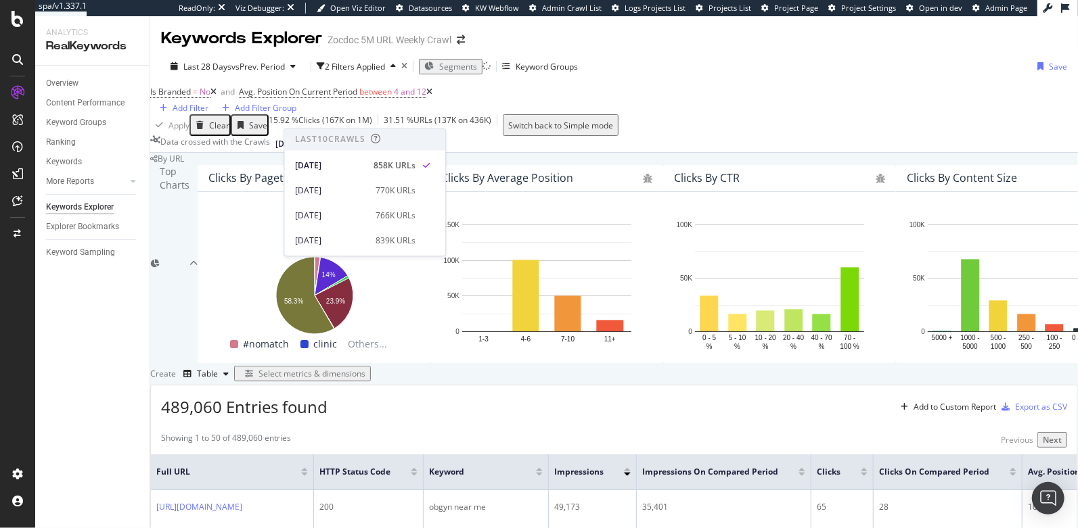
click at [302, 138] on span "2025 Aug. 21st" at bounding box center [288, 144] width 26 height 12
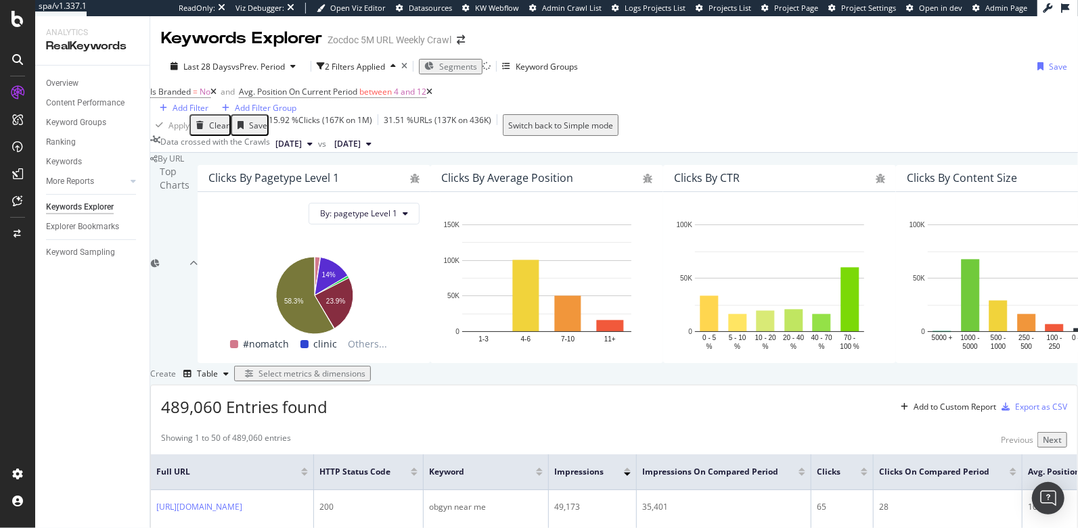
scroll to position [271, 0]
click at [365, 368] on div "Select metrics & dimensions" at bounding box center [311, 374] width 107 height 12
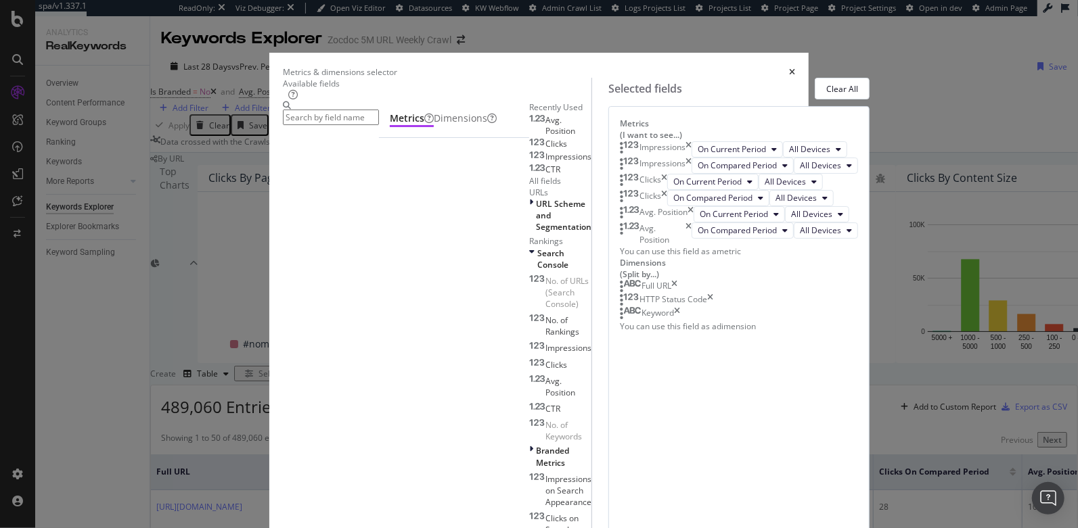
scroll to position [98, 0]
click at [795, 68] on icon "times" at bounding box center [792, 72] width 6 height 8
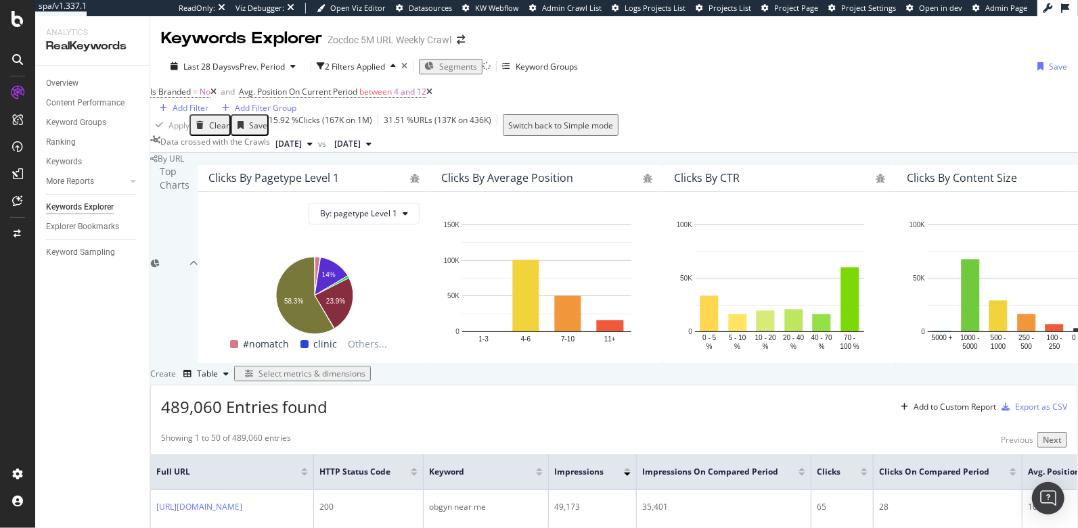
click at [361, 138] on span "2025 Jul. 24th" at bounding box center [347, 144] width 26 height 12
click at [629, 363] on div "Create Table Select metrics & dimensions" at bounding box center [614, 374] width 928 height 22
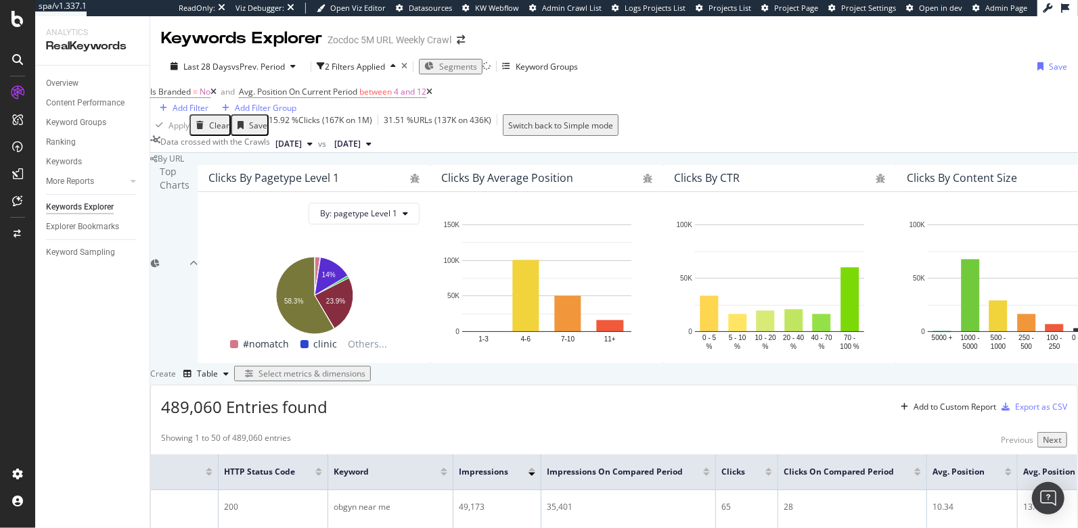
scroll to position [0, 99]
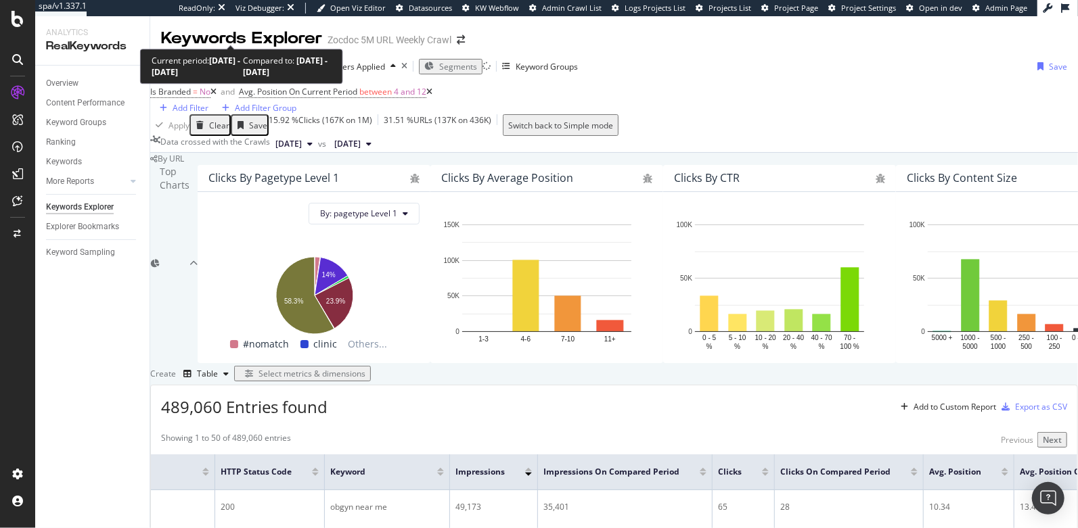
click at [201, 61] on span "Last 28 Days" at bounding box center [207, 67] width 48 height 12
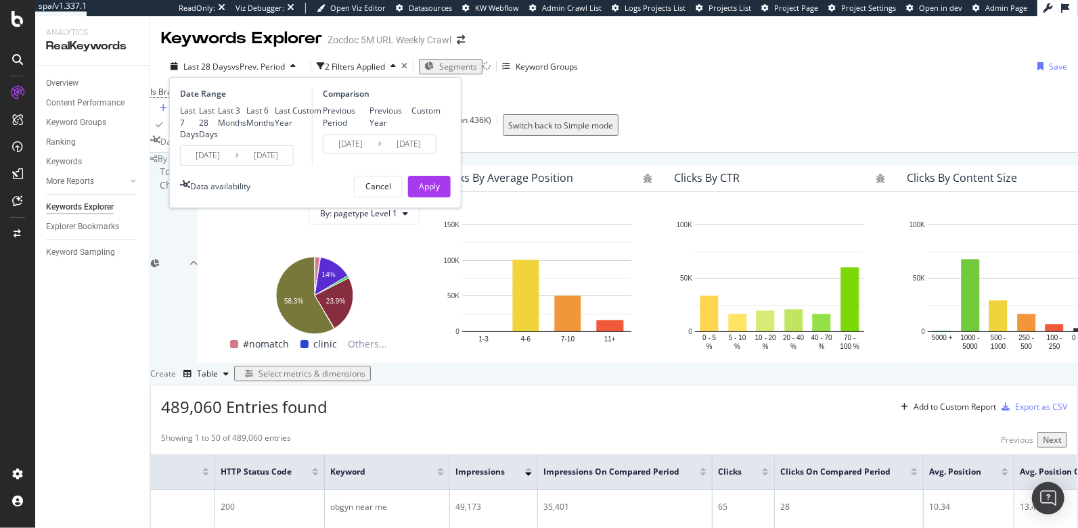
click at [201, 165] on input "2025/07/28" at bounding box center [208, 155] width 54 height 19
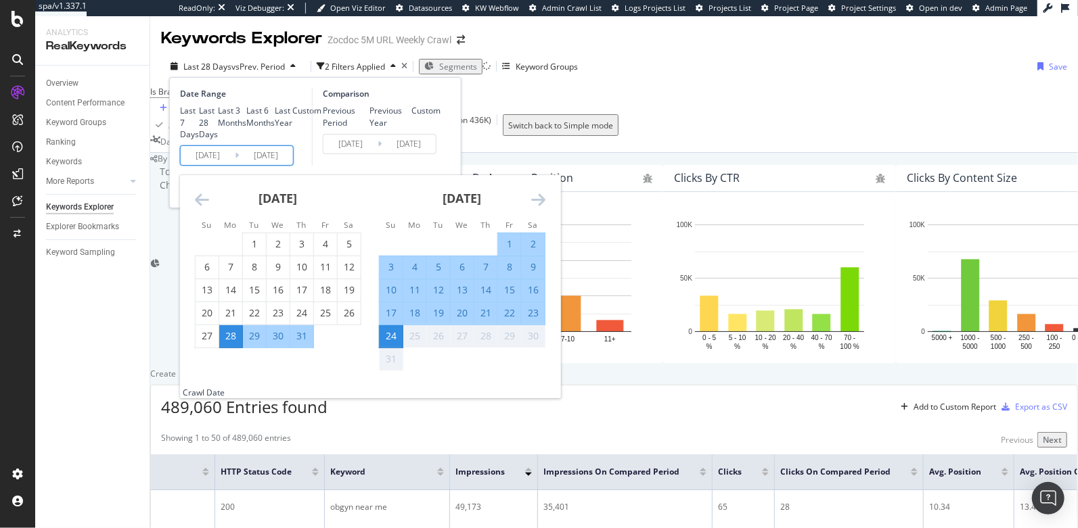
click at [245, 231] on li "Tu" at bounding box center [254, 225] width 24 height 14
click at [252, 251] on div "1" at bounding box center [254, 245] width 23 height 14
type input "2025/07/01"
type input "2025/05/07"
type input "2025/06/30"
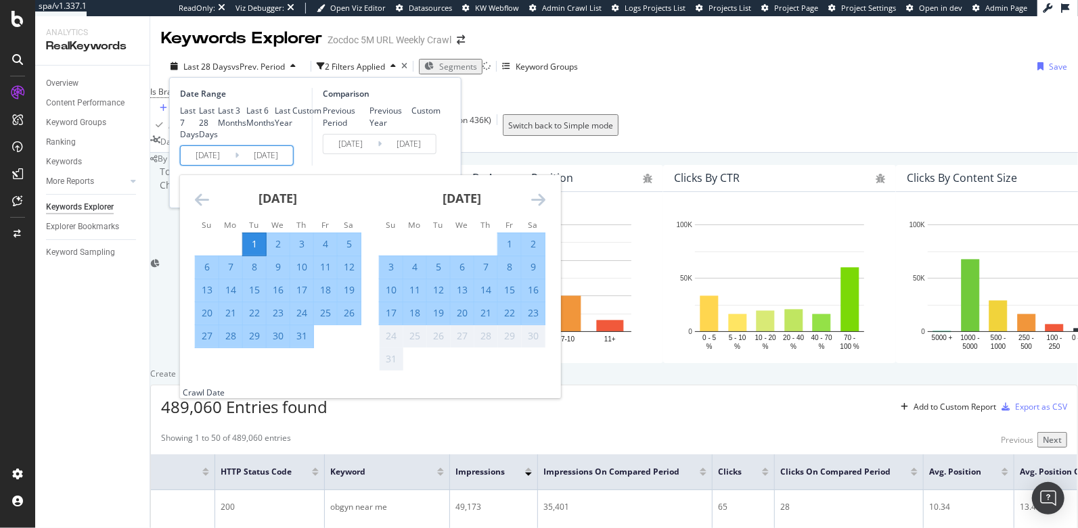
click at [340, 166] on div "Comparison Previous Period Previous Year Custom 2025/05/07 Navigate forward to …" at bounding box center [376, 127] width 129 height 78
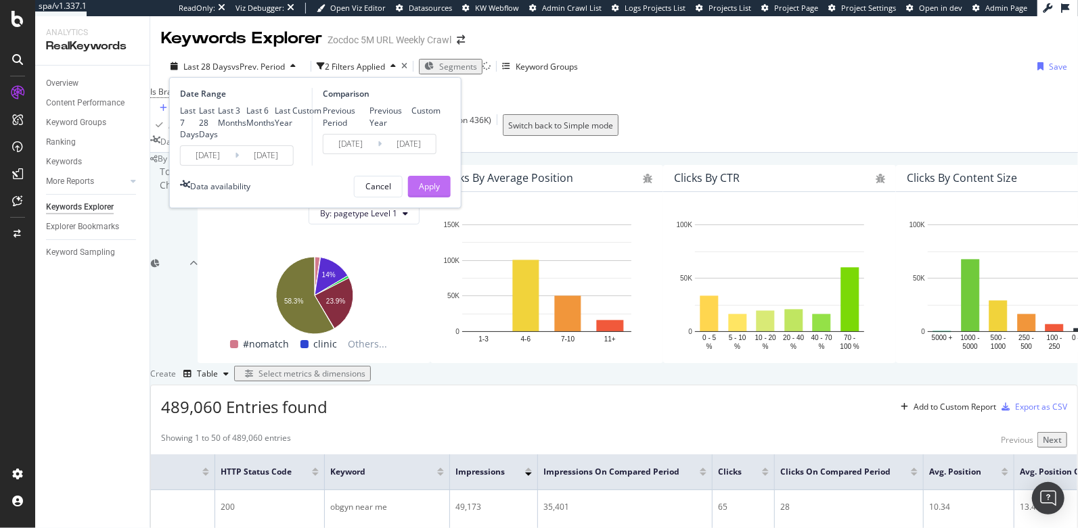
click at [434, 192] on div "Apply" at bounding box center [429, 187] width 21 height 12
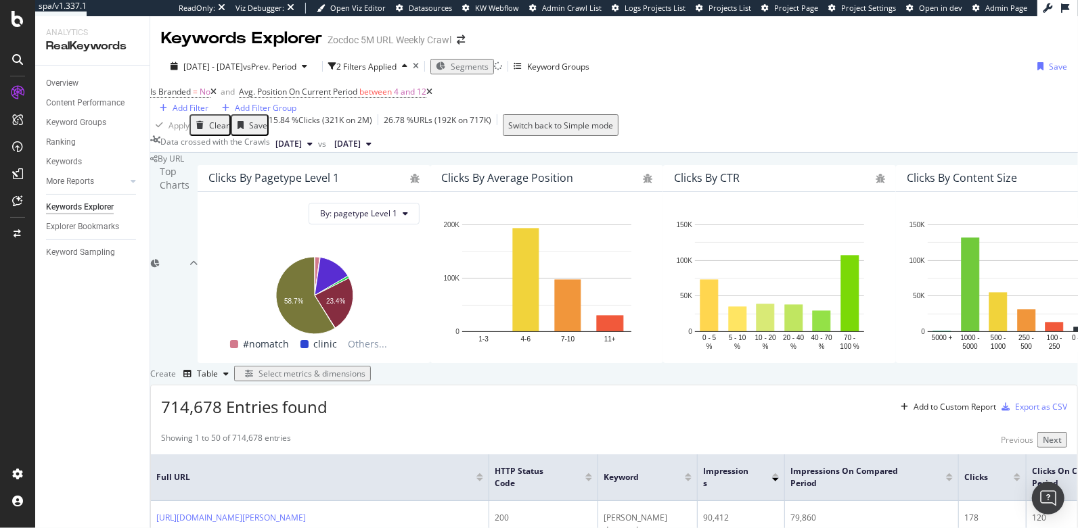
scroll to position [261, 0]
click at [208, 102] on div "Add Filter" at bounding box center [191, 108] width 36 height 12
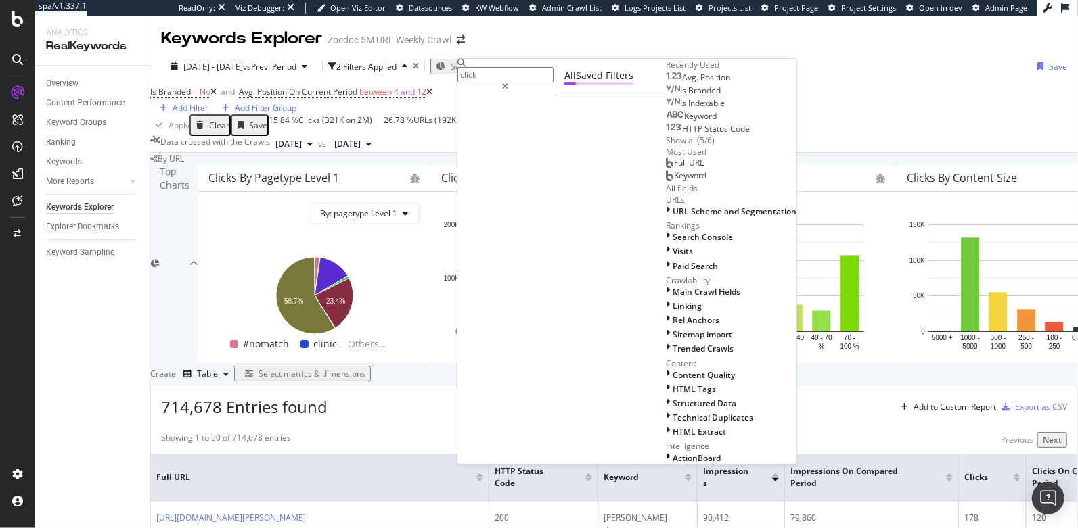
type input "clicks"
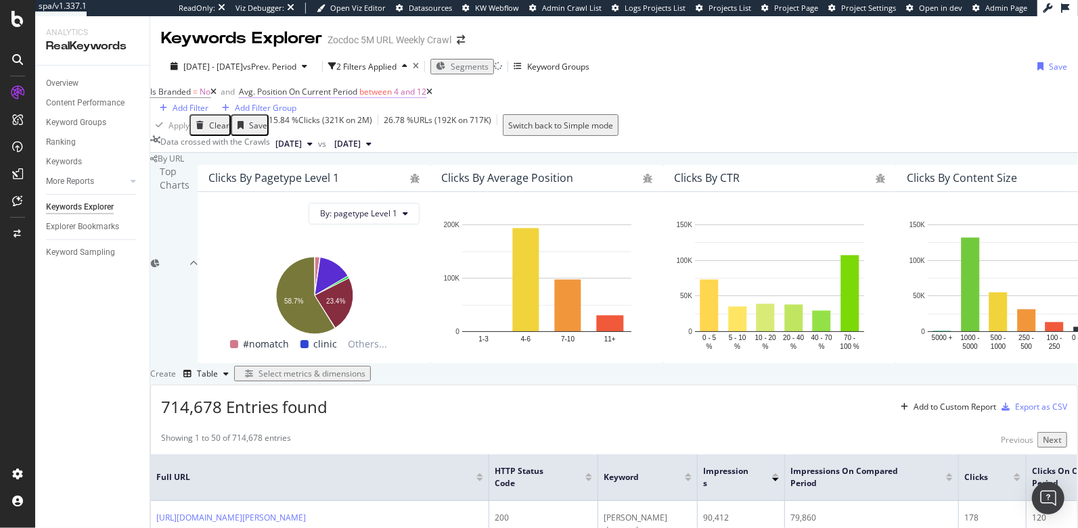
click at [392, 86] on span "between" at bounding box center [375, 92] width 32 height 12
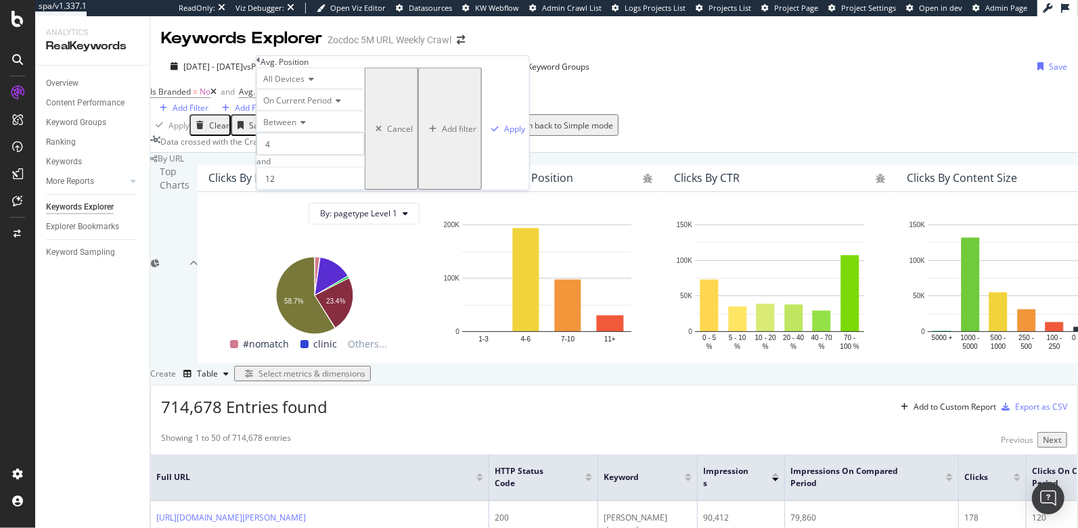
click at [317, 156] on input "4" at bounding box center [310, 144] width 108 height 23
type input "5"
click at [504, 135] on div "Apply" at bounding box center [514, 129] width 21 height 12
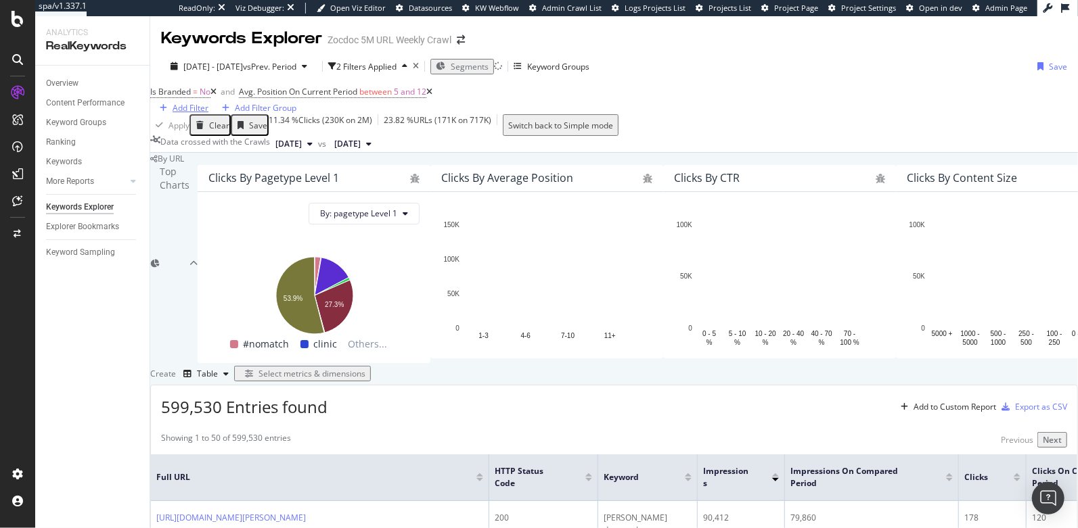
scroll to position [261, 0]
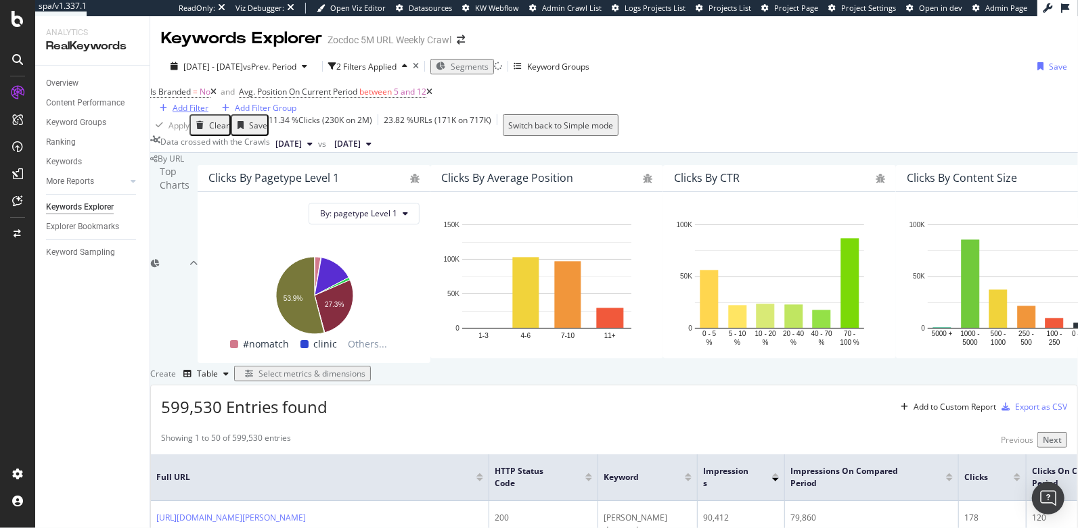
click at [208, 102] on div "Add Filter" at bounding box center [191, 108] width 36 height 12
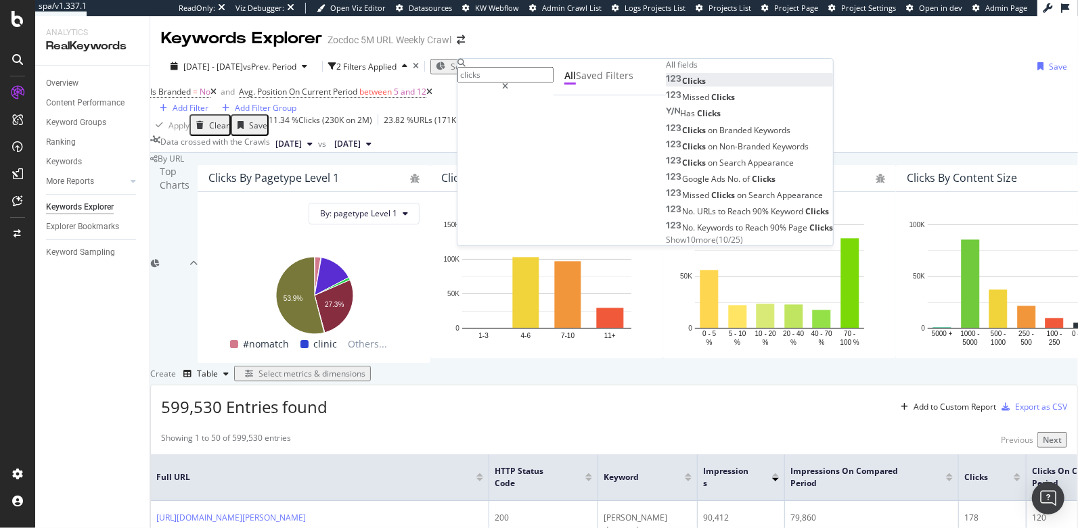
click at [682, 87] on span "Clicks" at bounding box center [694, 81] width 24 height 12
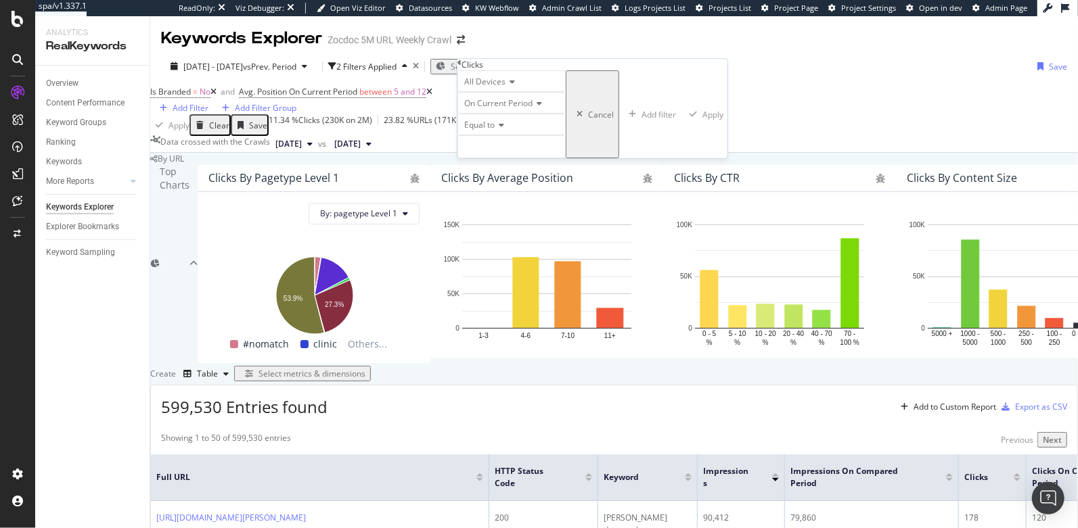
click at [487, 109] on span "On Current Period" at bounding box center [498, 103] width 68 height 12
click at [498, 193] on span "Diff. Between Period - value" at bounding box center [502, 181] width 82 height 23
click at [497, 158] on input "number" at bounding box center [523, 146] width 133 height 23
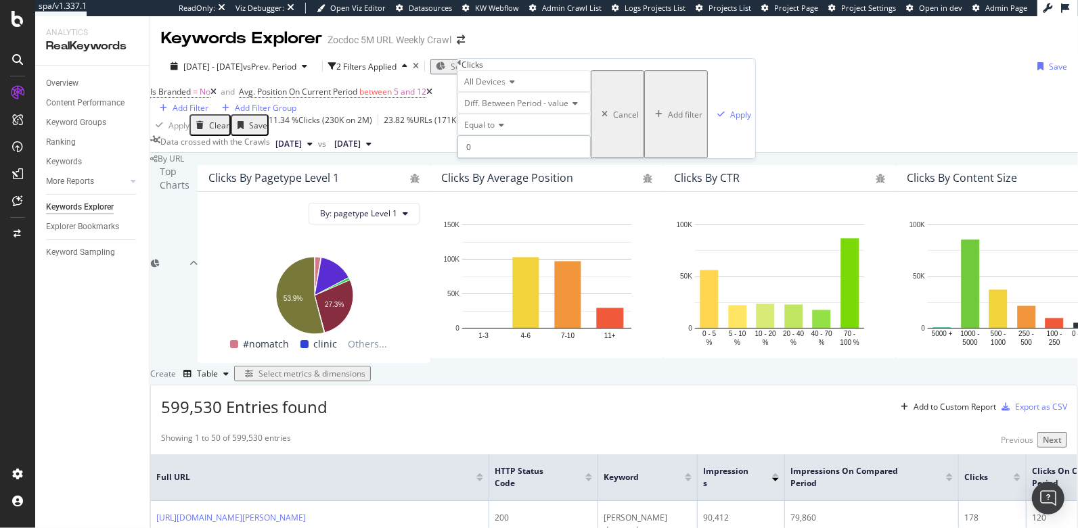
type input "0"
click at [491, 135] on div "Equal to" at bounding box center [523, 125] width 133 height 22
click at [493, 177] on span "Less than" at bounding box center [479, 172] width 36 height 12
click at [491, 158] on input "0" at bounding box center [523, 146] width 133 height 23
type input "0"
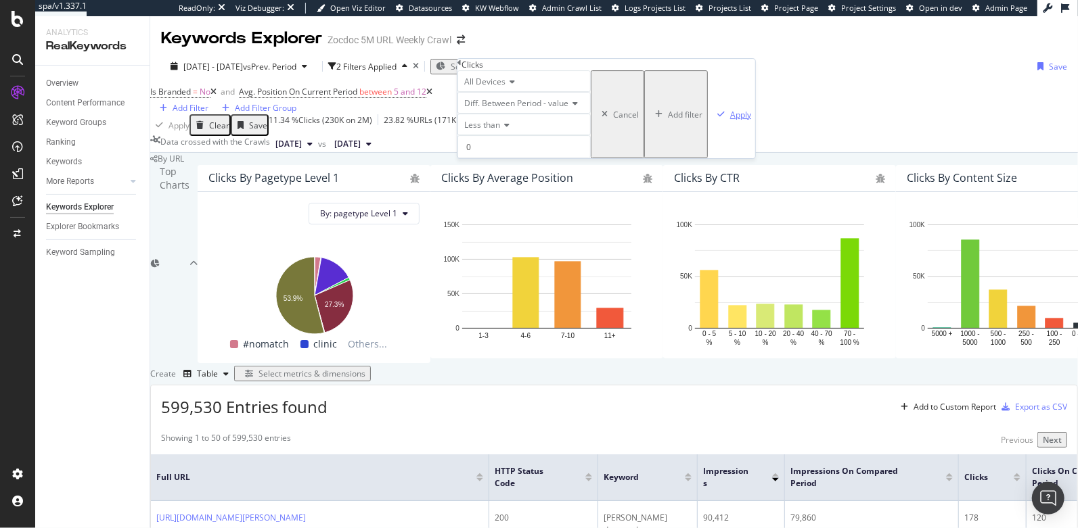
click at [730, 120] on div "Apply" at bounding box center [740, 115] width 21 height 12
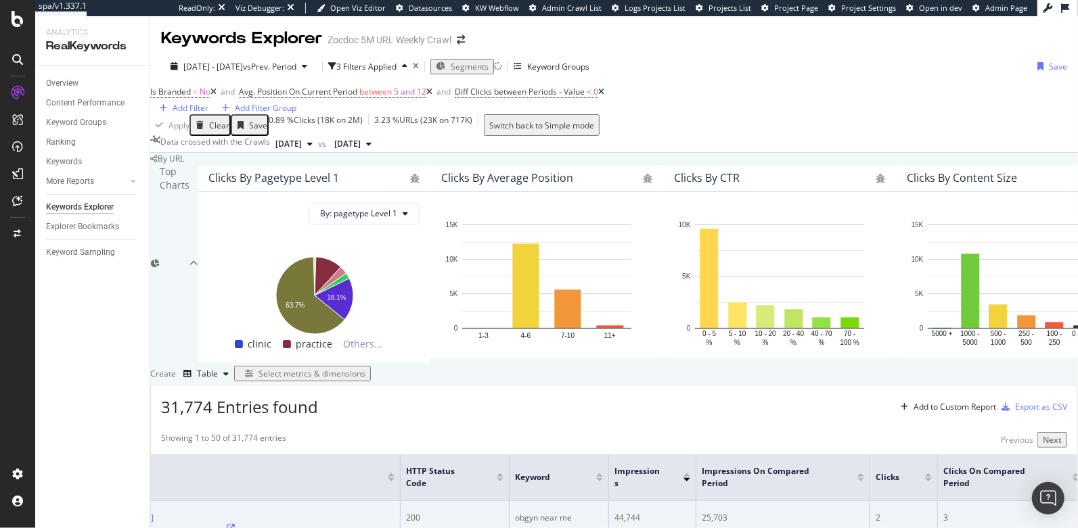
scroll to position [0, 98]
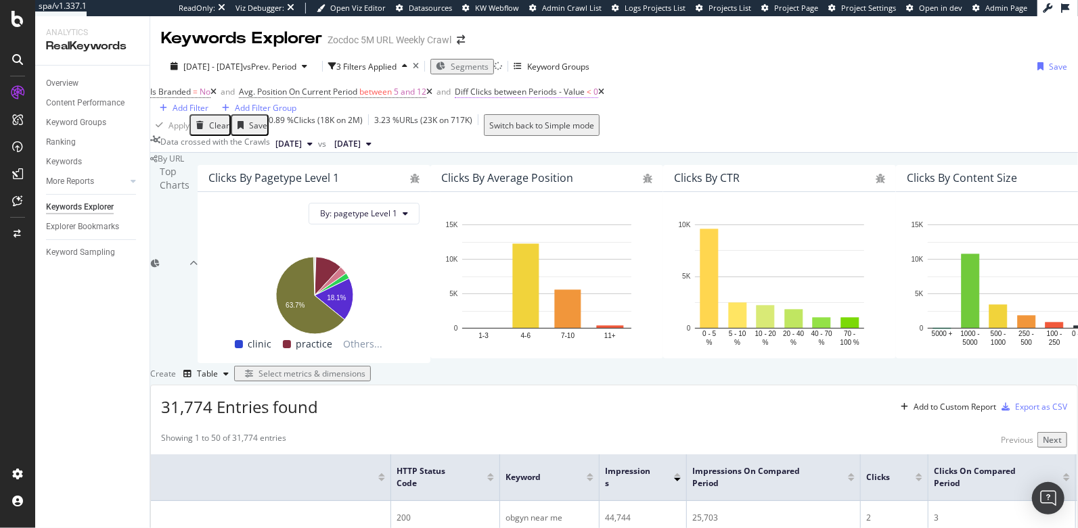
click at [568, 86] on span "Diff Clicks between Periods - Value" at bounding box center [520, 92] width 130 height 12
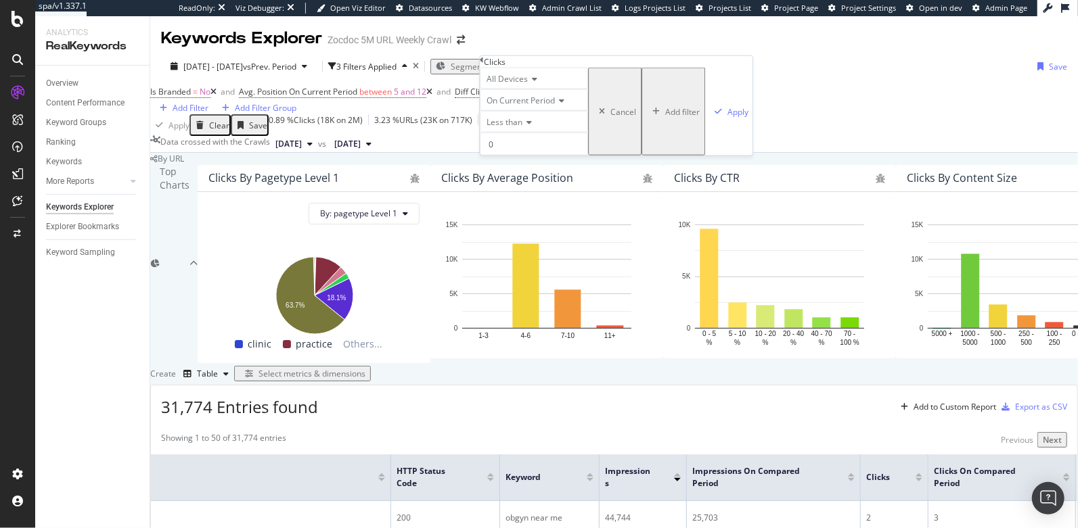
click at [687, 83] on div "Is Branded = No and Avg. Position On Current Period between 5 and 12 and Diff C…" at bounding box center [614, 99] width 928 height 32
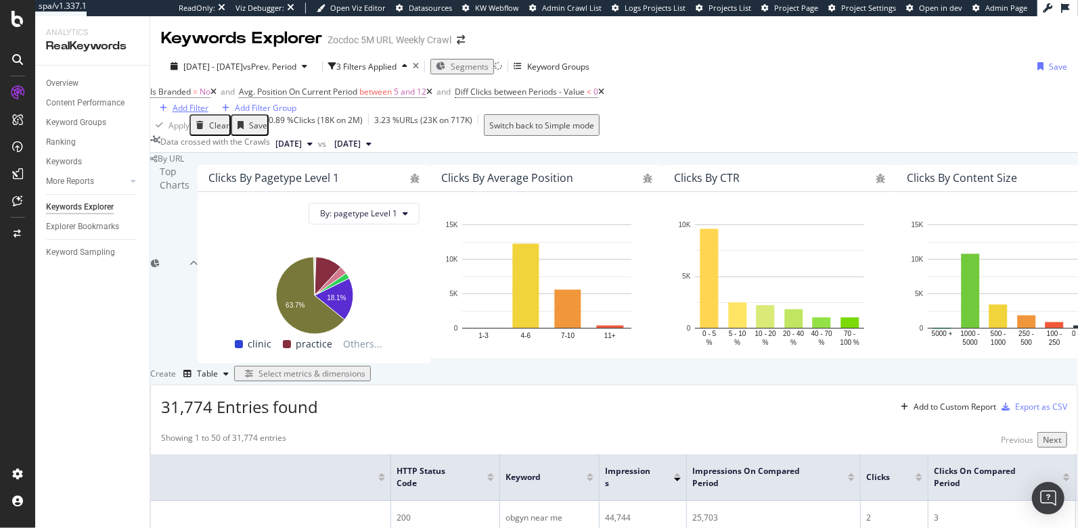
click at [208, 102] on div "Add Filter" at bounding box center [191, 108] width 36 height 12
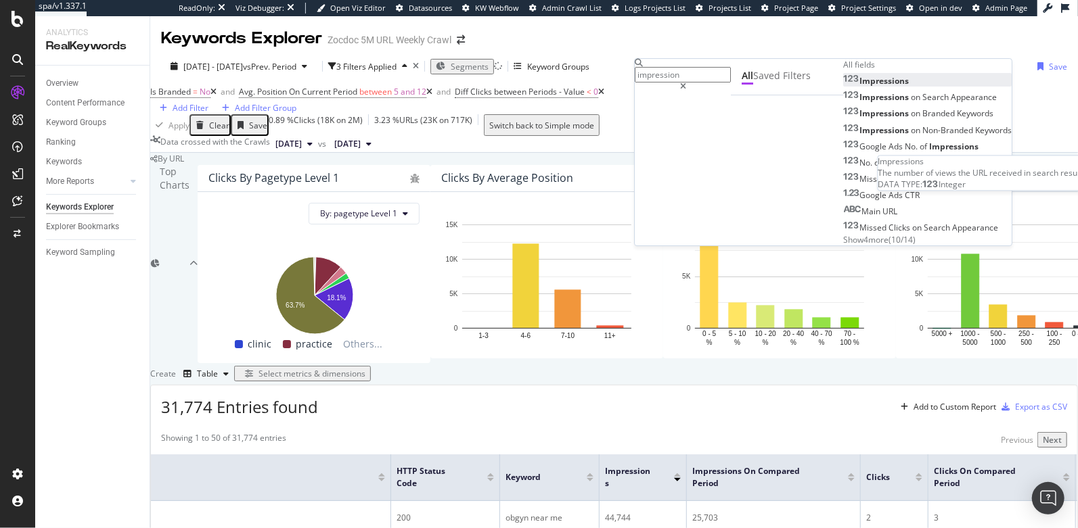
type input "impression"
click at [859, 87] on span "Impressions" at bounding box center [883, 81] width 49 height 12
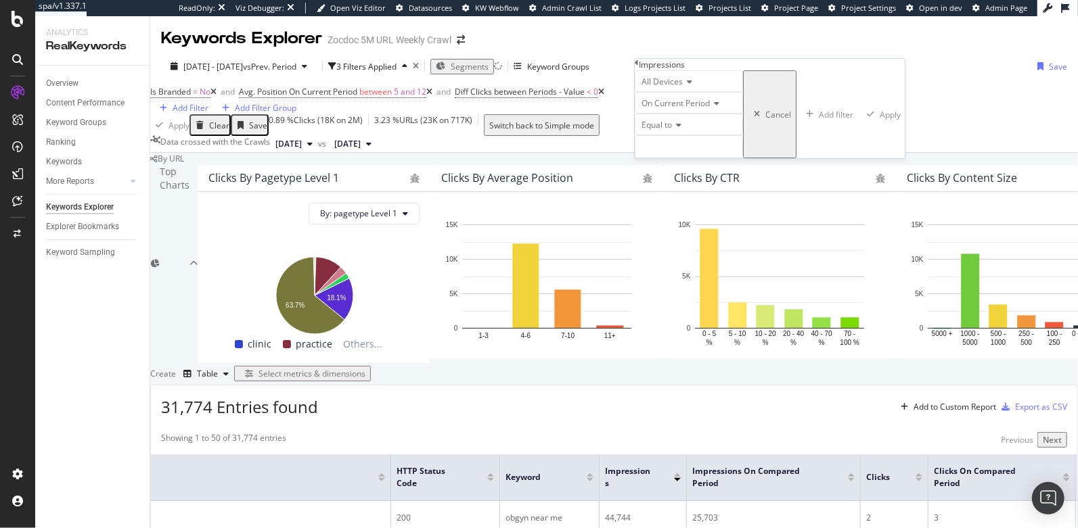
click at [663, 131] on span "Equal to" at bounding box center [656, 125] width 30 height 12
click at [673, 207] on div "Greater than" at bounding box center [688, 200] width 107 height 14
click at [679, 135] on div "Greater than" at bounding box center [689, 125] width 108 height 22
click at [679, 166] on div "Equal to Not Equal to Less than Less than or equal to Greater than Greater than…" at bounding box center [689, 193] width 108 height 116
click at [724, 135] on div "Greater than" at bounding box center [689, 125] width 108 height 22
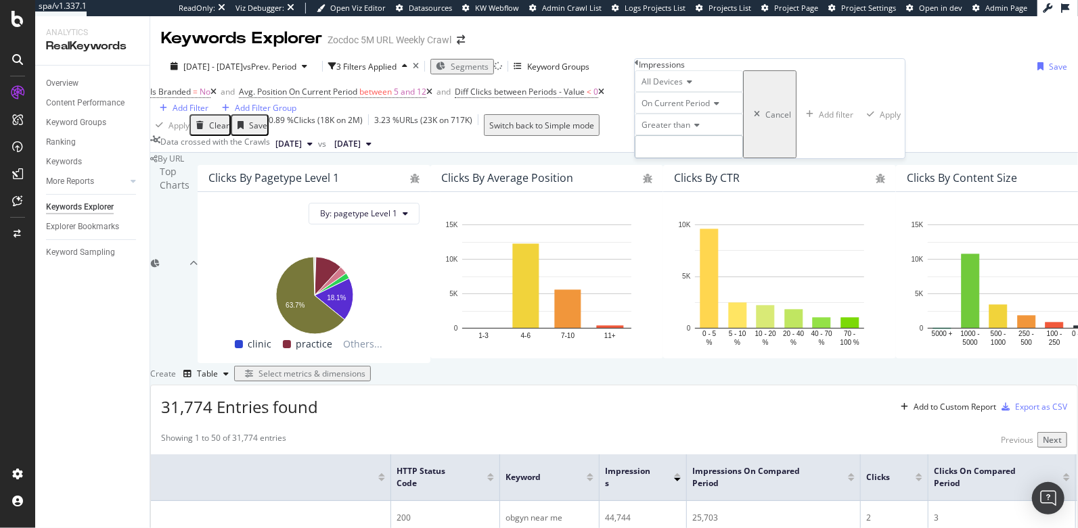
click at [686, 158] on input "number" at bounding box center [689, 146] width 108 height 23
type input "10000"
click at [882, 120] on div "Apply" at bounding box center [892, 115] width 21 height 12
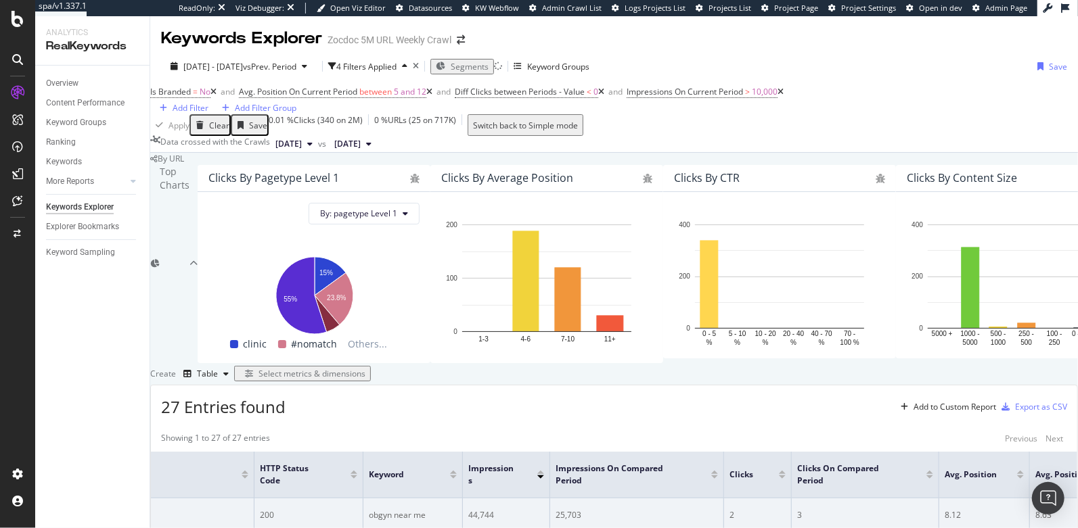
scroll to position [0, 252]
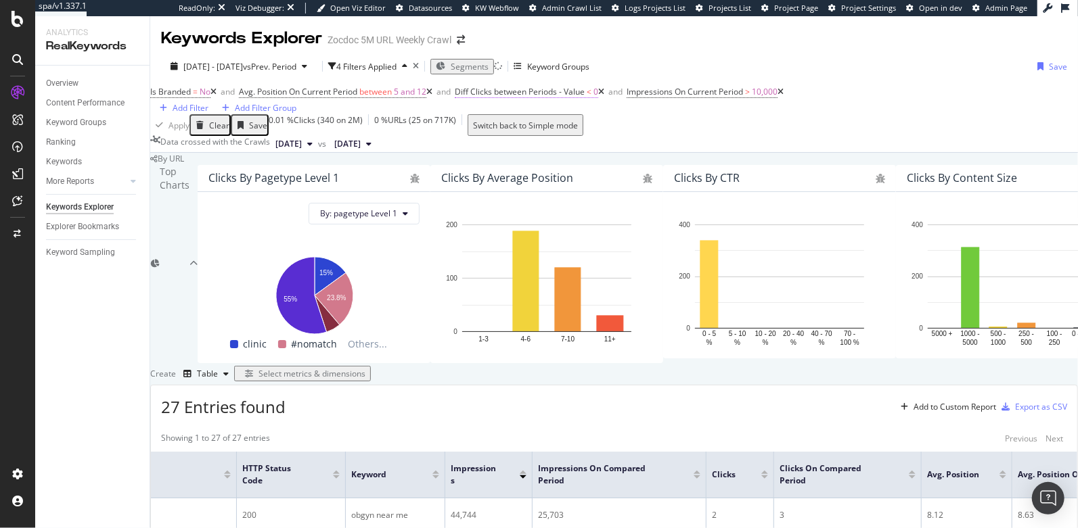
click at [539, 86] on span "Diff Clicks between Periods - Value" at bounding box center [520, 92] width 130 height 12
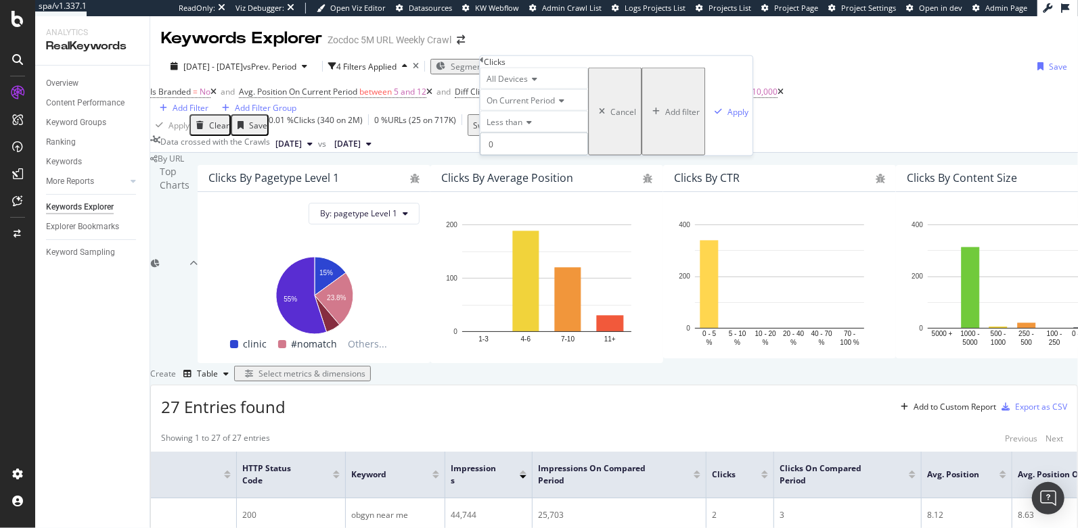
click at [525, 156] on input "0" at bounding box center [534, 144] width 108 height 23
click at [518, 106] on span "On Current Period" at bounding box center [521, 101] width 68 height 12
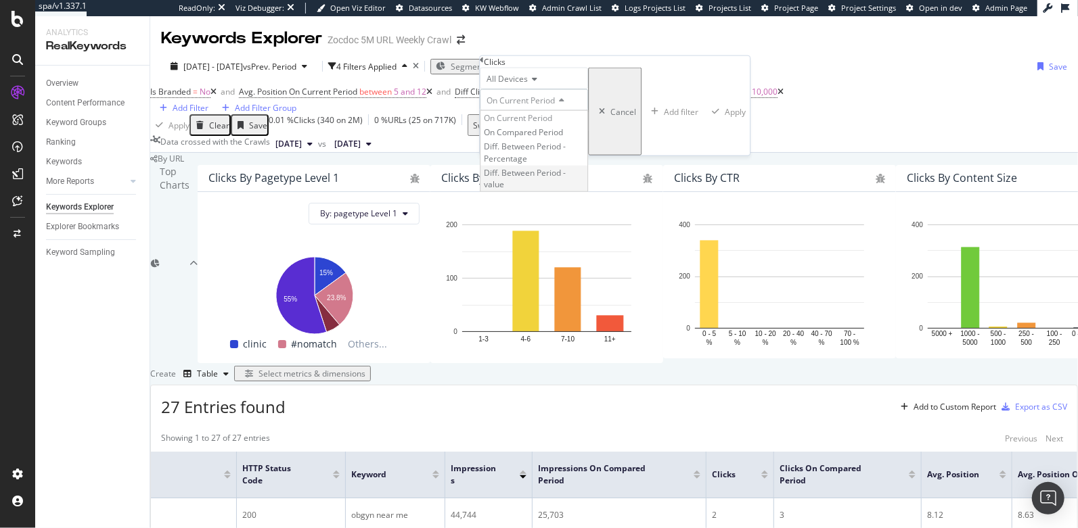
click at [520, 189] on span "Diff. Between Period - value" at bounding box center [525, 177] width 82 height 23
click at [555, 156] on input "number" at bounding box center [546, 144] width 133 height 23
click at [547, 156] on input "number" at bounding box center [546, 144] width 133 height 23
type input "0"
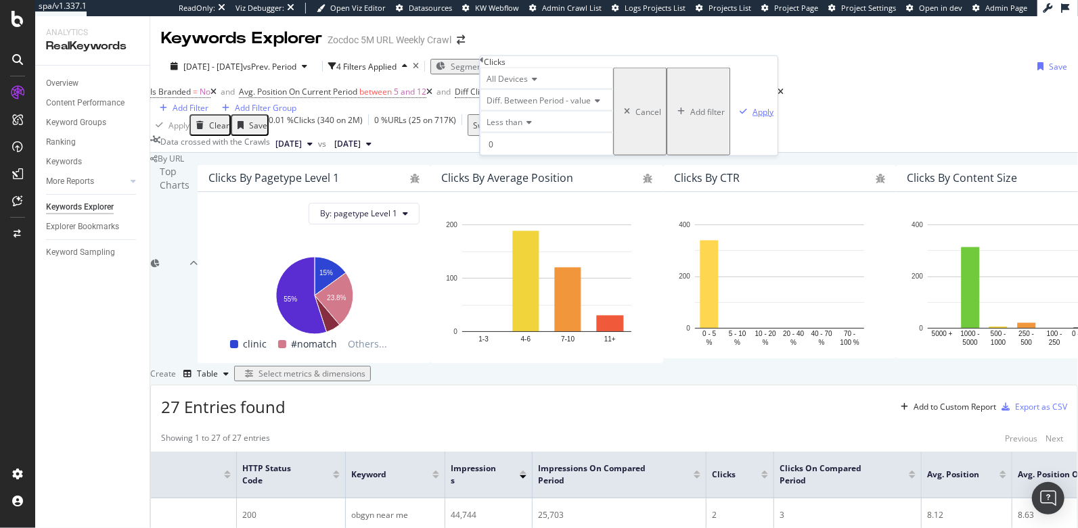
click at [752, 117] on div "Apply" at bounding box center [762, 112] width 21 height 12
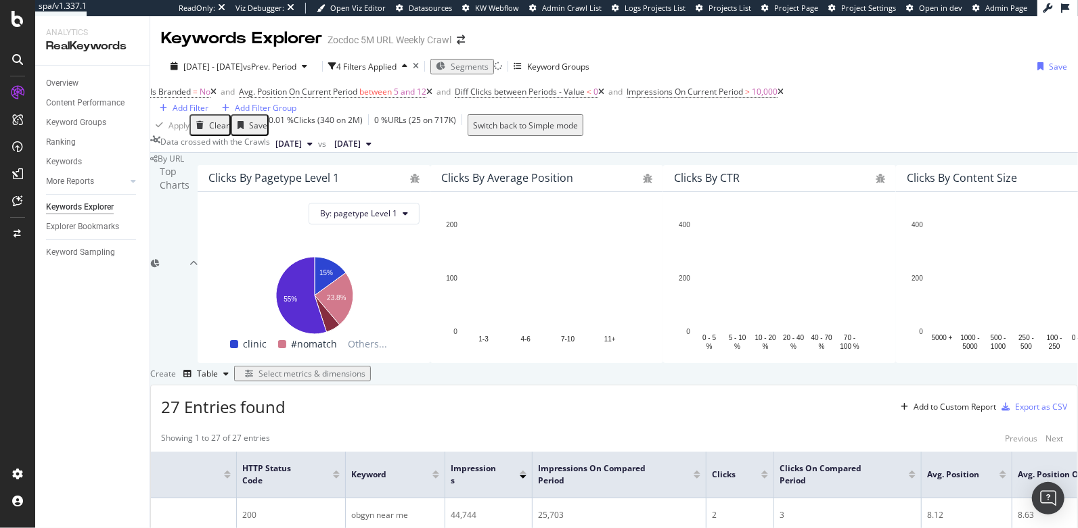
scroll to position [359, 0]
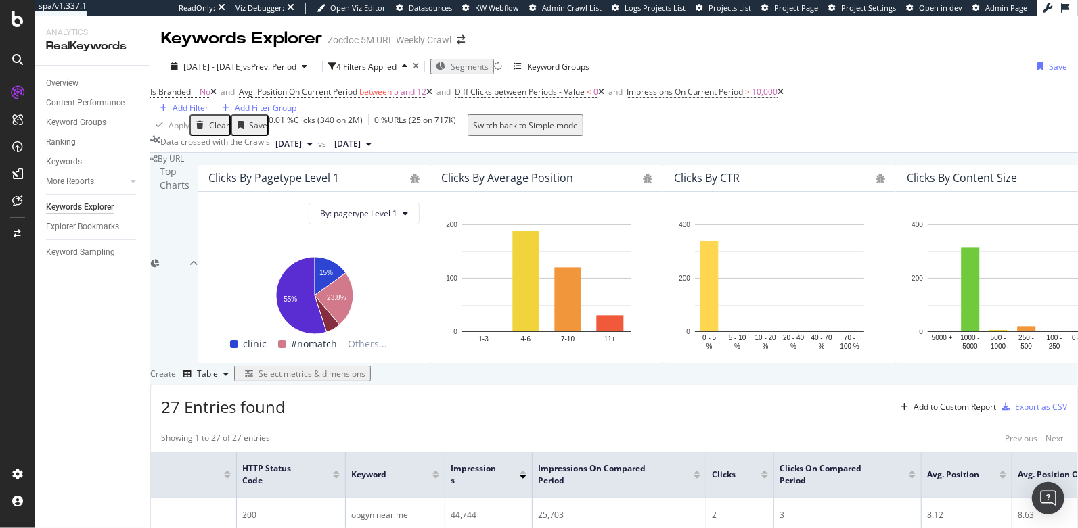
click at [365, 368] on div "Select metrics & dimensions" at bounding box center [311, 374] width 107 height 12
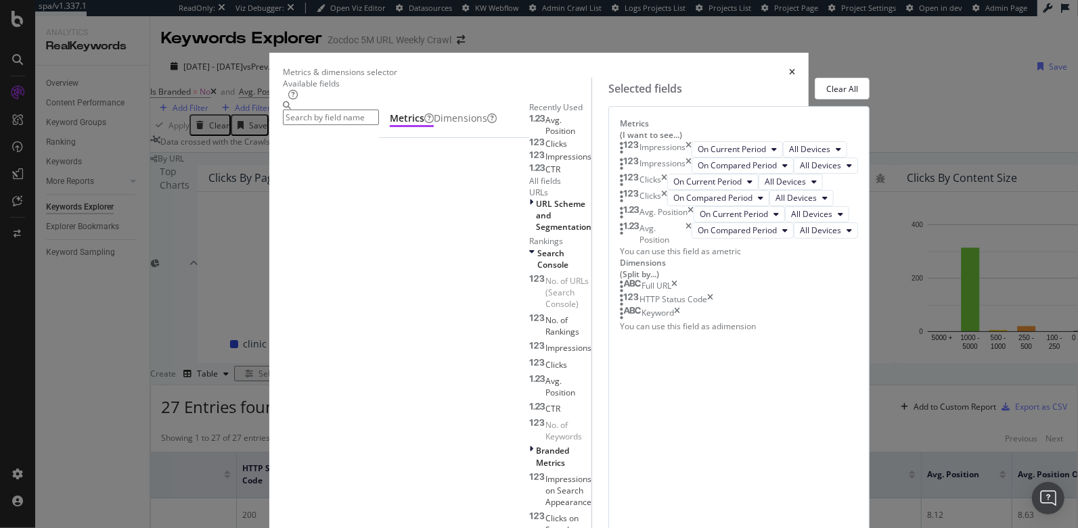
scroll to position [35, 0]
click at [667, 206] on button "On Compared Period" at bounding box center [718, 198] width 102 height 16
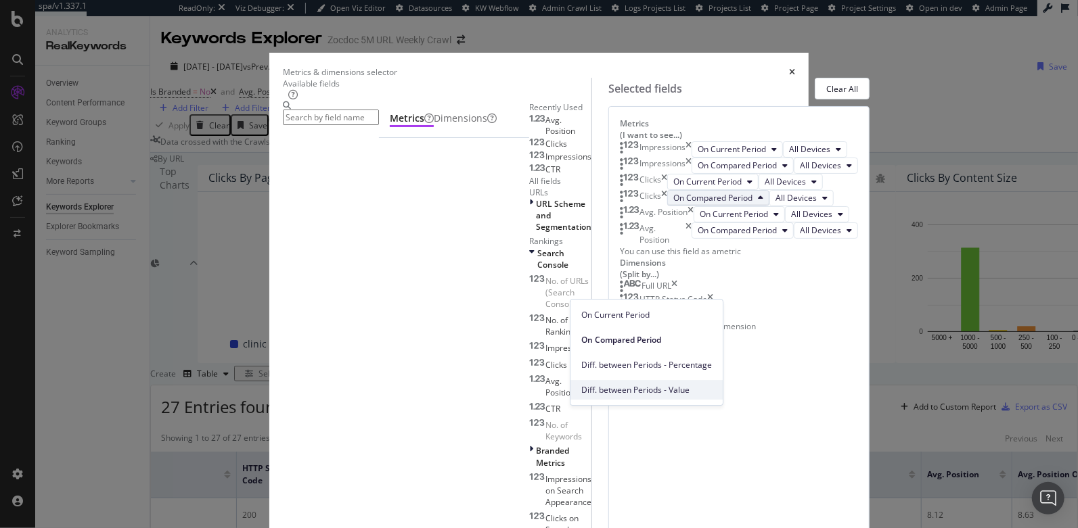
click at [623, 390] on span "Diff. between Periods - Value" at bounding box center [646, 390] width 131 height 12
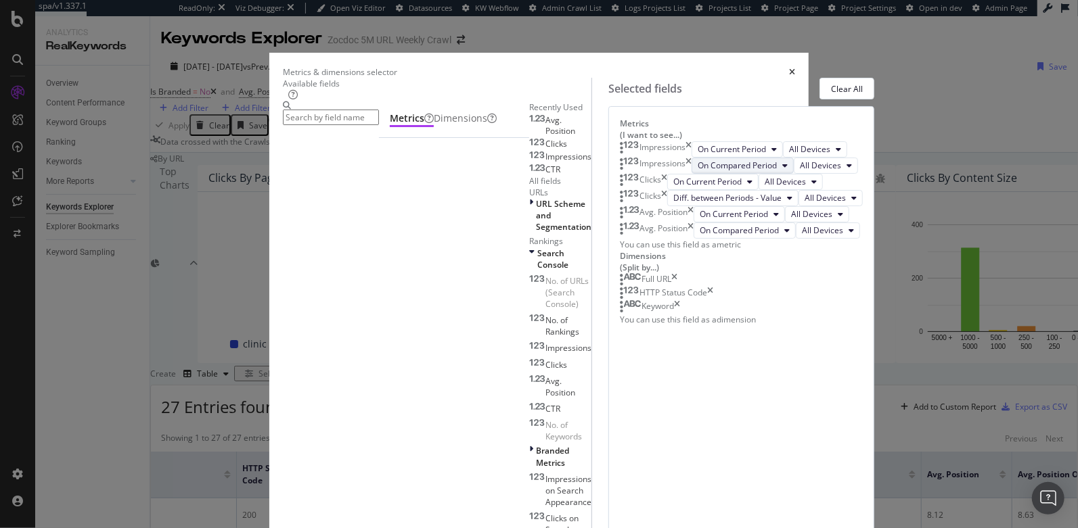
click at [698, 171] on span "On Compared Period" at bounding box center [737, 166] width 79 height 12
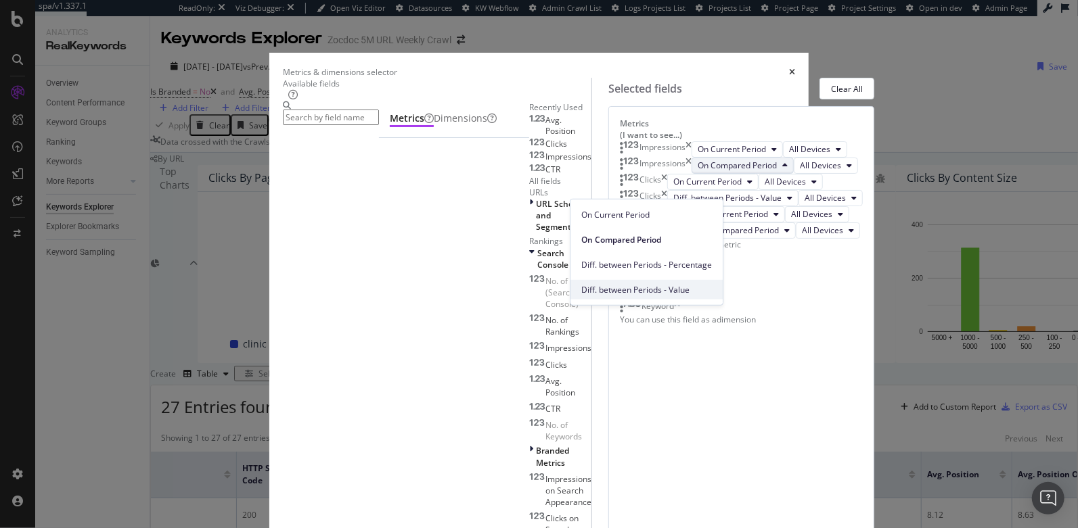
click at [623, 281] on div "Diff. between Periods - Value" at bounding box center [646, 290] width 152 height 20
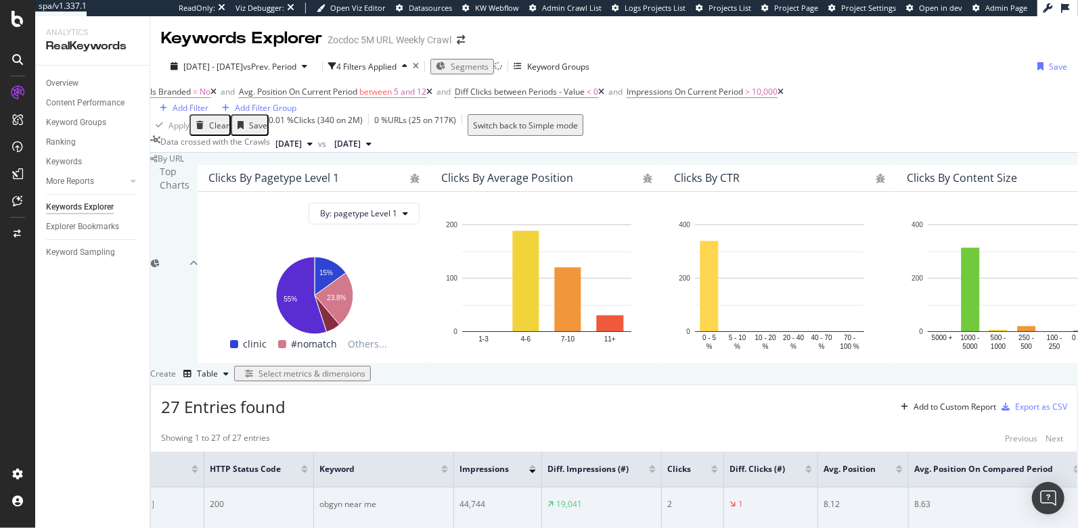
scroll to position [0, 108]
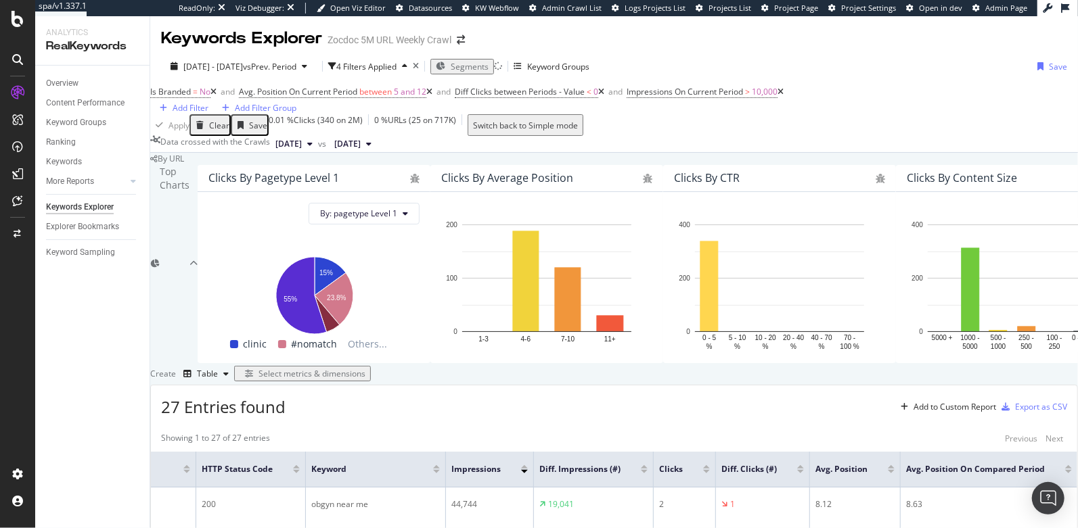
click at [648, 466] on div at bounding box center [644, 467] width 7 height 3
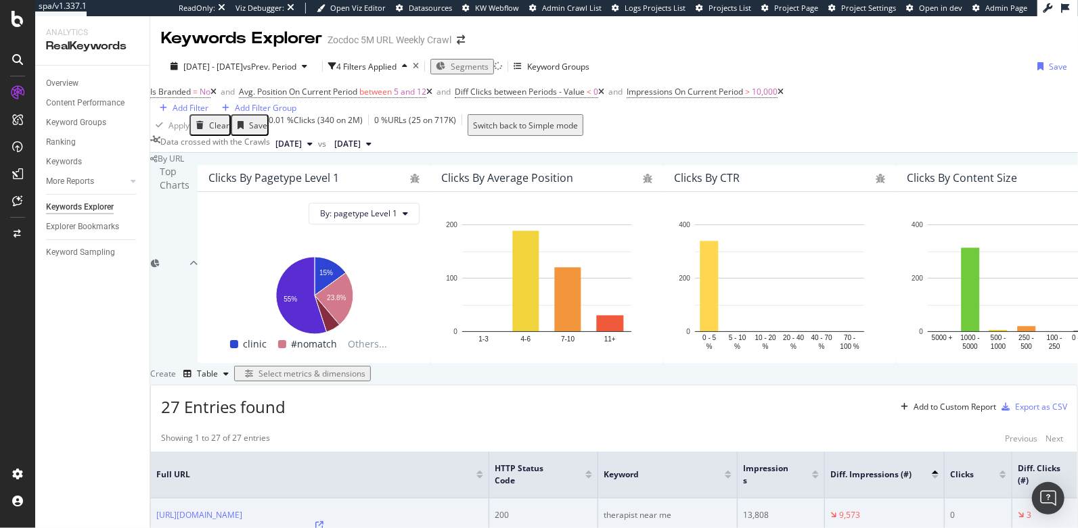
scroll to position [253, 0]
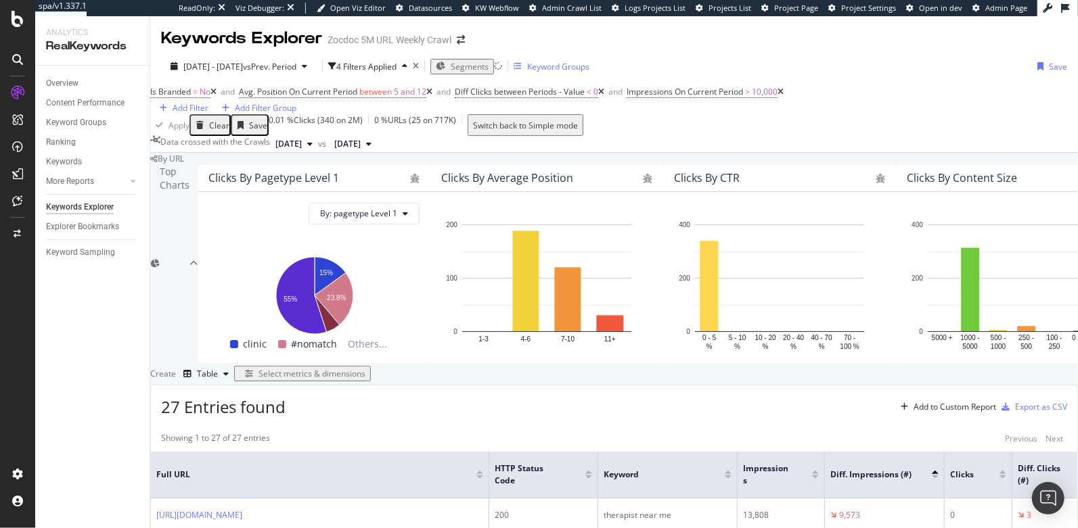
click at [589, 61] on div "Keyword Groups" at bounding box center [558, 67] width 62 height 12
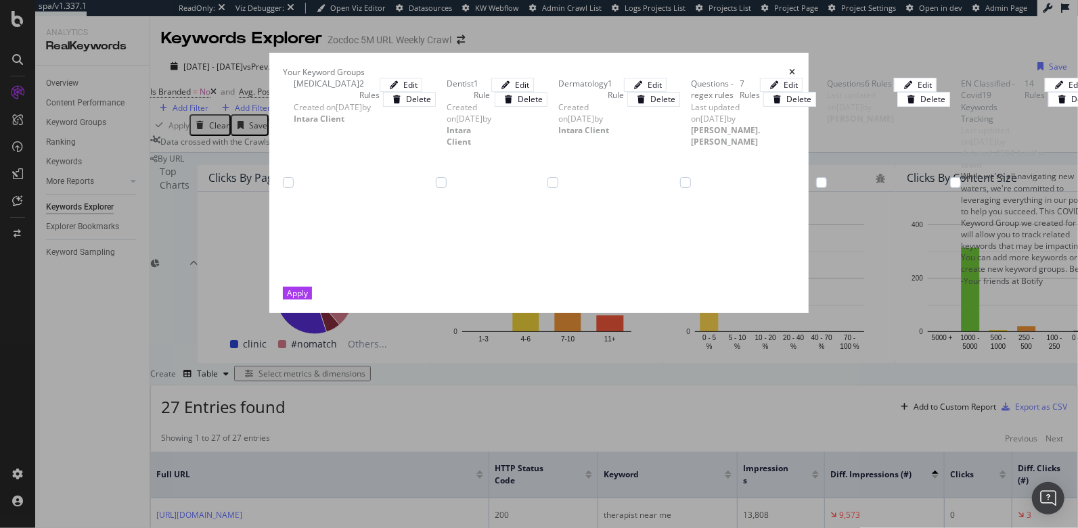
click at [795, 68] on icon "times" at bounding box center [792, 72] width 6 height 8
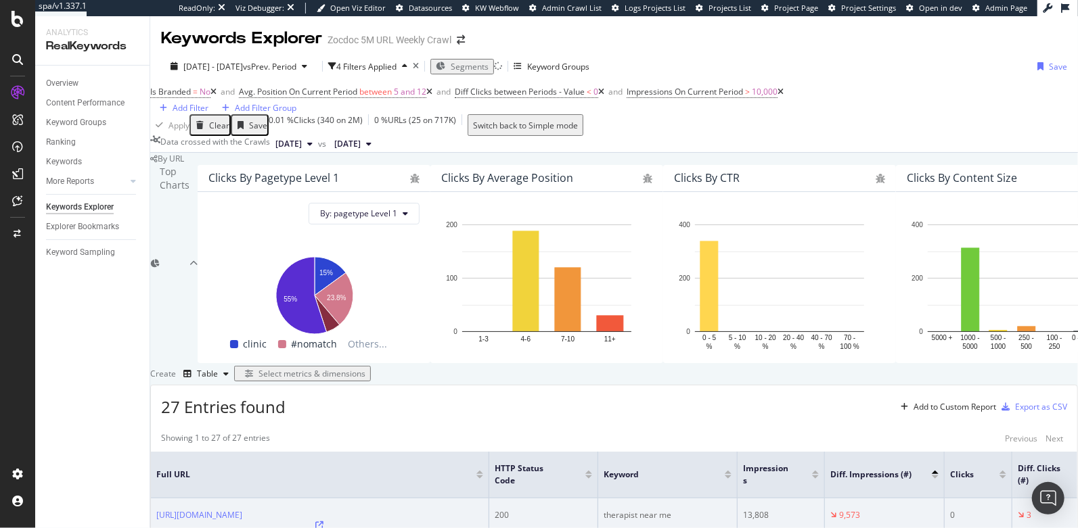
scroll to position [372, 0]
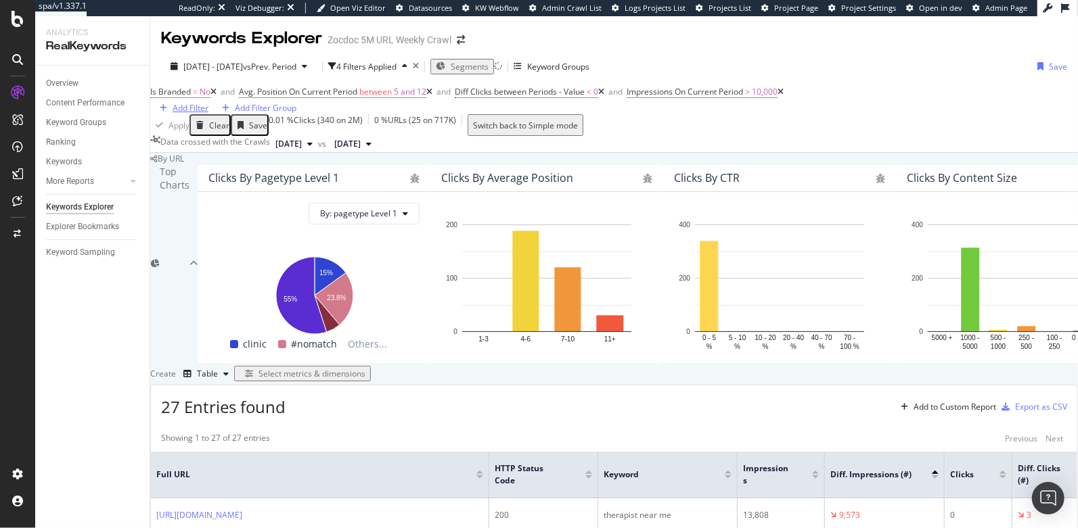
click at [208, 102] on div "Add Filter" at bounding box center [191, 108] width 36 height 12
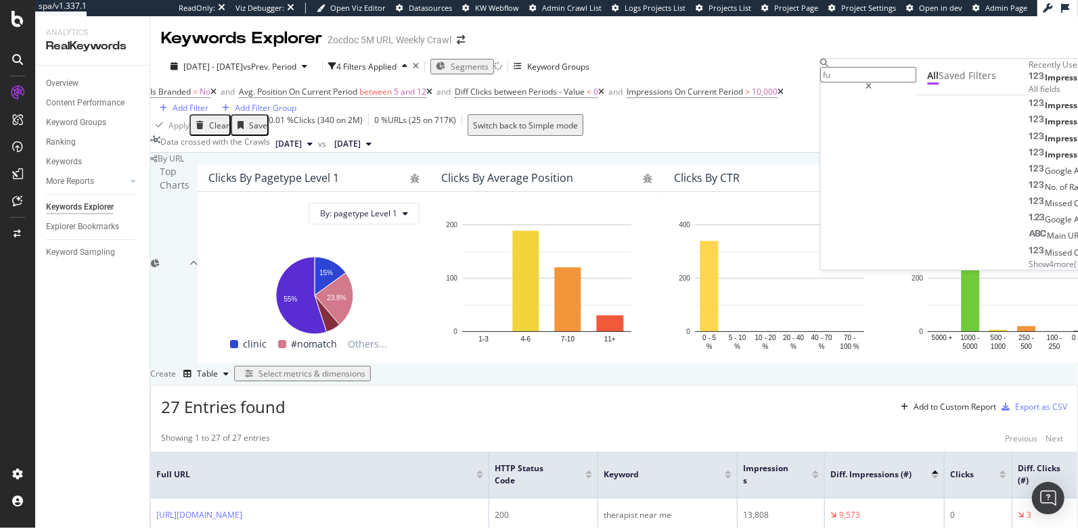
type input "f"
type input "p"
type input "full"
click at [1037, 81] on span "Full URL" at bounding box center [1052, 76] width 30 height 12
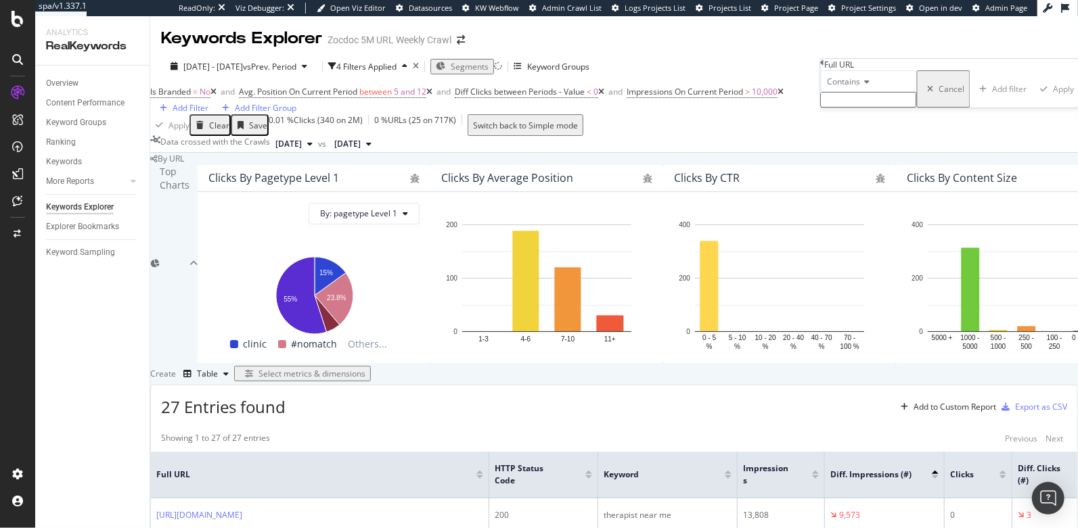
click at [850, 108] on input "text" at bounding box center [869, 100] width 96 height 16
type input "therapist-counselors"
click at [1038, 97] on div "button" at bounding box center [1047, 93] width 18 height 8
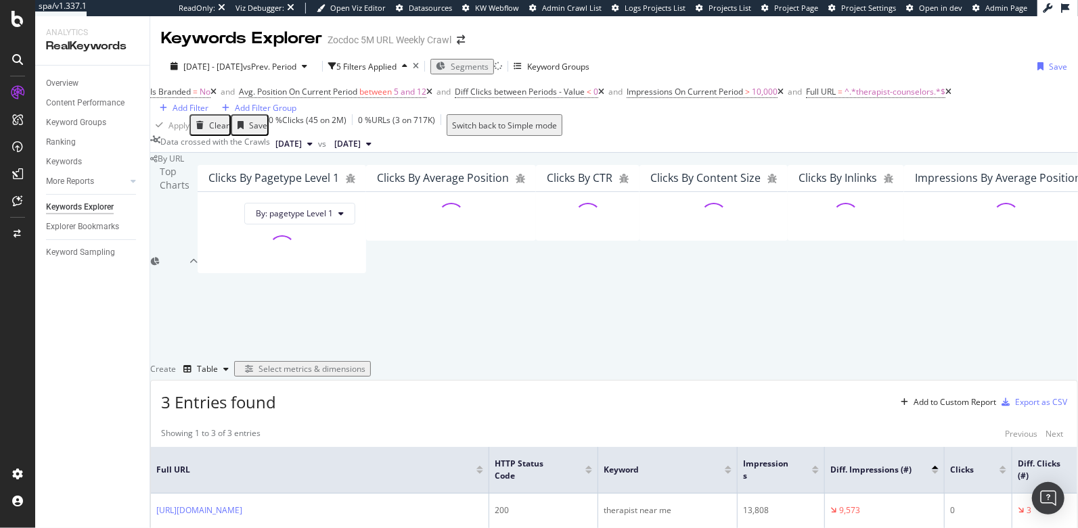
scroll to position [334, 0]
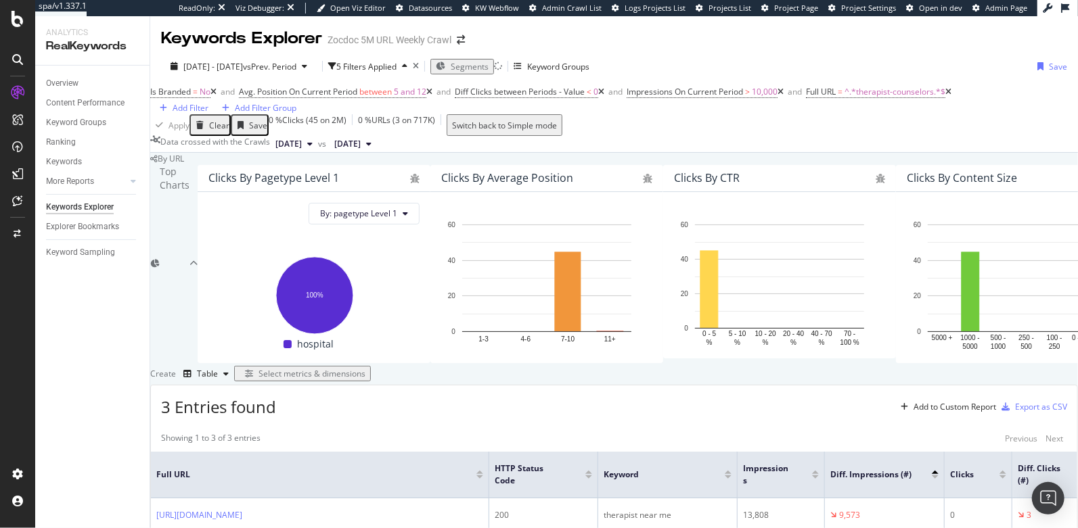
click at [784, 88] on icon at bounding box center [780, 92] width 6 height 8
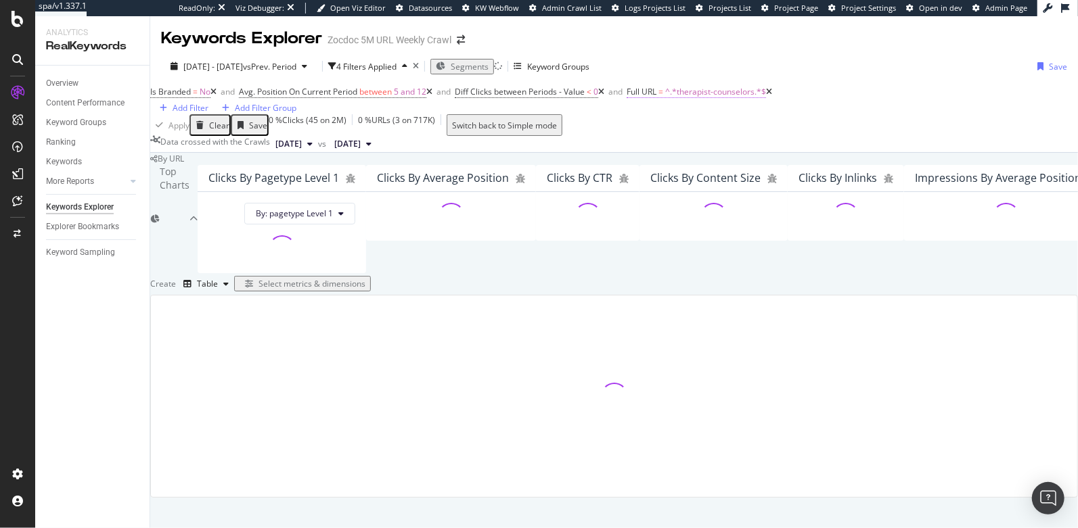
scroll to position [253, 0]
click at [604, 88] on icon at bounding box center [601, 92] width 6 height 8
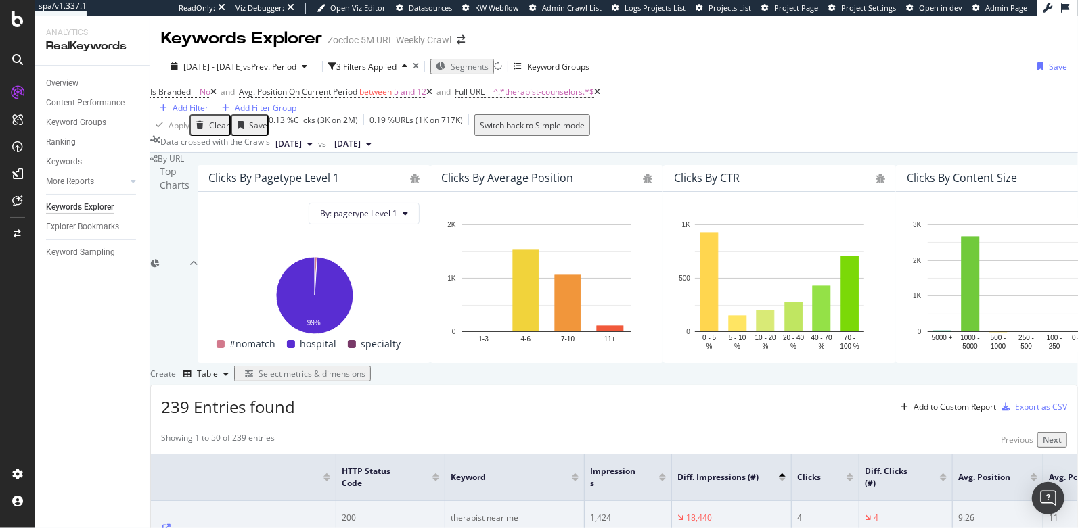
scroll to position [0, 154]
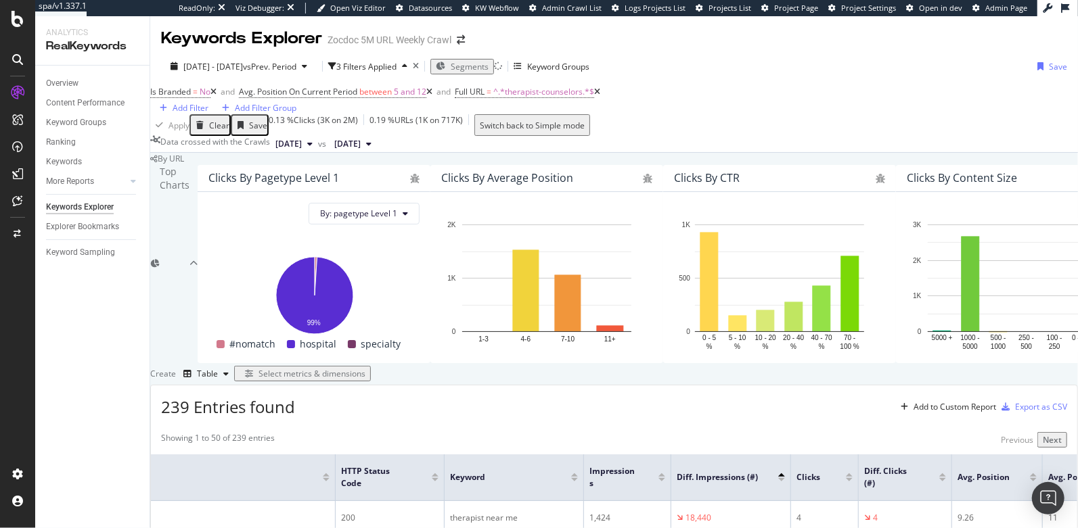
click at [946, 474] on div at bounding box center [942, 475] width 7 height 3
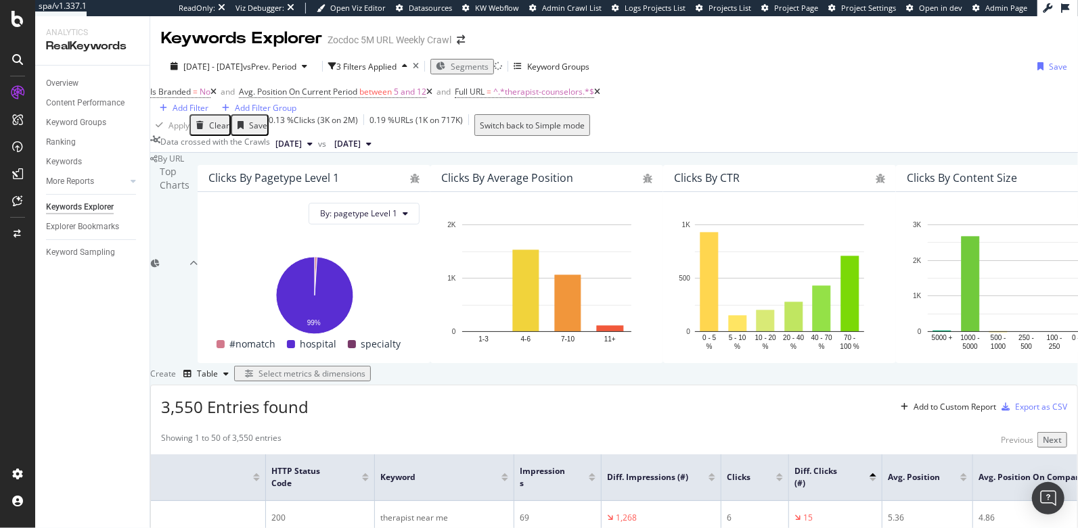
scroll to position [298, 0]
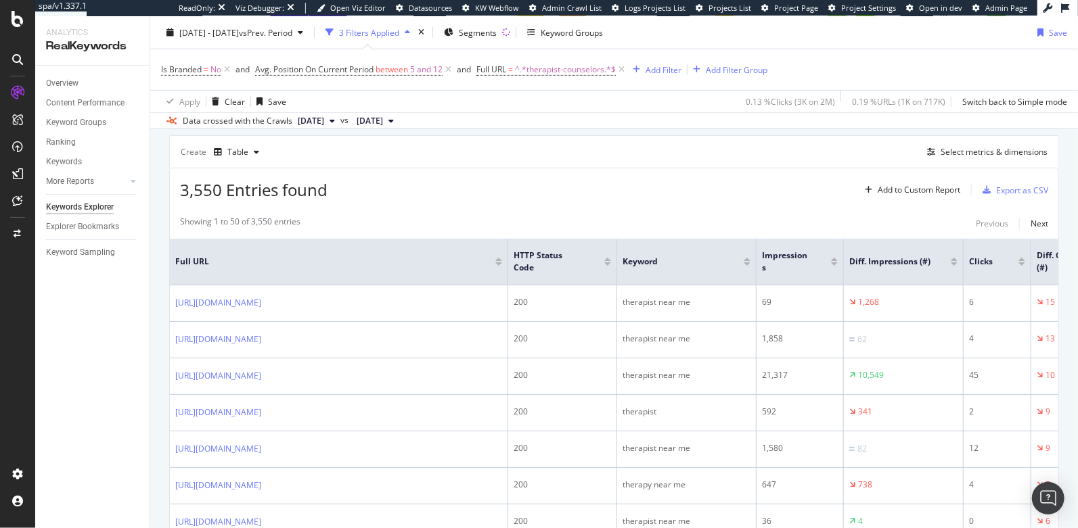
scroll to position [369, 0]
click at [592, 256] on icon at bounding box center [592, 257] width 10 height 10
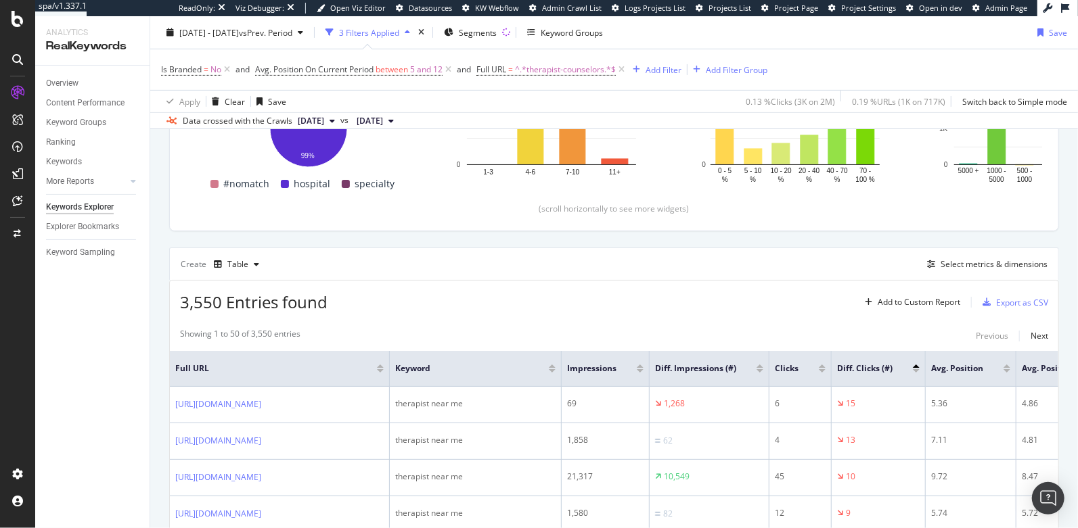
scroll to position [369, 0]
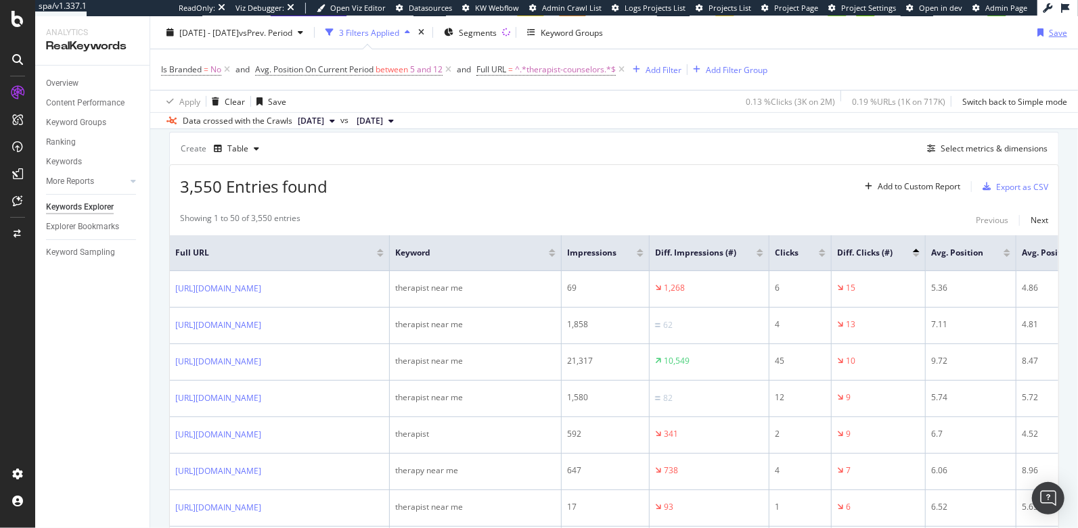
click at [1035, 32] on div "button" at bounding box center [1040, 32] width 17 height 8
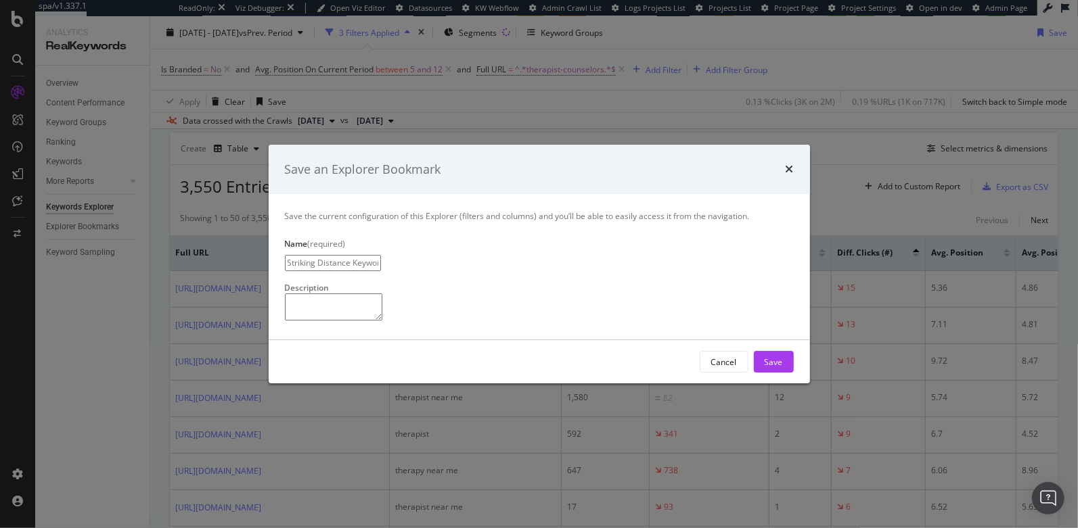
type input "Striking Distance Keywords"
click at [382, 294] on textarea "modal" at bounding box center [333, 307] width 97 height 27
type textarea "from Aug. 27th call"
click at [771, 368] on div "Save" at bounding box center [774, 363] width 18 height 12
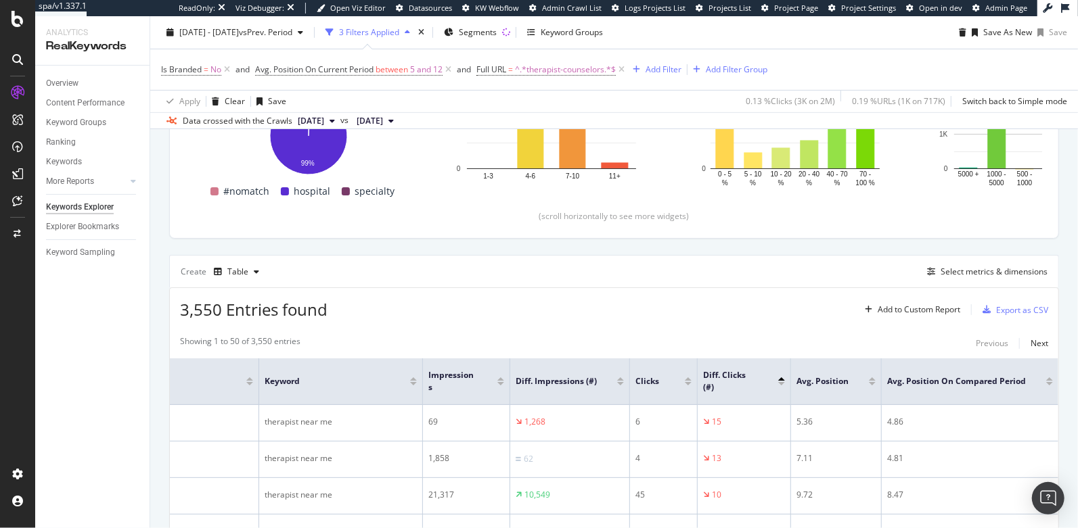
scroll to position [258, 0]
click at [72, 225] on div "Explorer Bookmarks" at bounding box center [82, 227] width 73 height 14
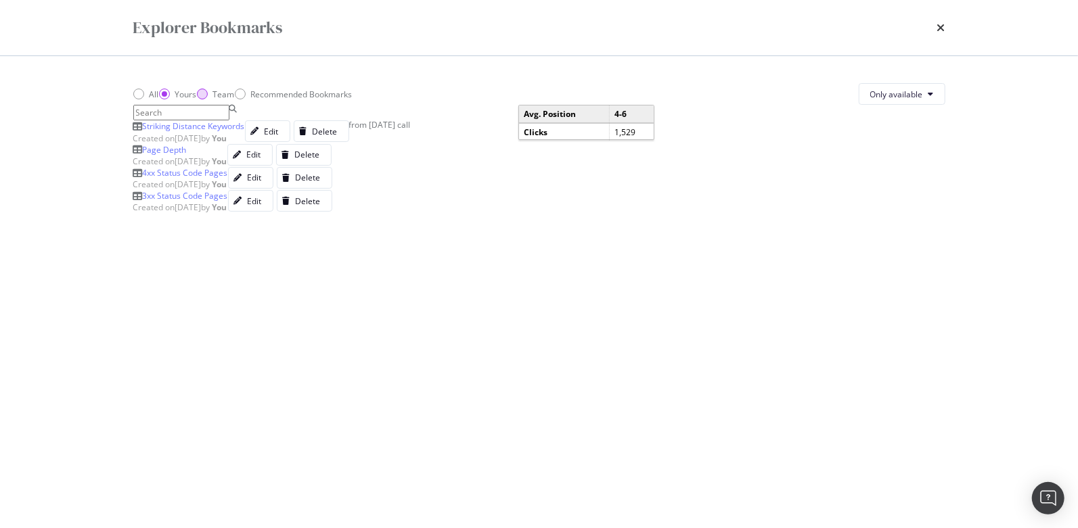
click at [208, 99] on div "Team" at bounding box center [202, 94] width 11 height 11
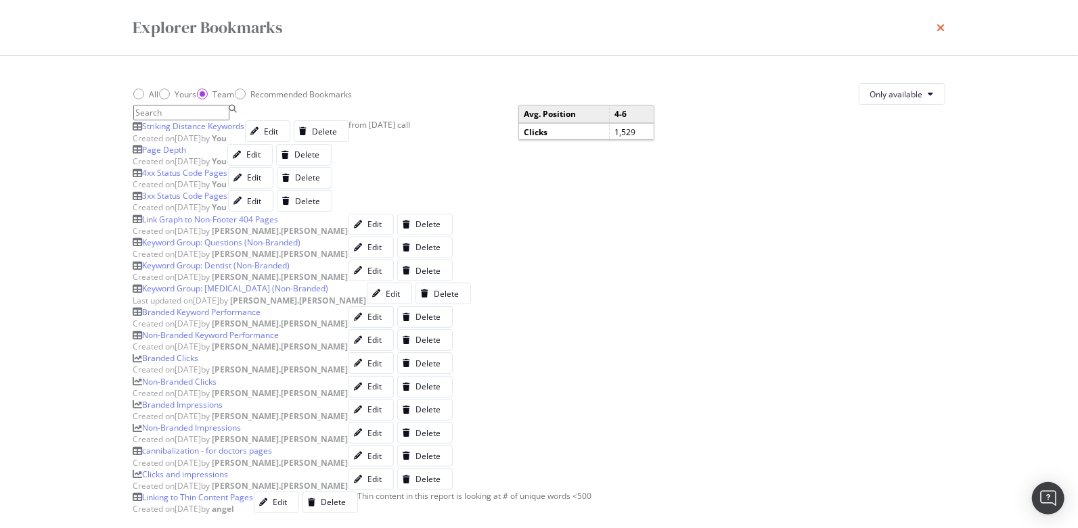
click at [939, 27] on icon "times" at bounding box center [941, 27] width 8 height 11
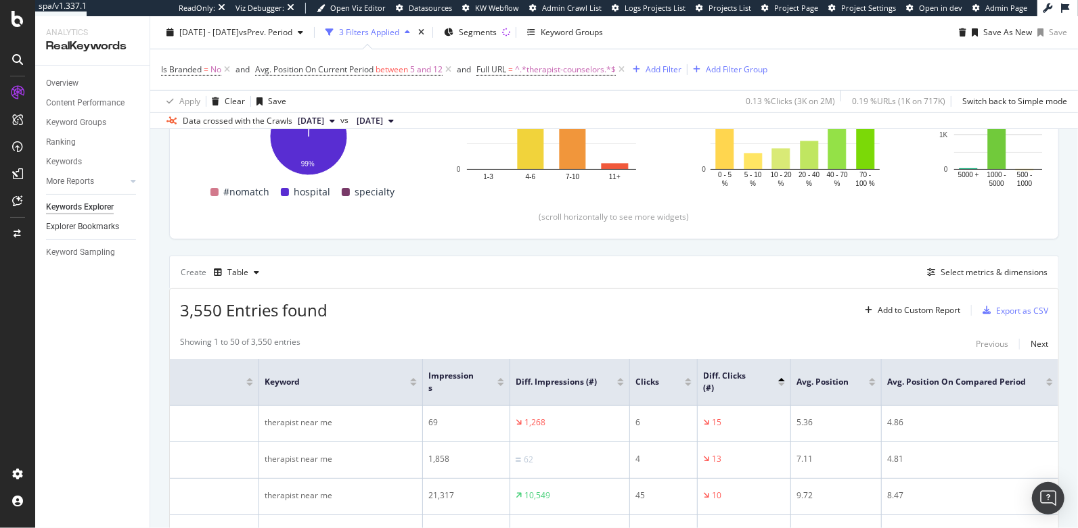
click at [124, 229] on link "Explorer Bookmarks" at bounding box center [93, 227] width 94 height 14
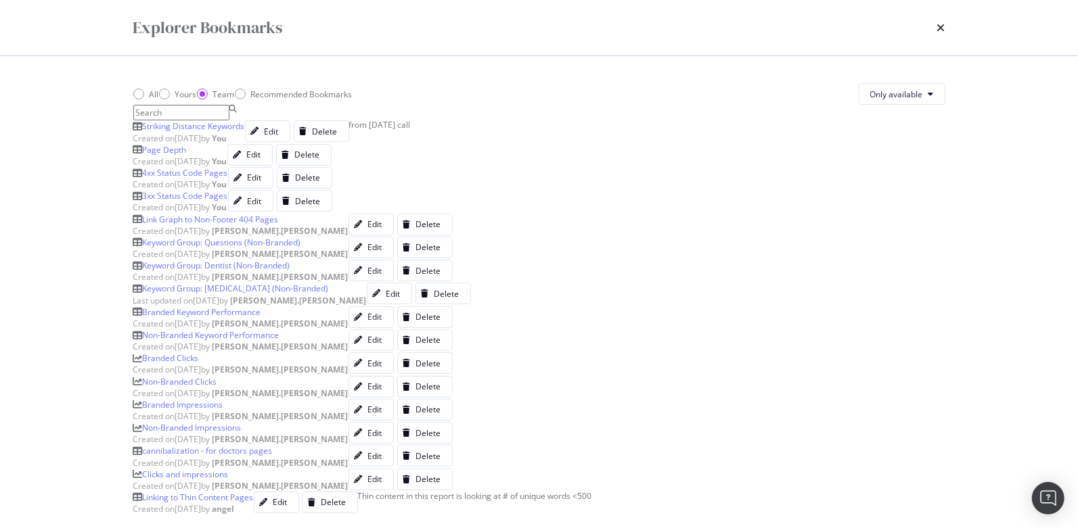
click at [105, 229] on div "Explorer Bookmarks All Yours Team Recommended Bookmarks Only available Striking…" at bounding box center [539, 264] width 1078 height 528
click at [170, 99] on div "Yours" at bounding box center [164, 94] width 11 height 11
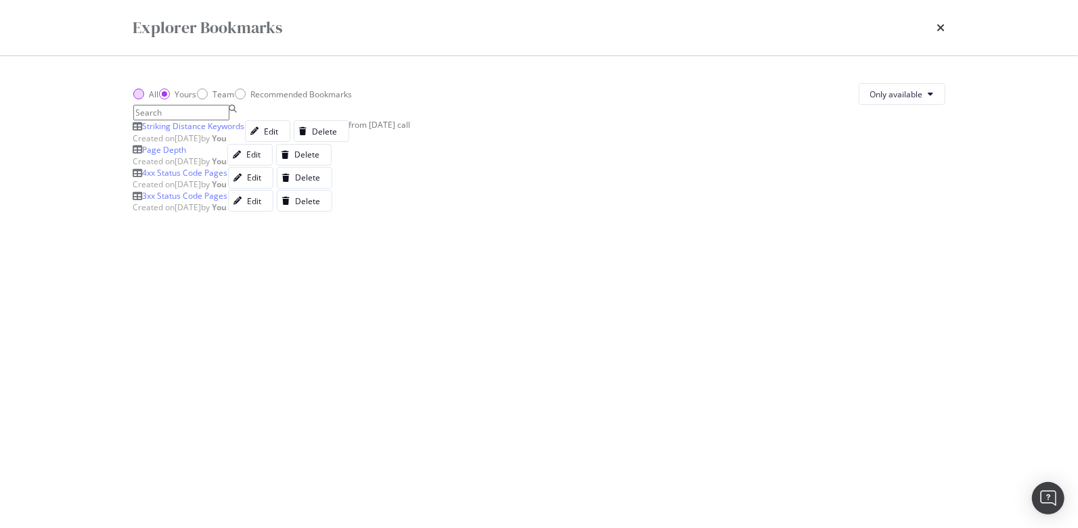
click at [140, 99] on div "All" at bounding box center [138, 94] width 11 height 11
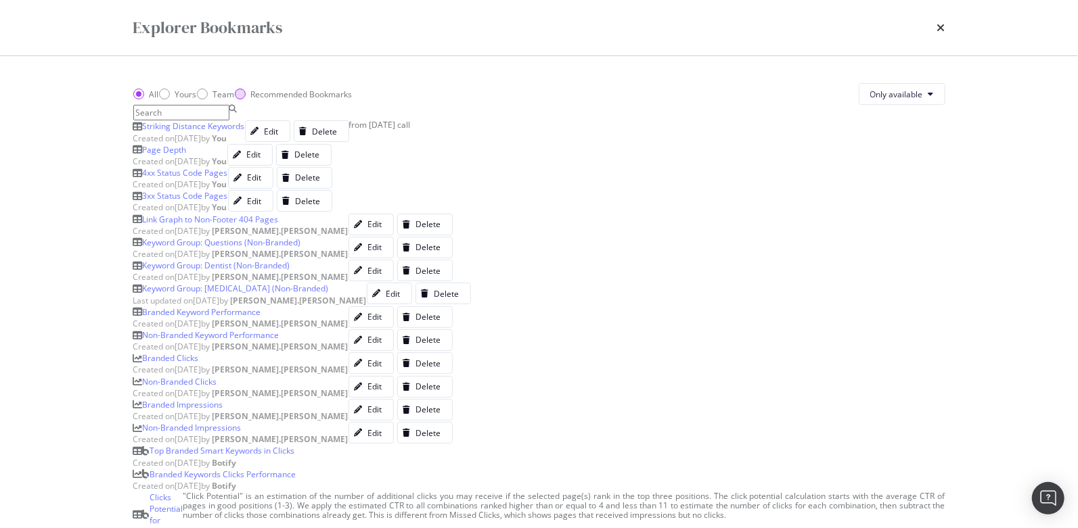
click at [246, 99] on div "Recommended Bookmarks" at bounding box center [240, 94] width 11 height 11
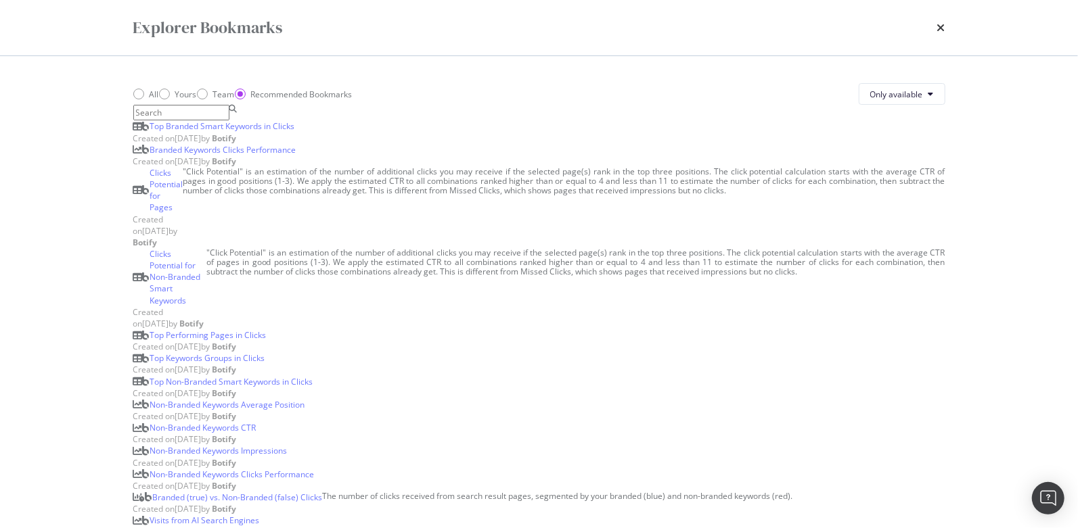
scroll to position [0, 0]
click at [141, 99] on div "All" at bounding box center [138, 94] width 11 height 11
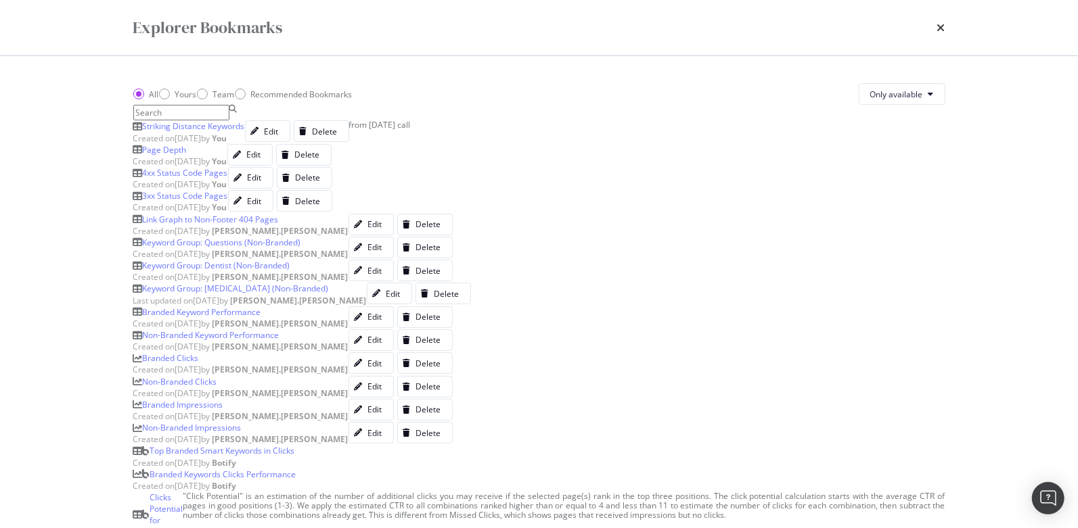
click at [945, 27] on div "Explorer Bookmarks" at bounding box center [539, 27] width 866 height 55
click at [941, 24] on icon "times" at bounding box center [941, 27] width 8 height 11
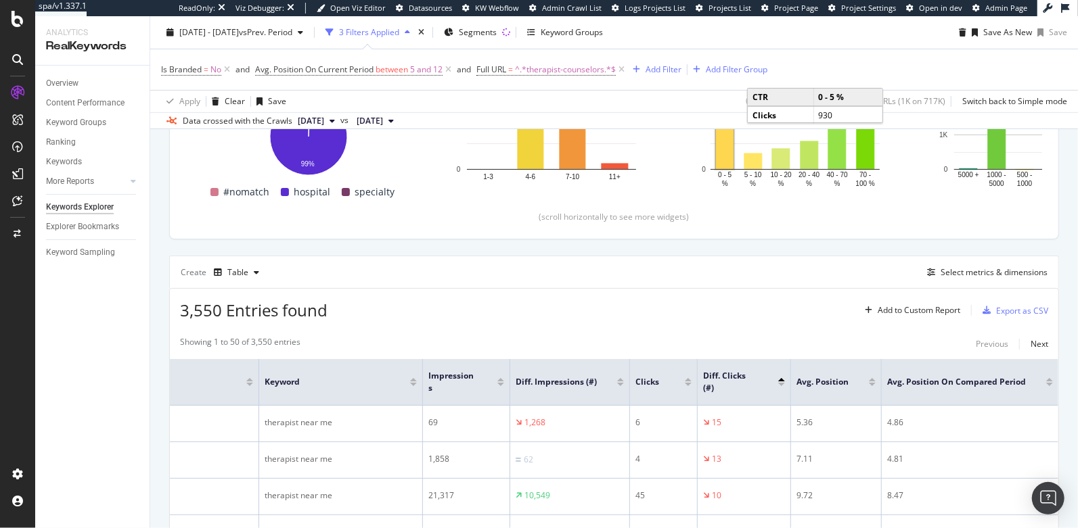
scroll to position [0, 248]
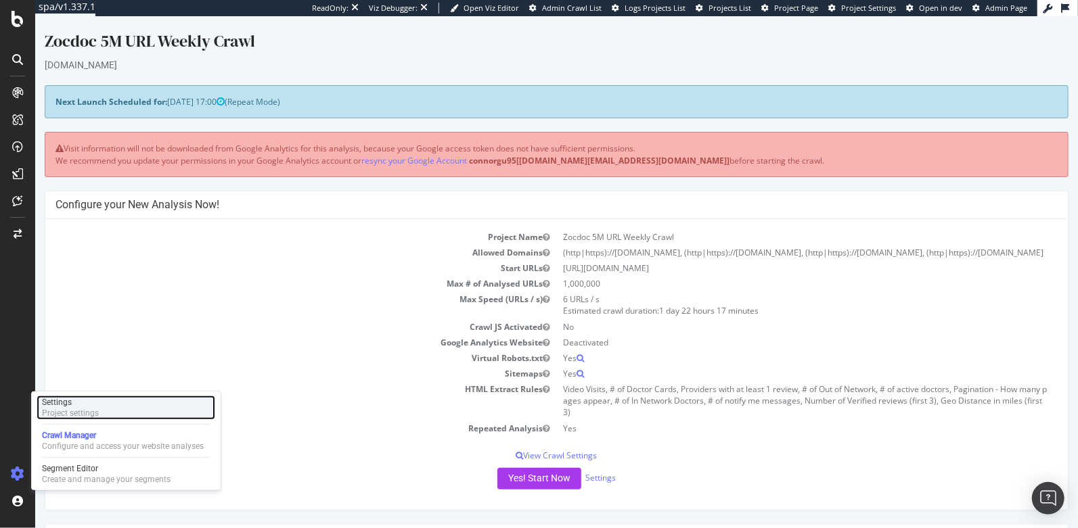
click at [70, 396] on div "Settings Project settings" at bounding box center [126, 408] width 179 height 24
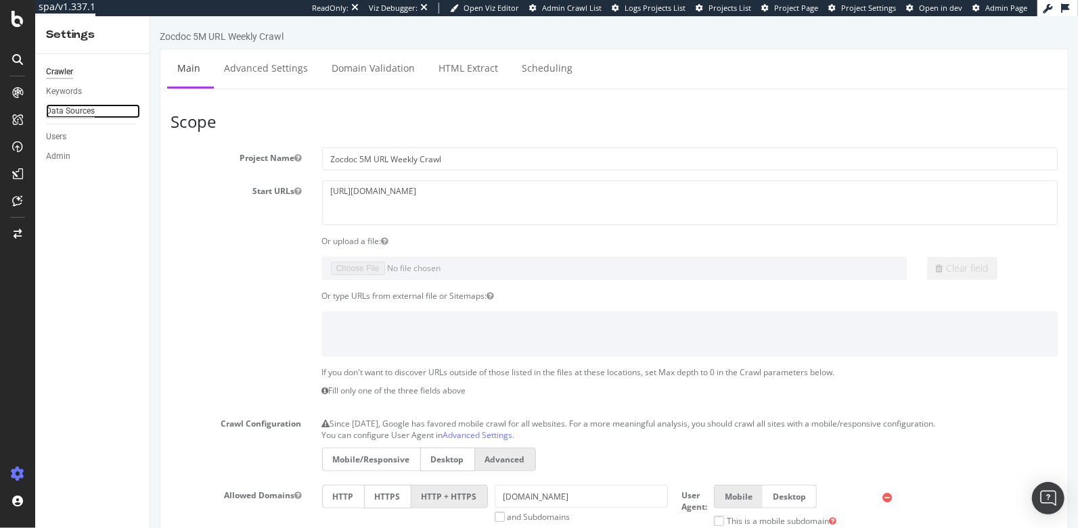
click at [83, 108] on div "Data Sources" at bounding box center [70, 111] width 49 height 14
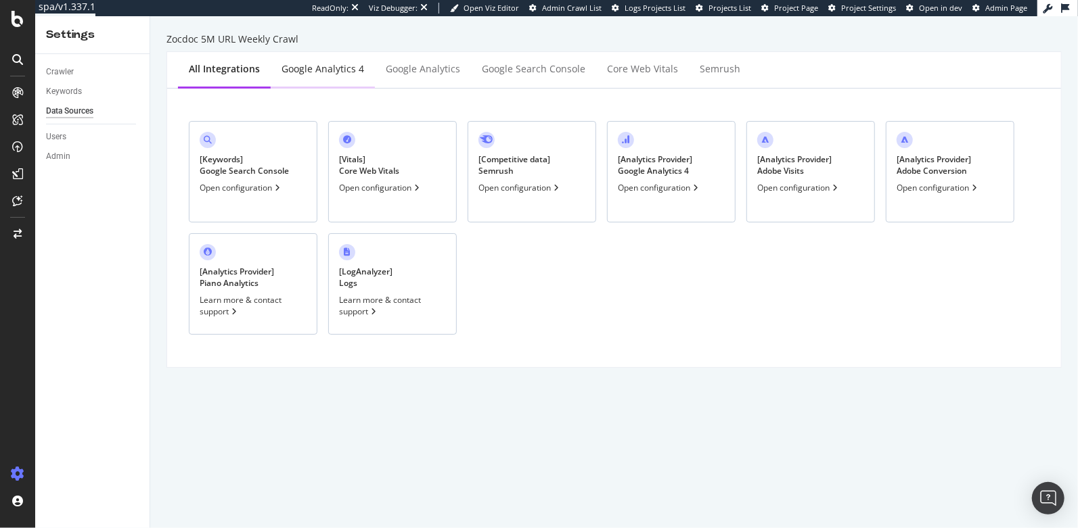
click at [309, 78] on div "Google Analytics 4" at bounding box center [323, 69] width 104 height 37
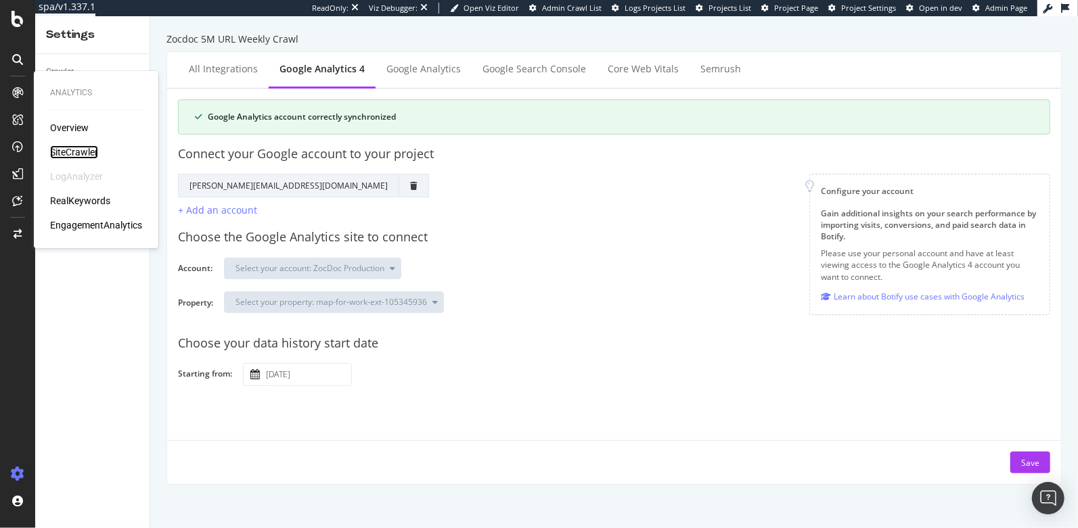
click at [73, 152] on div "SiteCrawler" at bounding box center [74, 152] width 48 height 14
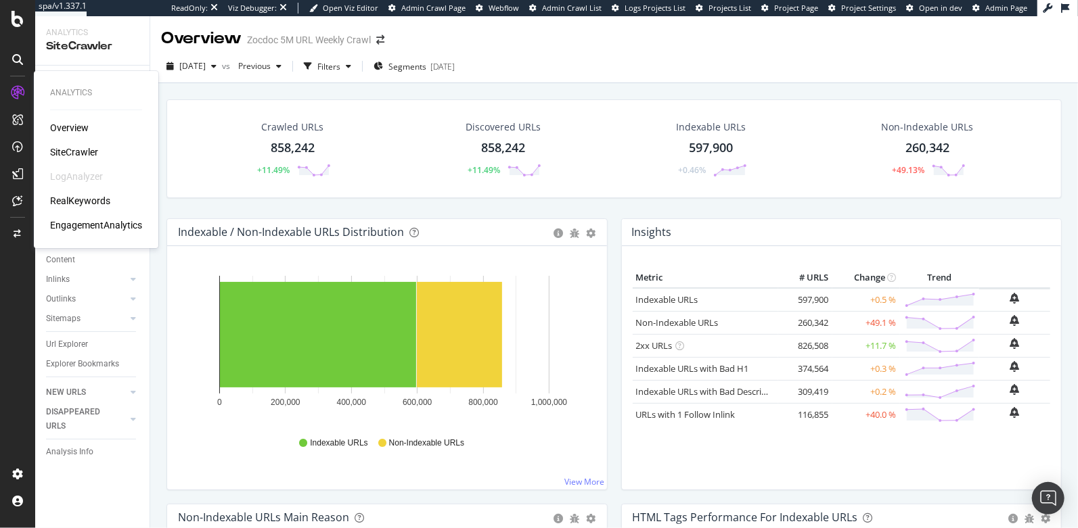
click at [85, 200] on div "RealKeywords" at bounding box center [80, 201] width 60 height 14
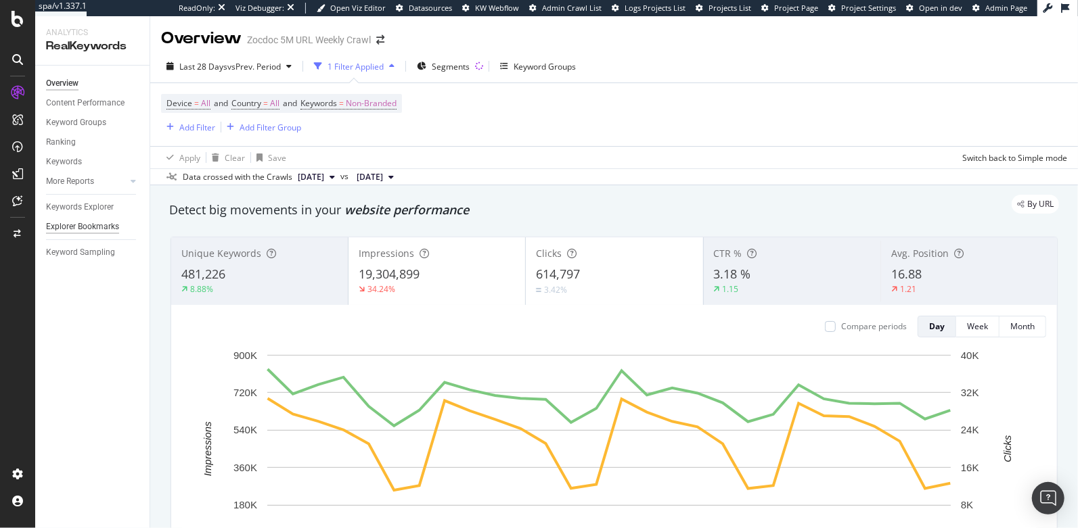
click at [94, 224] on div "Explorer Bookmarks" at bounding box center [82, 227] width 73 height 14
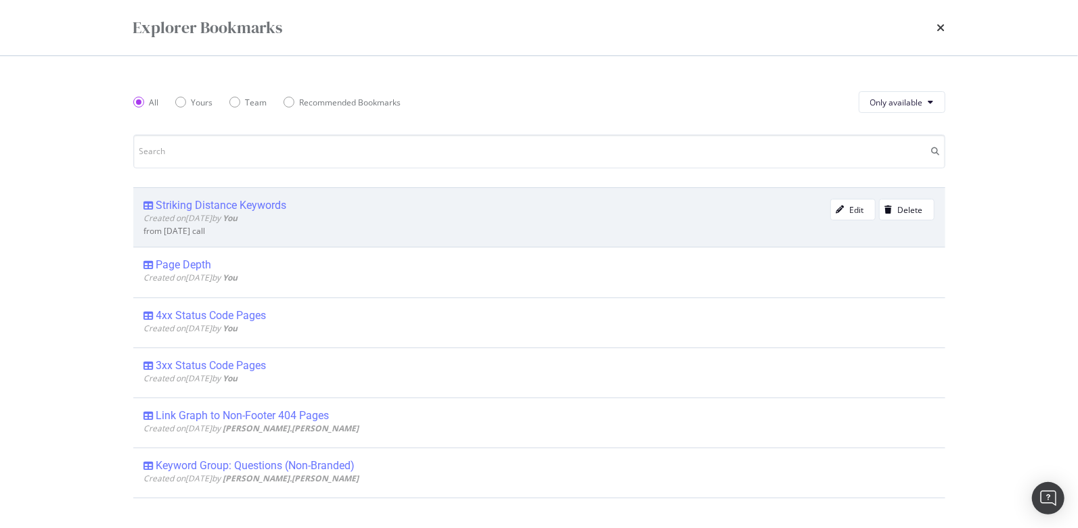
click at [221, 204] on div "Striking Distance Keywords" at bounding box center [221, 206] width 131 height 14
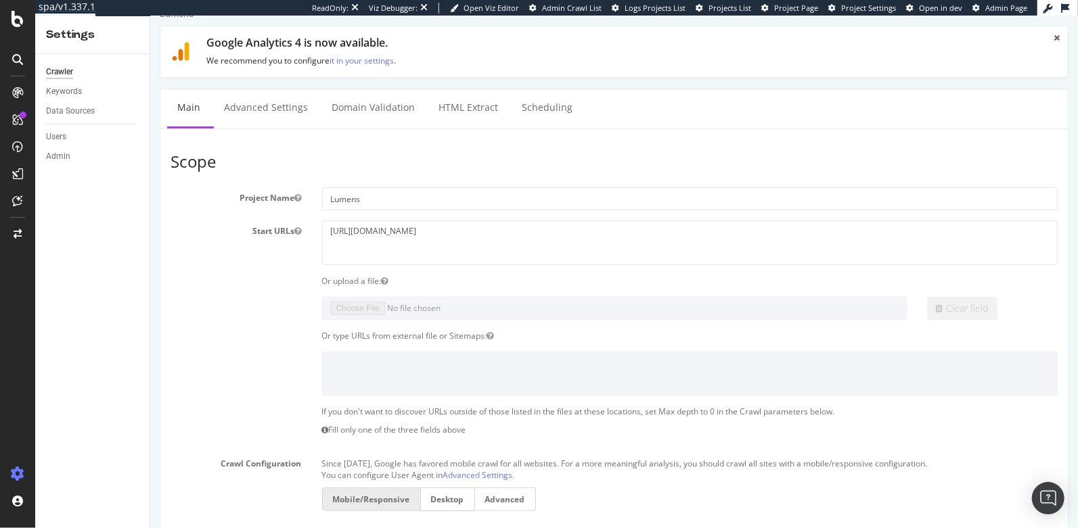
scroll to position [29, 0]
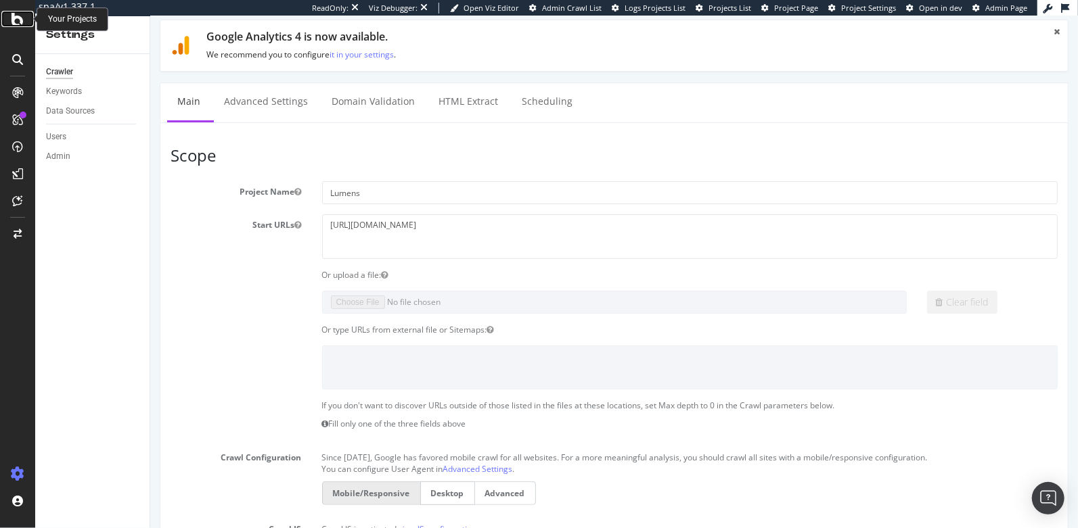
click at [15, 22] on icon at bounding box center [18, 19] width 12 height 16
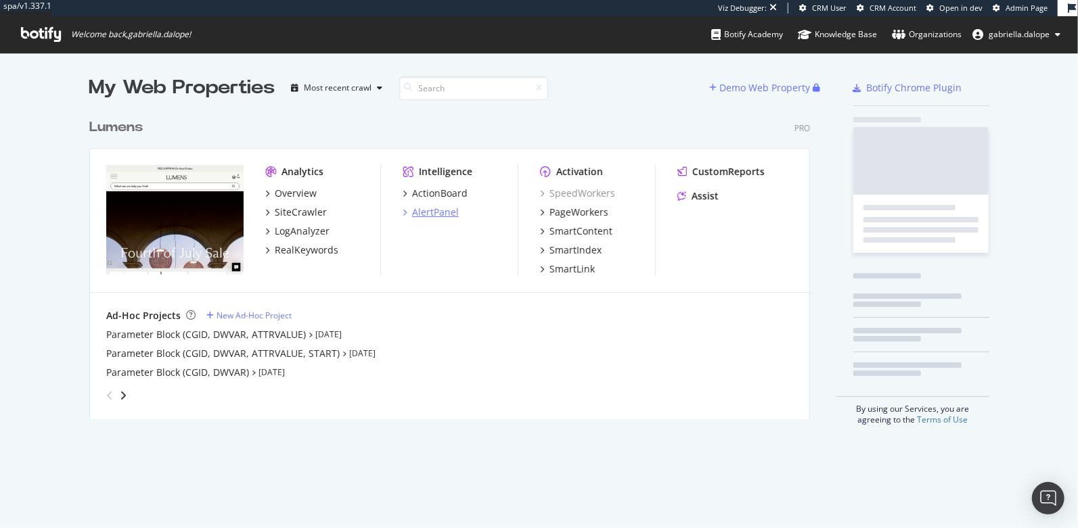
scroll to position [307, 720]
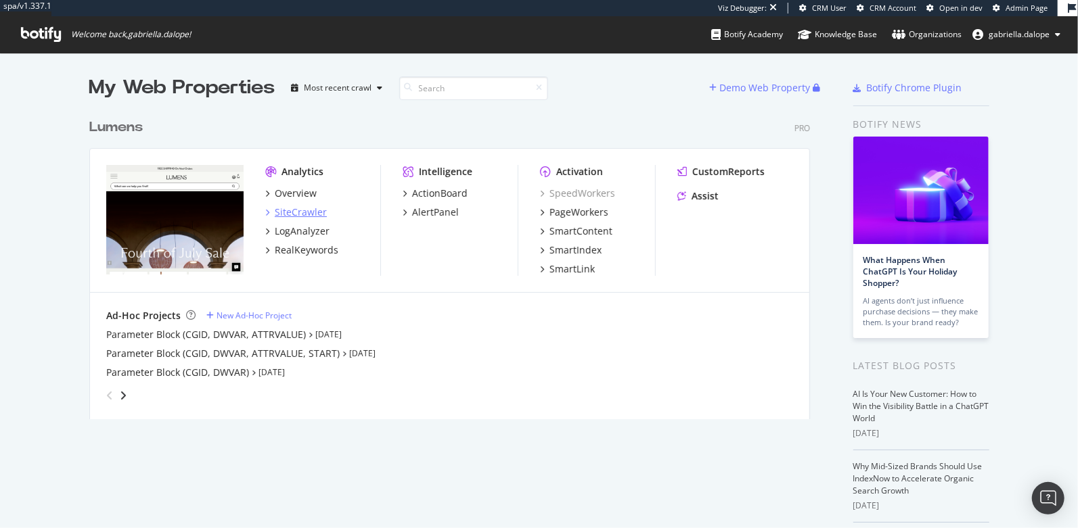
click at [284, 209] on div "SiteCrawler" at bounding box center [301, 213] width 52 height 14
